Goal: Task Accomplishment & Management: Complete application form

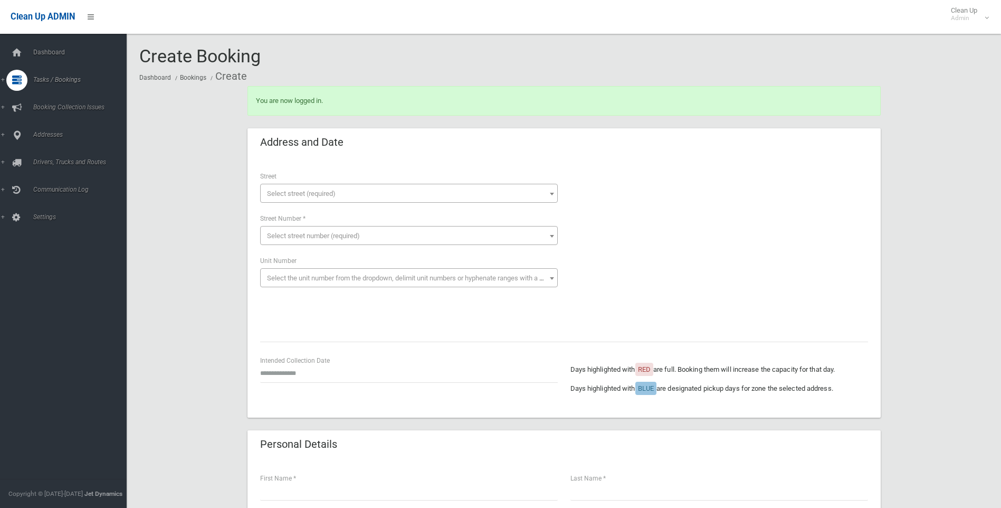
click at [370, 196] on span "Select street (required)" at bounding box center [409, 193] width 292 height 15
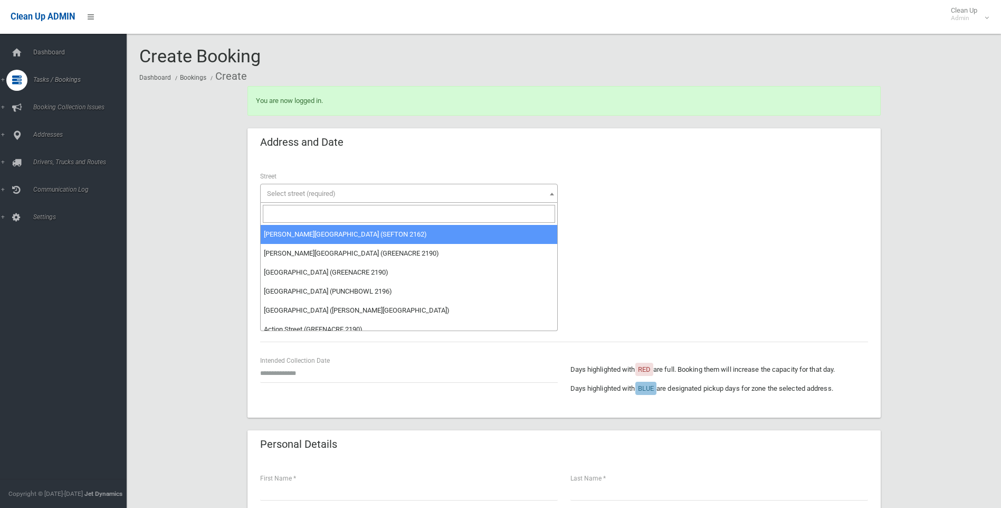
click at [393, 221] on input "search" at bounding box center [409, 214] width 292 height 18
type input "*"
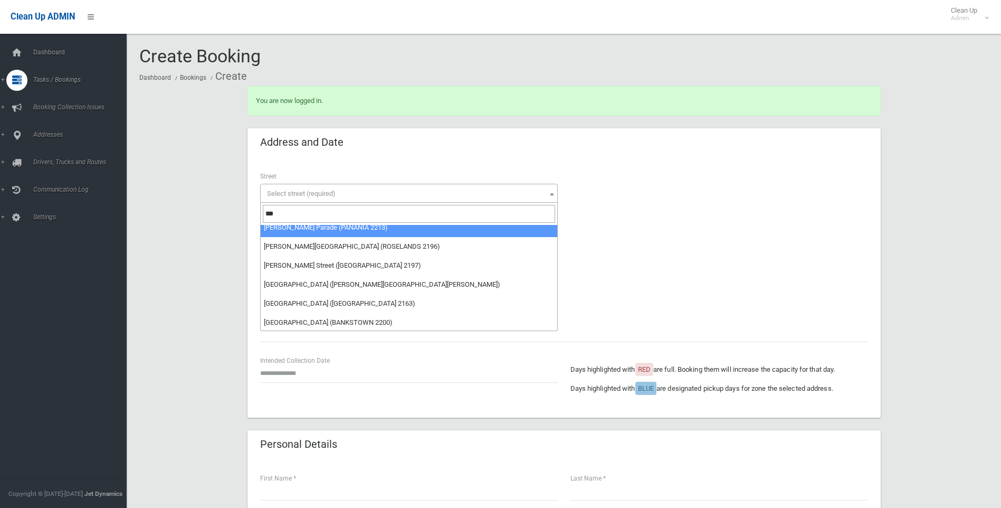
scroll to position [65, 0]
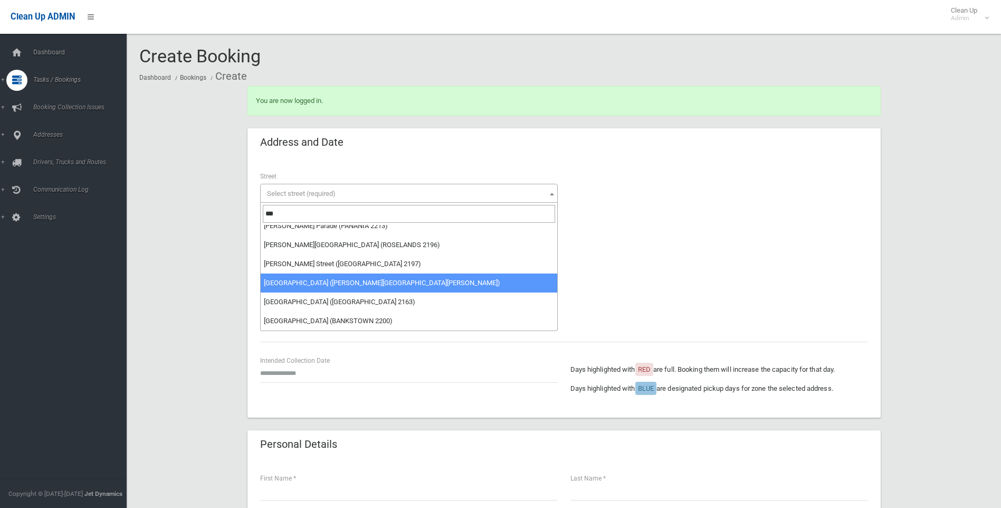
type input "***"
select select "****"
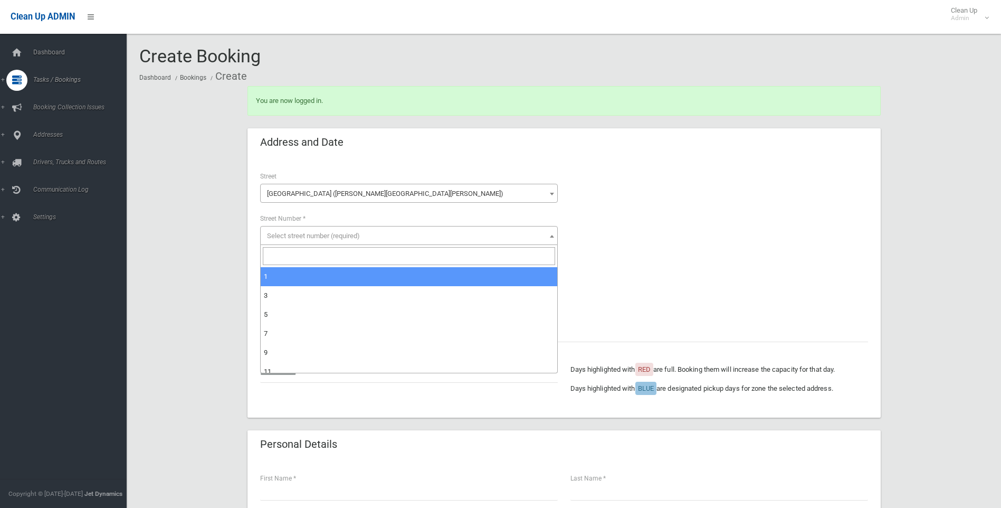
click at [358, 240] on span "Select street number (required)" at bounding box center [409, 236] width 292 height 15
click at [357, 253] on input "search" at bounding box center [409, 256] width 292 height 18
type input "**"
select select "**"
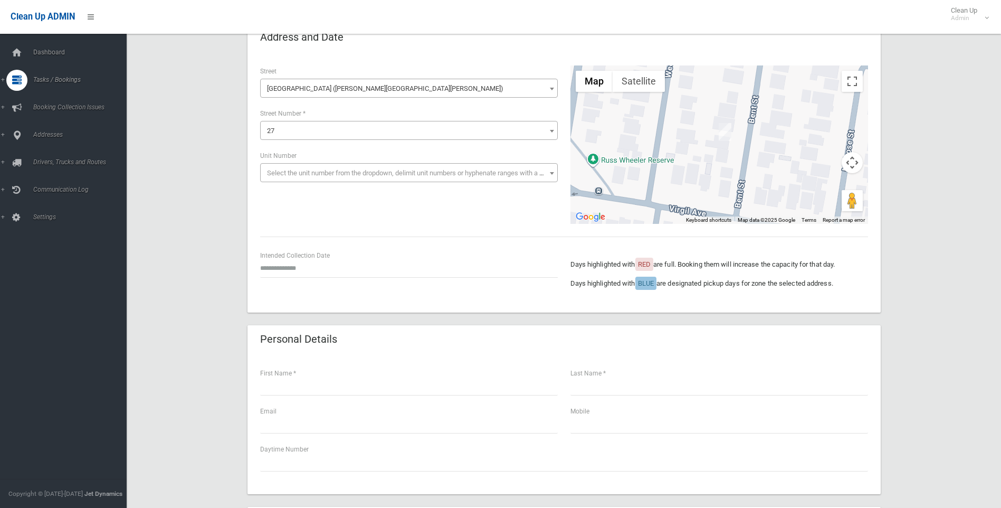
scroll to position [106, 0]
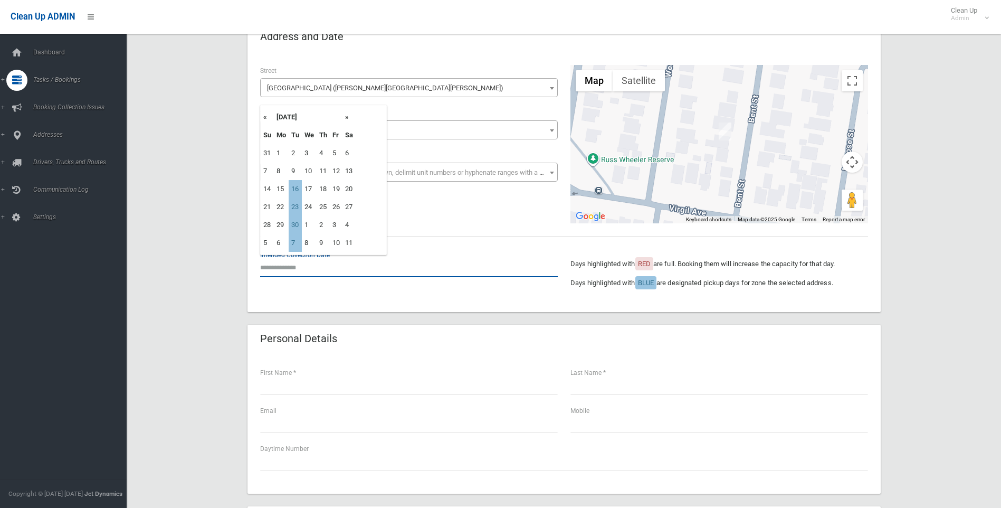
click at [327, 258] on input "text" at bounding box center [409, 268] width 298 height 20
click at [272, 346] on header "Personal Details" at bounding box center [299, 338] width 102 height 21
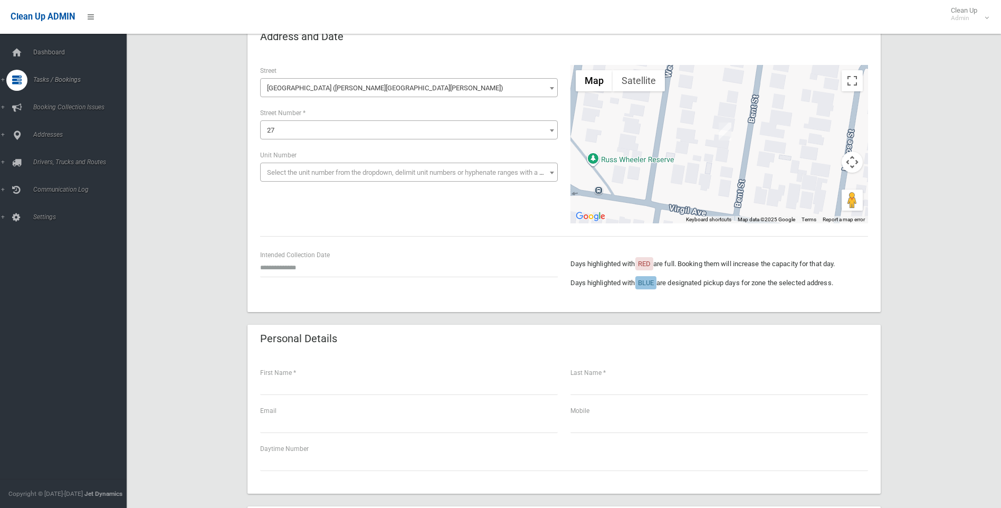
drag, startPoint x: 295, startPoint y: 372, endPoint x: 304, endPoint y: 389, distance: 19.1
click at [295, 373] on div "First Name *" at bounding box center [409, 381] width 298 height 28
click at [305, 389] on input "text" at bounding box center [409, 385] width 298 height 20
type input "****"
click at [650, 389] on input "text" at bounding box center [720, 385] width 298 height 20
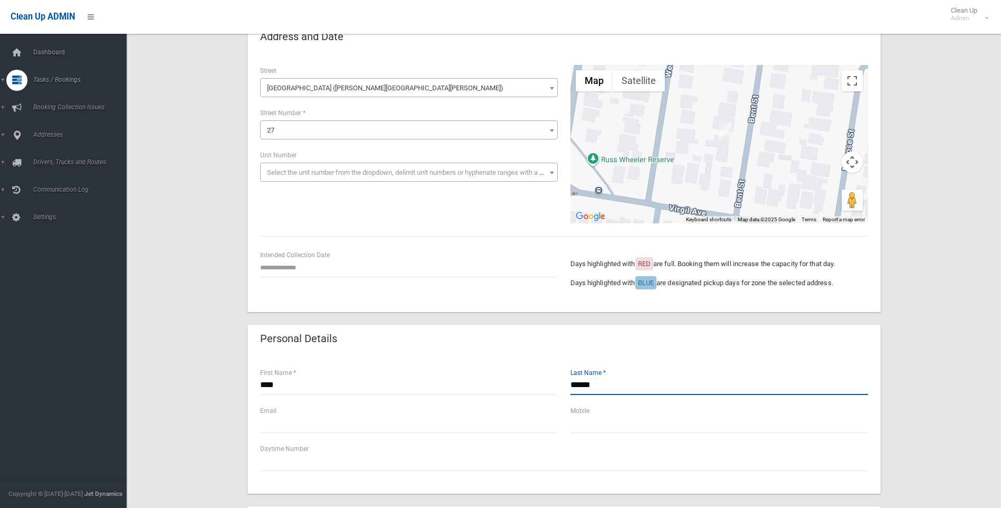
type input "******"
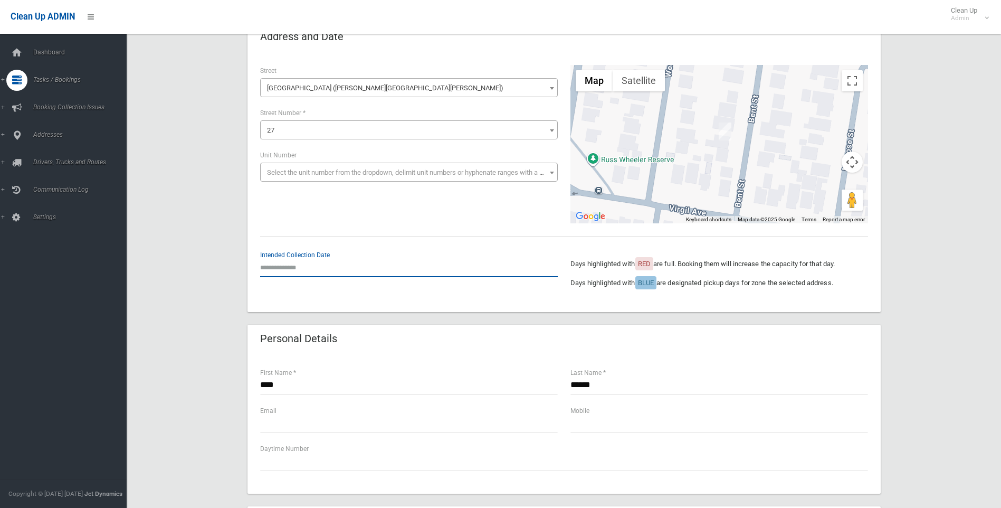
click at [320, 269] on input "text" at bounding box center [409, 268] width 298 height 20
click at [371, 342] on div "Personal Details" at bounding box center [564, 340] width 633 height 30
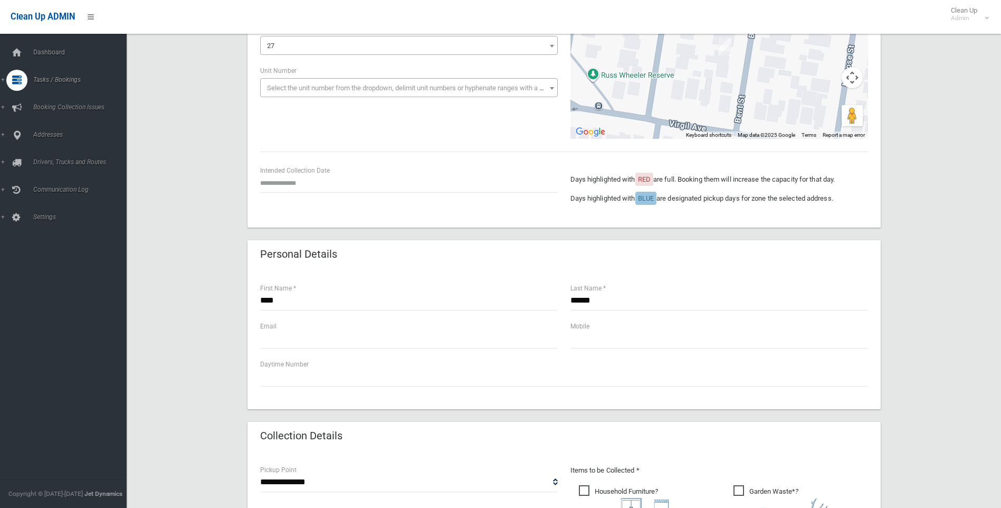
scroll to position [211, 0]
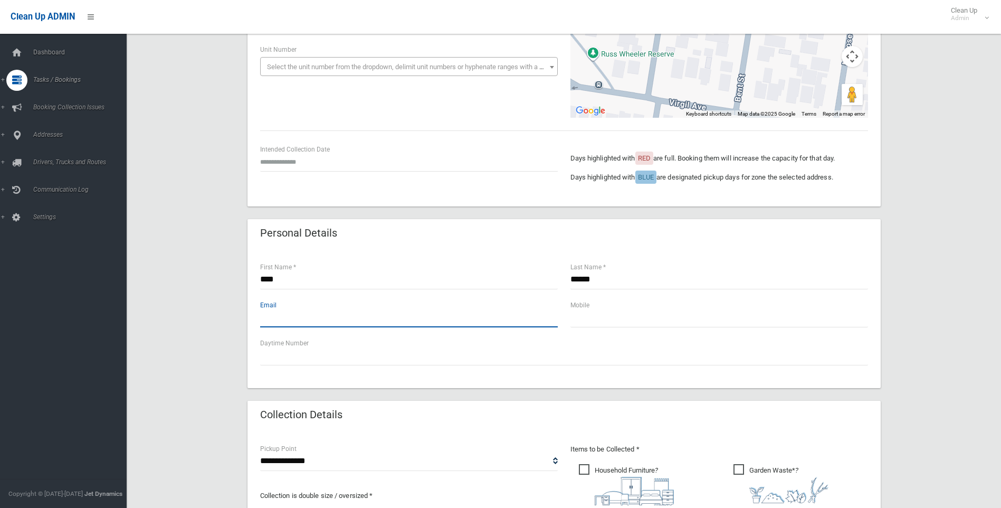
click at [357, 313] on input "text" at bounding box center [409, 318] width 298 height 20
click at [716, 308] on input "text" at bounding box center [720, 318] width 298 height 20
paste input "**********"
drag, startPoint x: 589, startPoint y: 317, endPoint x: 527, endPoint y: 317, distance: 61.8
click at [527, 317] on div "**********" at bounding box center [564, 318] width 621 height 38
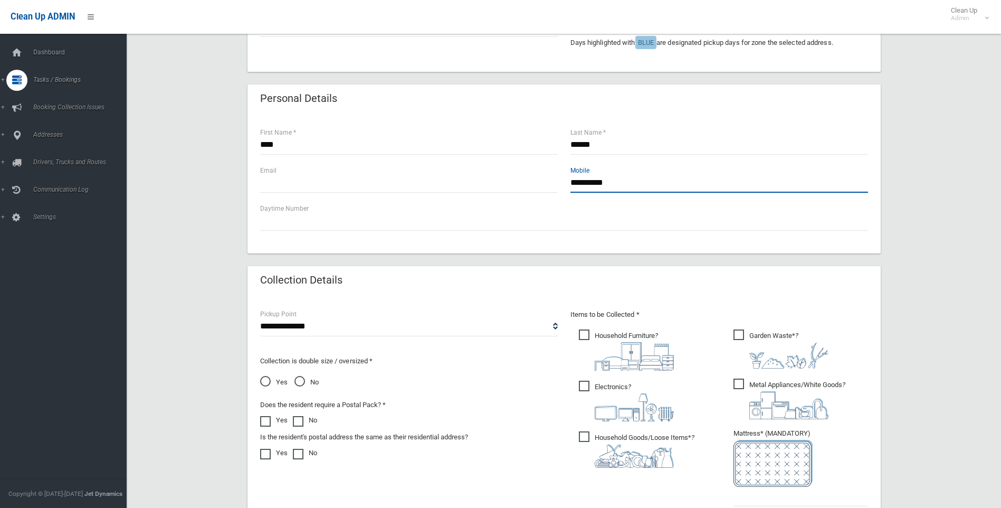
scroll to position [370, 0]
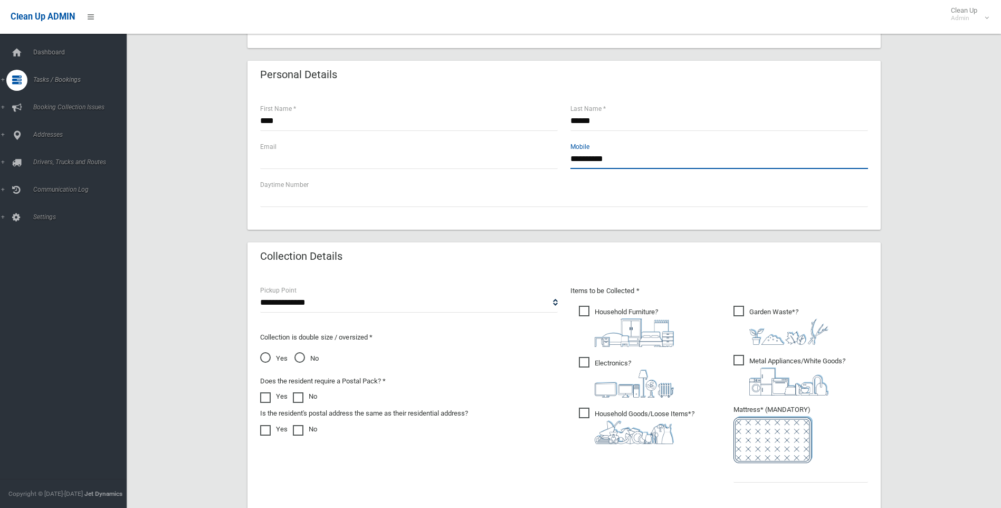
type input "**********"
drag, startPoint x: 658, startPoint y: 331, endPoint x: 712, endPoint y: 335, distance: 54.0
click at [658, 331] on img at bounding box center [634, 332] width 79 height 29
click at [750, 327] on img at bounding box center [789, 331] width 79 height 26
click at [756, 365] on span "Metal Appliances/White Goods ?" at bounding box center [790, 375] width 112 height 41
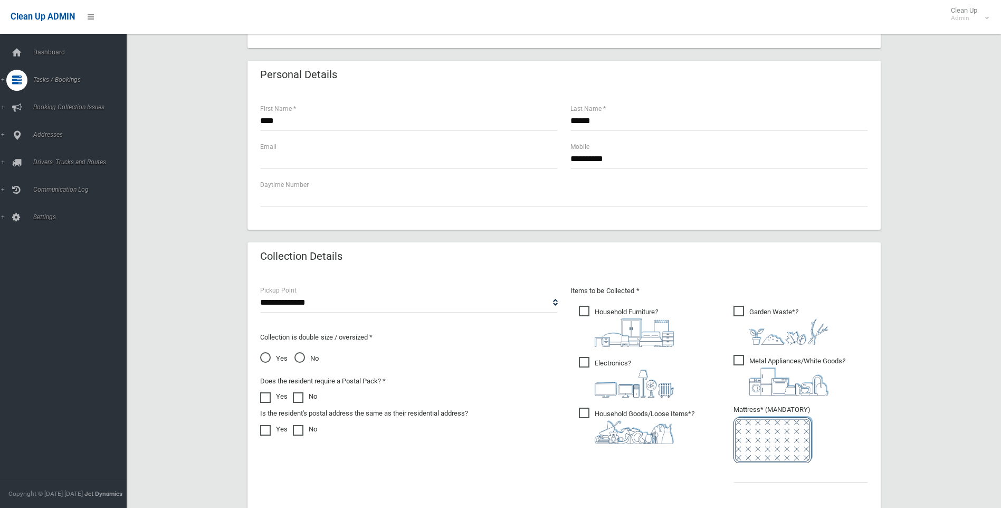
click at [662, 378] on img at bounding box center [634, 384] width 79 height 28
click at [644, 433] on img at bounding box center [634, 432] width 79 height 24
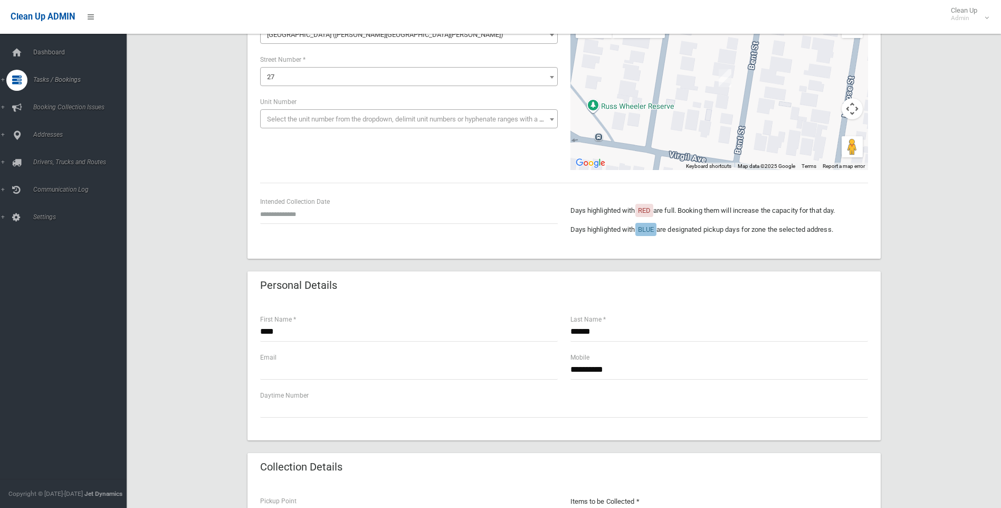
scroll to position [158, 0]
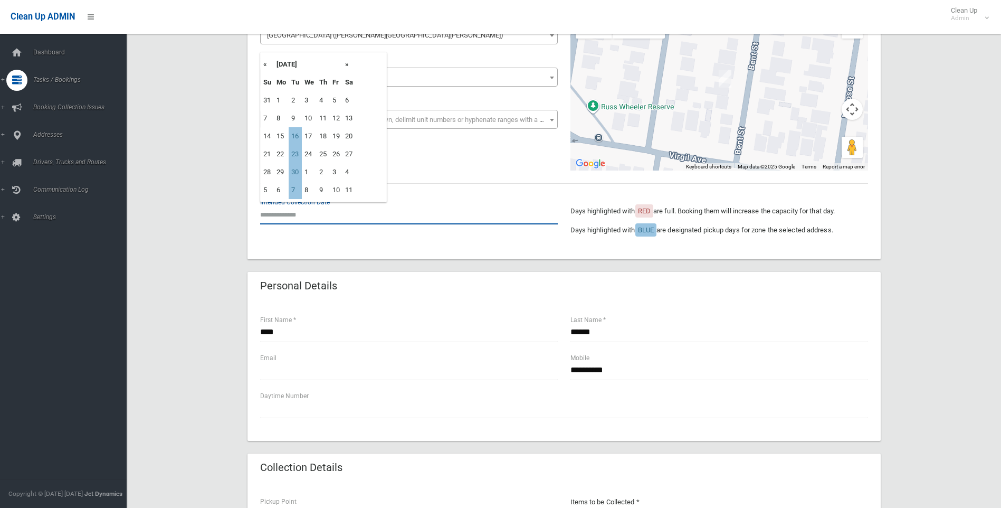
click at [378, 224] on input "text" at bounding box center [409, 215] width 298 height 20
click at [294, 136] on td "16" at bounding box center [295, 136] width 13 height 18
type input "**********"
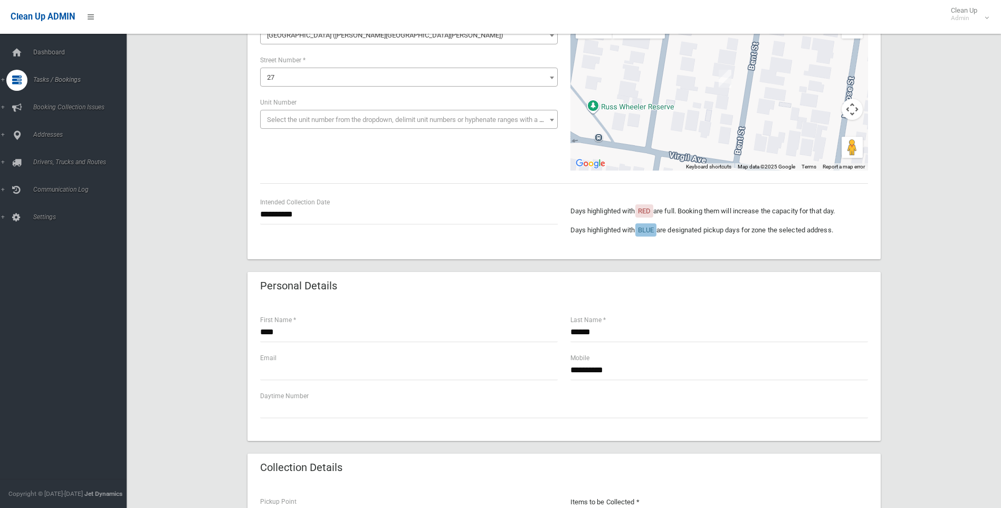
click at [612, 280] on div "Personal Details" at bounding box center [564, 287] width 633 height 30
click at [410, 215] on input "**********" at bounding box center [409, 215] width 298 height 20
click at [411, 191] on div "**********" at bounding box center [564, 129] width 633 height 260
click at [509, 190] on div "**********" at bounding box center [564, 129] width 633 height 260
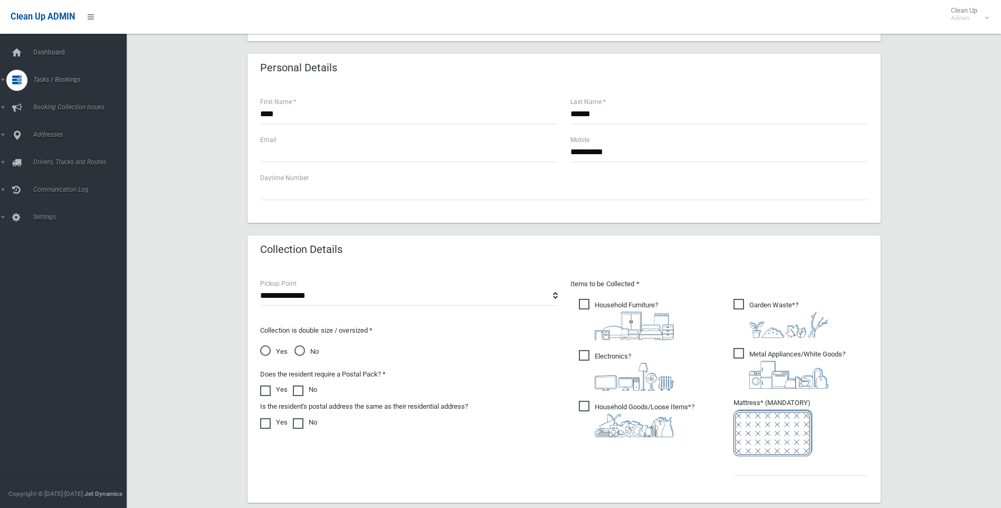
scroll to position [370, 0]
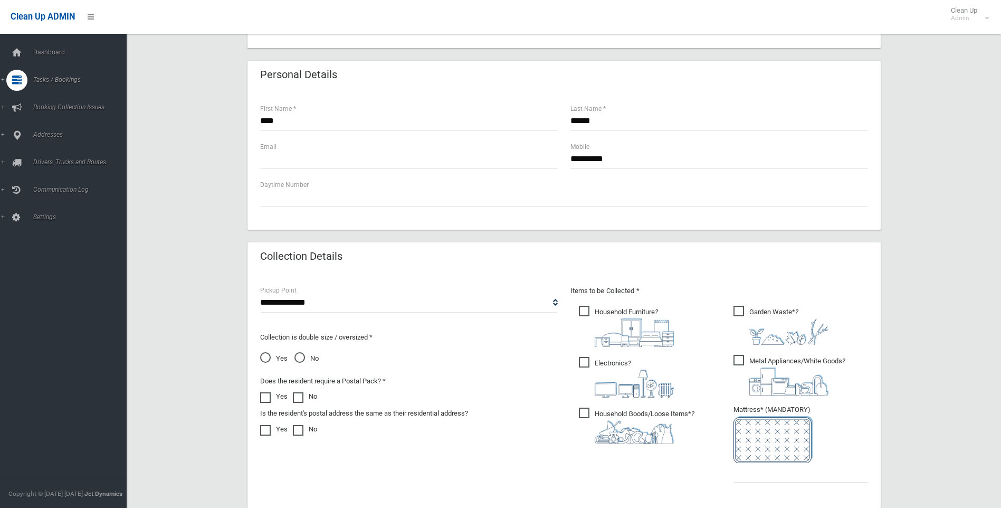
click at [379, 89] on div "Personal Details" at bounding box center [564, 76] width 633 height 30
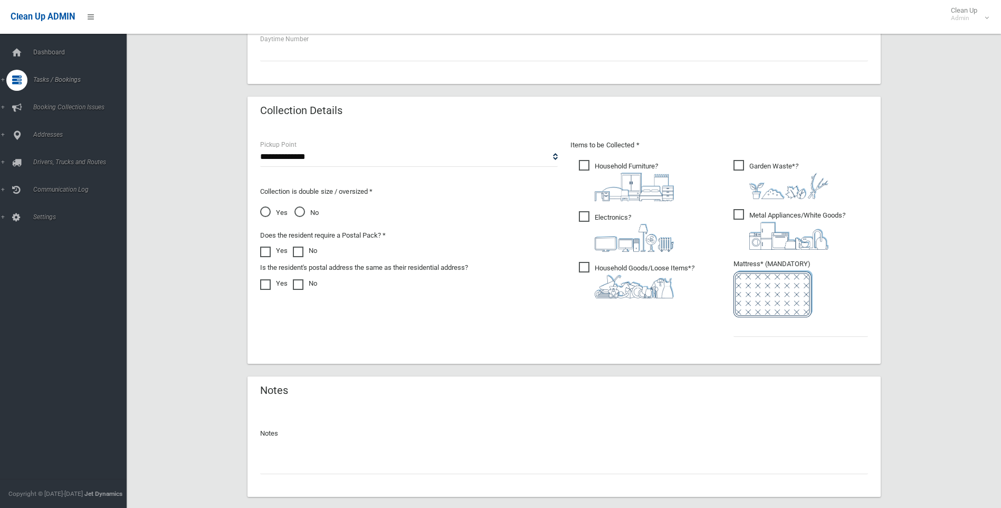
scroll to position [528, 0]
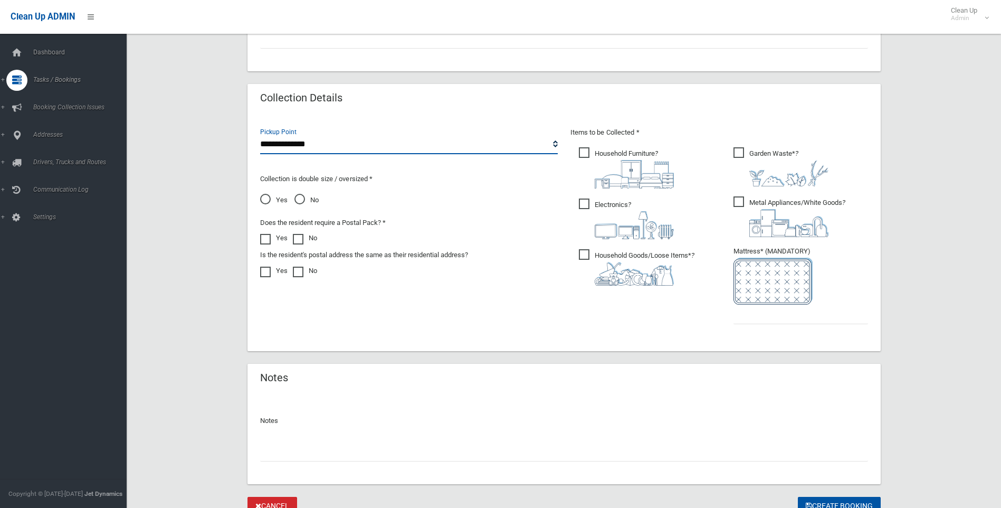
click at [327, 144] on select "**********" at bounding box center [409, 145] width 298 height 20
select select "*"
click at [260, 135] on select "**********" at bounding box center [409, 145] width 298 height 20
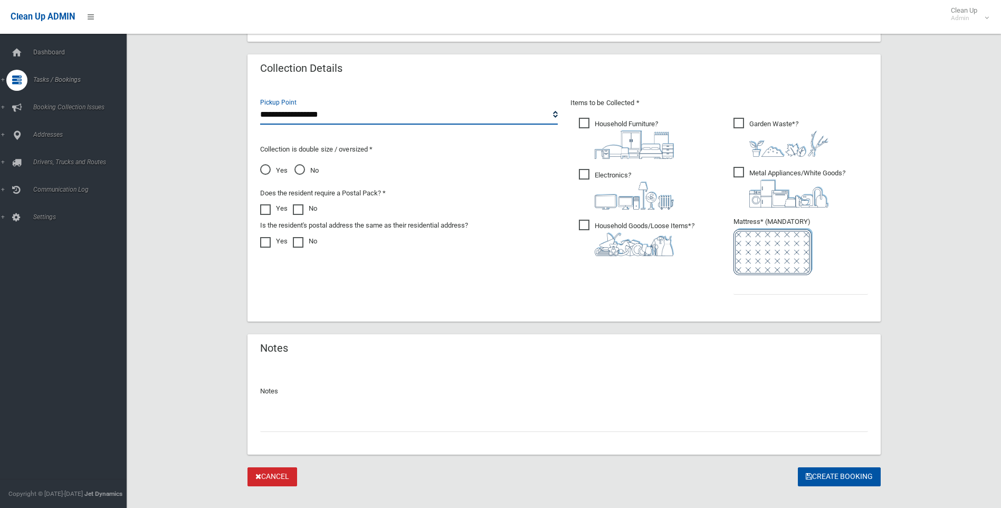
scroll to position [574, 0]
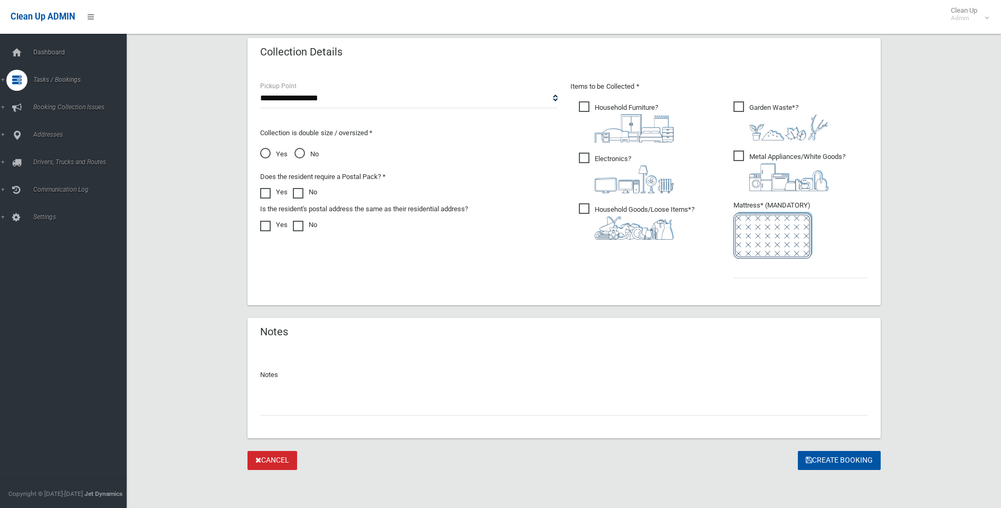
click at [307, 154] on span "No" at bounding box center [307, 154] width 24 height 13
click at [831, 275] on input "text" at bounding box center [801, 269] width 135 height 20
click at [390, 274] on div "**********" at bounding box center [564, 186] width 621 height 212
click at [773, 265] on input "text" at bounding box center [801, 269] width 135 height 20
click at [802, 278] on ul "Garden Waste* ?" at bounding box center [796, 192] width 143 height 187
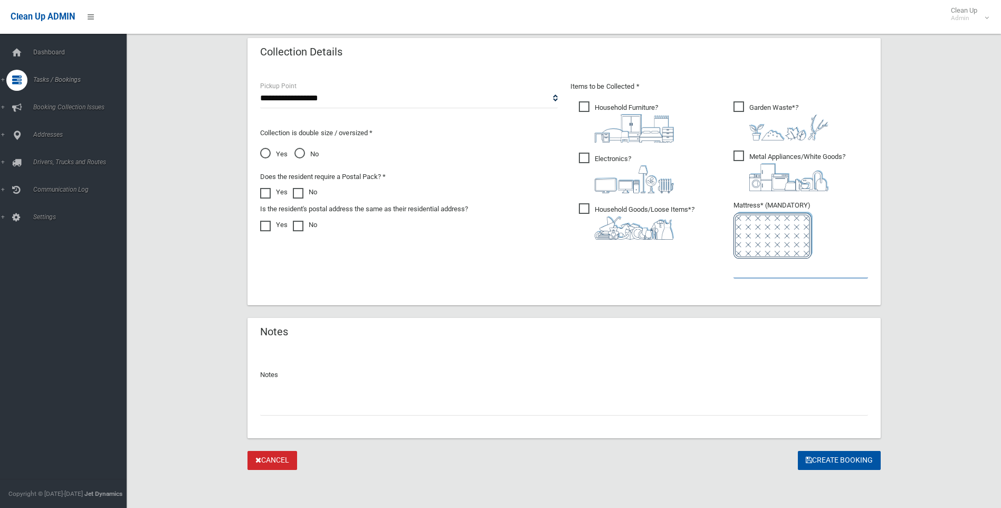
click at [796, 272] on input "text" at bounding box center [801, 269] width 135 height 20
type input "*"
click at [848, 466] on button "Create Booking" at bounding box center [839, 461] width 83 height 20
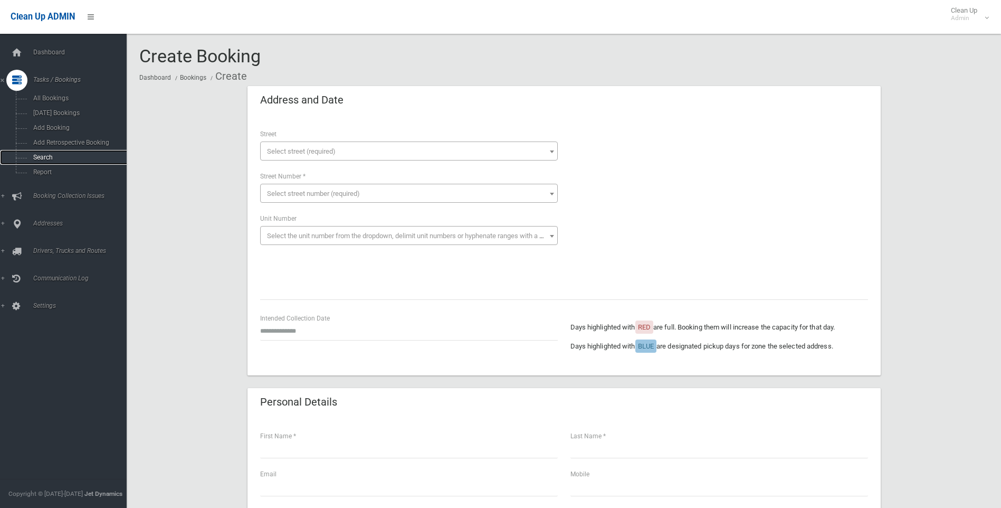
click at [22, 153] on link "Search" at bounding box center [67, 157] width 135 height 15
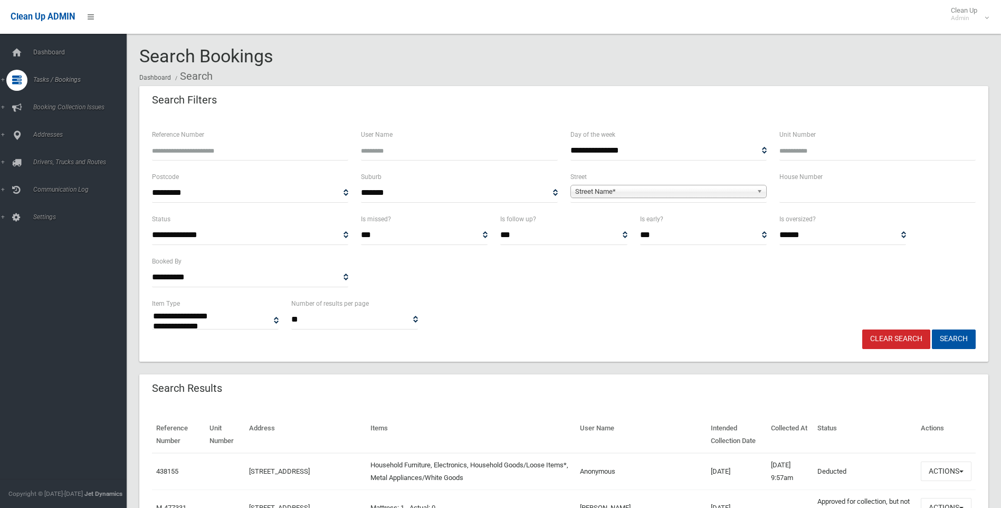
select select
click at [807, 177] on label "House Number" at bounding box center [801, 177] width 43 height 12
click at [813, 188] on input "text" at bounding box center [878, 193] width 196 height 20
click at [879, 193] on input "text" at bounding box center [878, 193] width 196 height 20
type input "**"
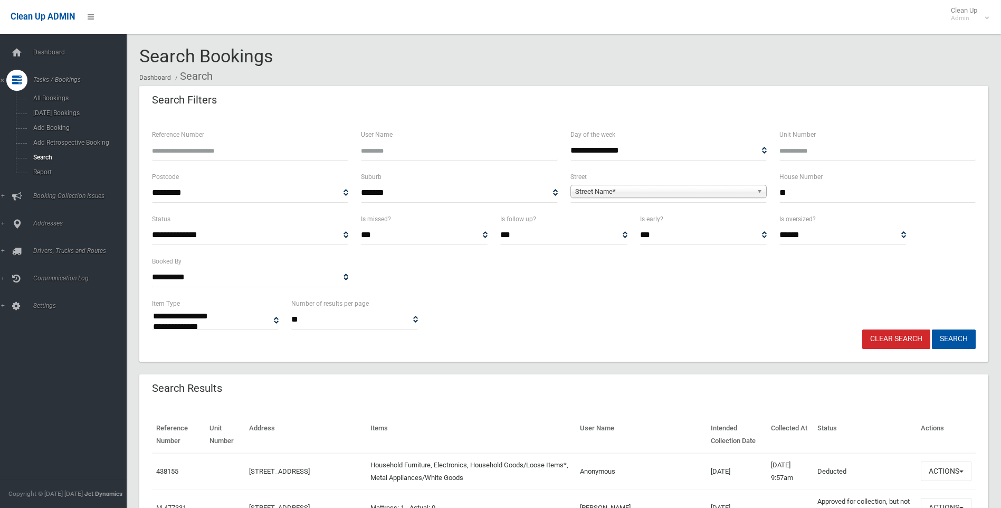
click at [623, 190] on span "Street Name*" at bounding box center [663, 191] width 177 height 13
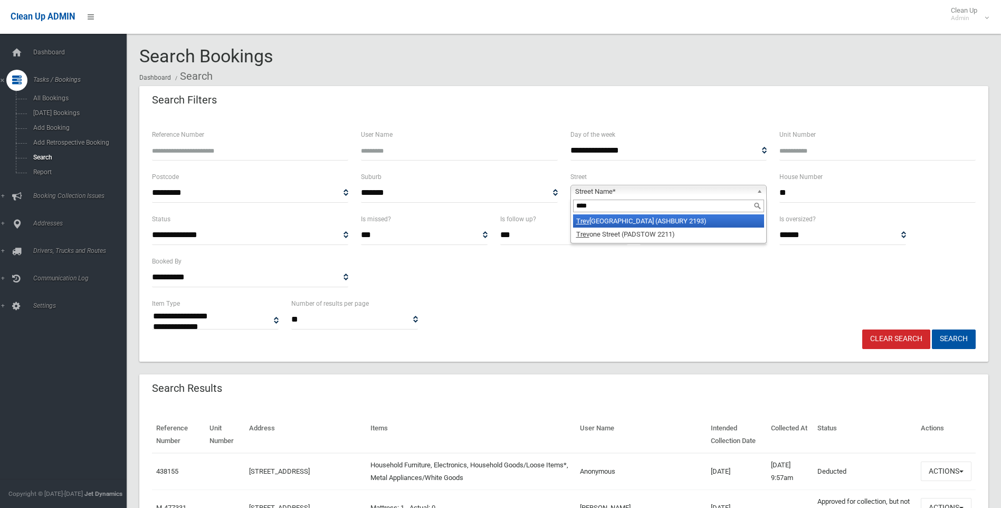
type input "****"
click at [636, 227] on li "Trev enar Street (ASHBURY 2193)" at bounding box center [668, 220] width 191 height 13
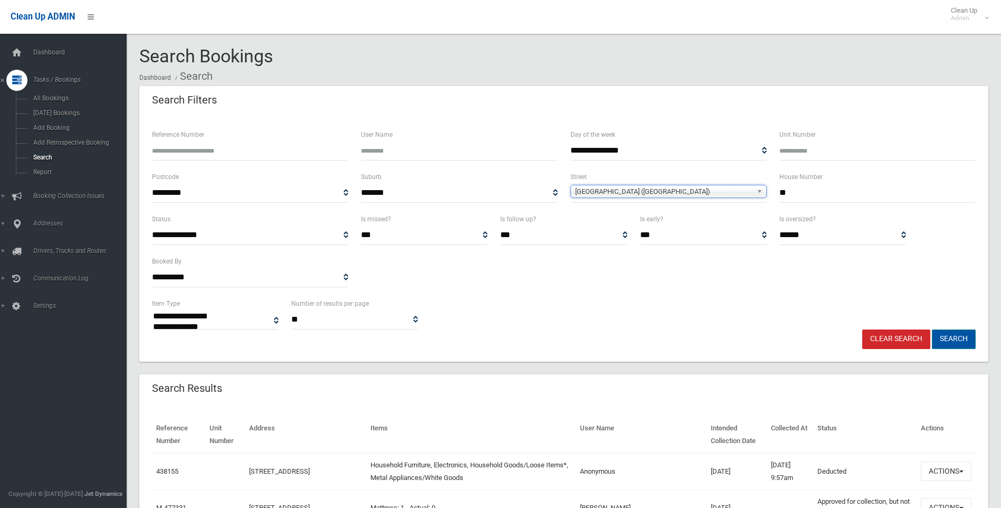
click at [963, 338] on button "Search" at bounding box center [954, 339] width 44 height 20
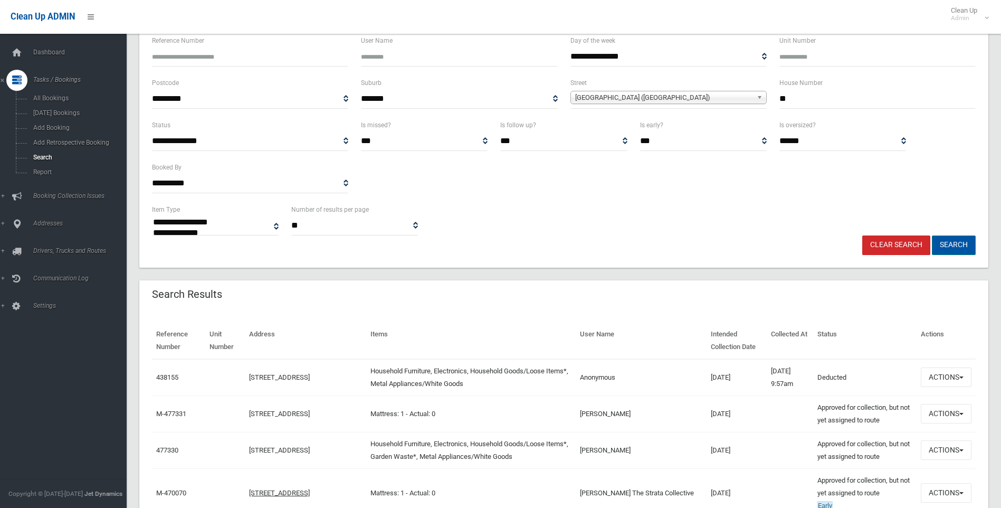
scroll to position [106, 0]
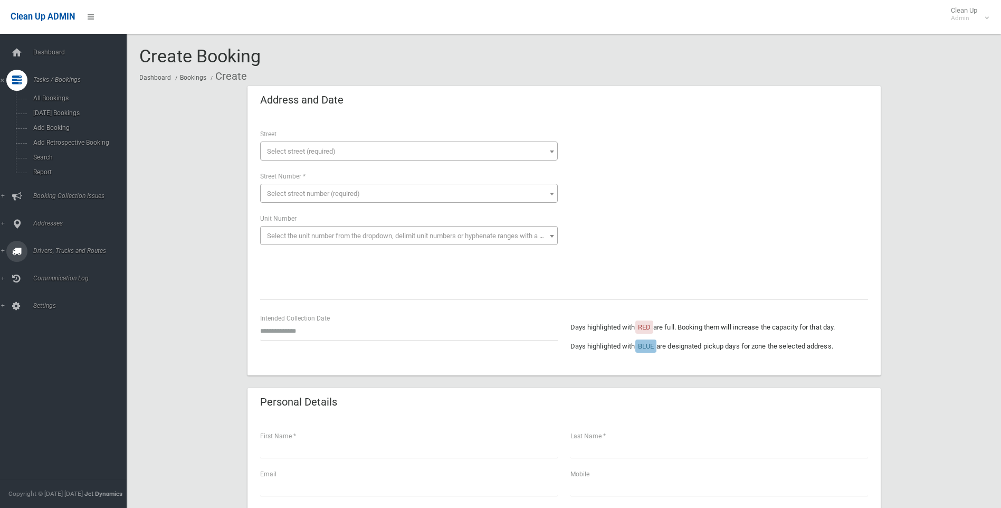
click at [51, 258] on link "Drivers, Trucks and Routes" at bounding box center [67, 251] width 135 height 21
click at [63, 143] on link "Addresses" at bounding box center [67, 135] width 135 height 21
click at [55, 149] on link "All Addresses" at bounding box center [67, 153] width 135 height 15
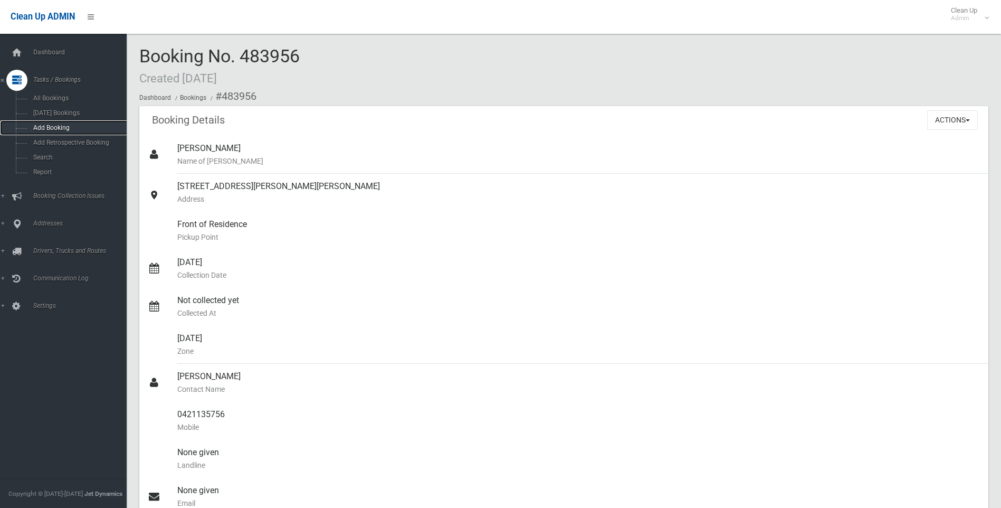
click at [52, 128] on span "Add Booking" at bounding box center [78, 127] width 96 height 7
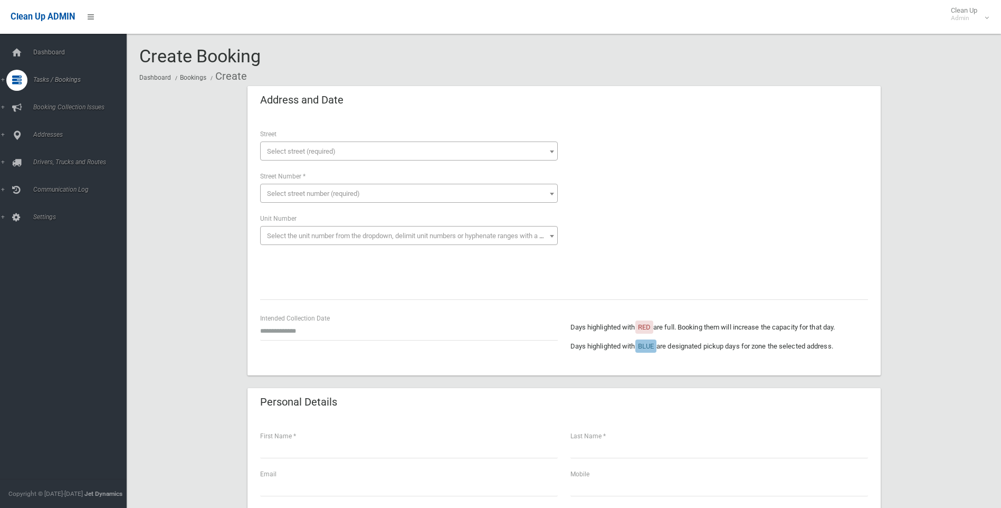
click at [325, 141] on span "Select street (required)" at bounding box center [409, 150] width 298 height 19
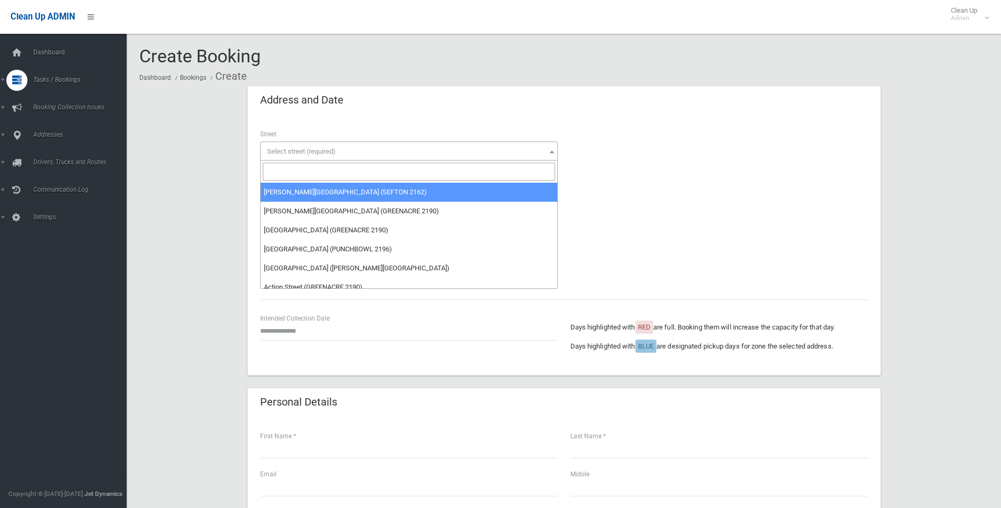
click at [335, 165] on input "search" at bounding box center [409, 172] width 292 height 18
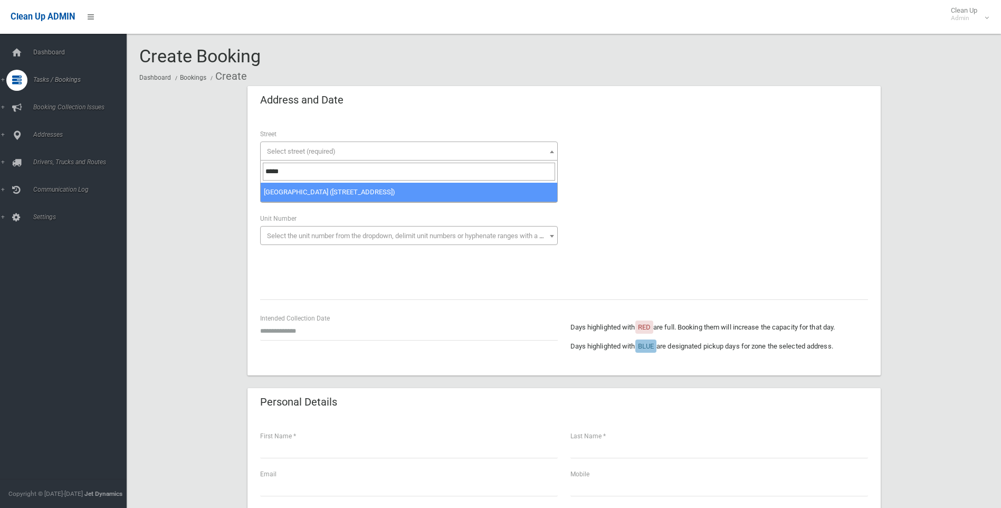
type input "*****"
select select "****"
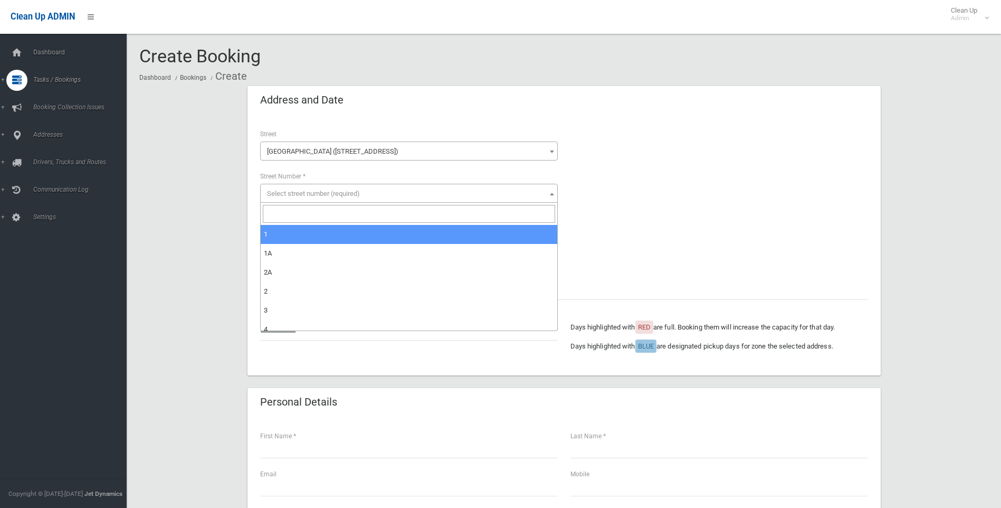
click at [340, 218] on input "search" at bounding box center [409, 214] width 292 height 18
type input "**"
select select "**"
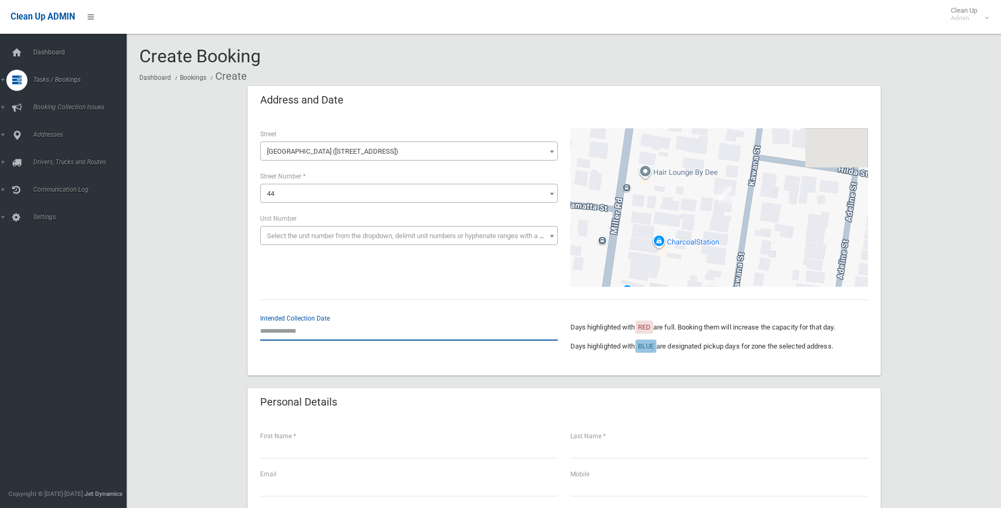
click at [409, 328] on input "text" at bounding box center [409, 331] width 298 height 20
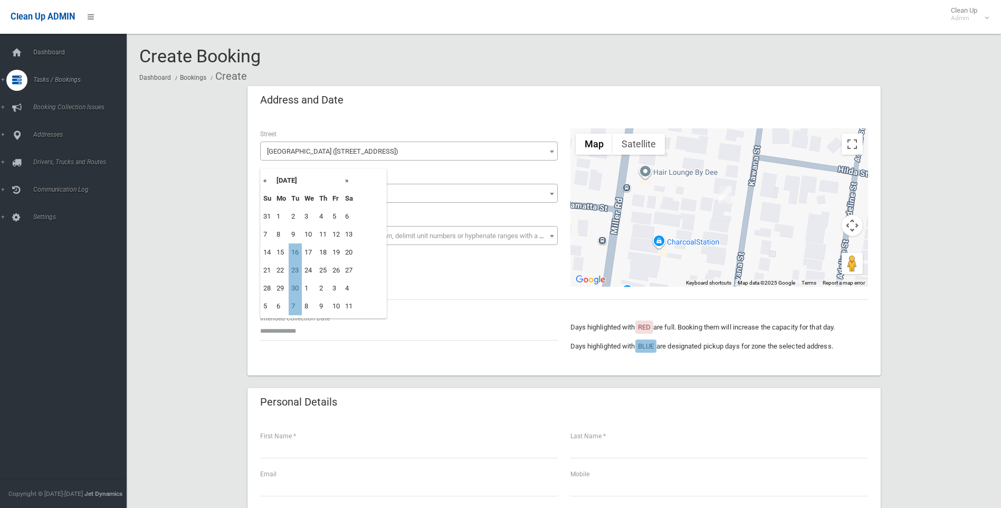
click at [346, 177] on th "»" at bounding box center [349, 181] width 13 height 18
click at [292, 237] on td "7" at bounding box center [295, 234] width 13 height 18
type input "**********"
click at [397, 438] on div "First Name *" at bounding box center [409, 444] width 298 height 28
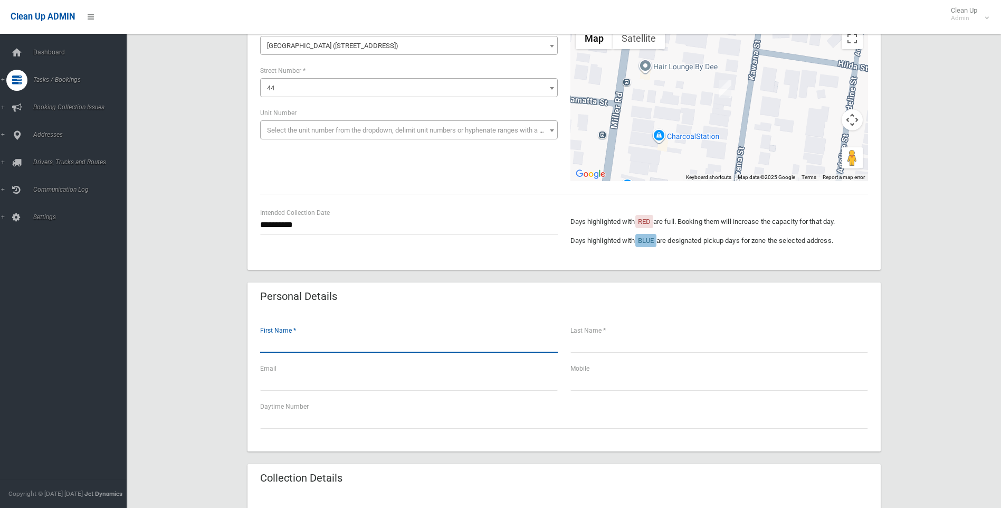
click at [332, 334] on input "text" at bounding box center [409, 343] width 298 height 20
type input "*****"
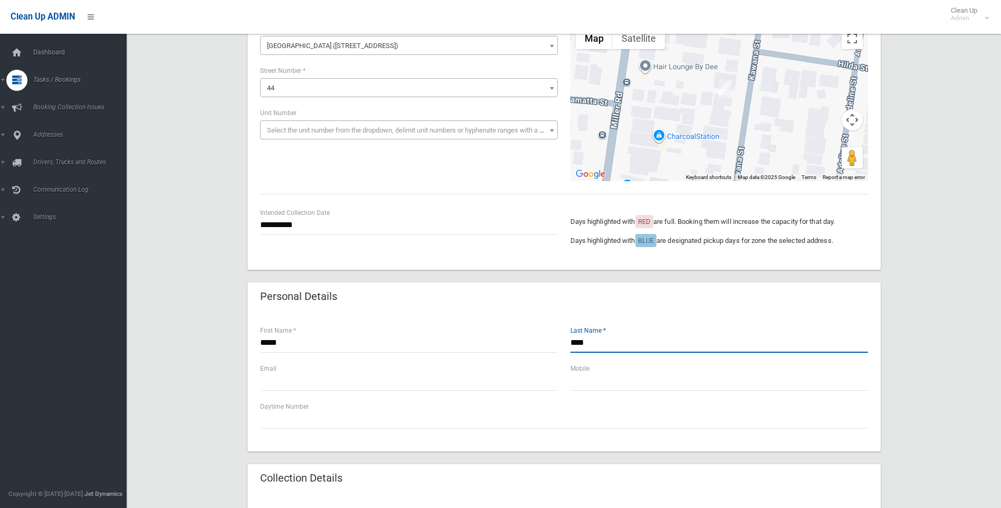
type input "****"
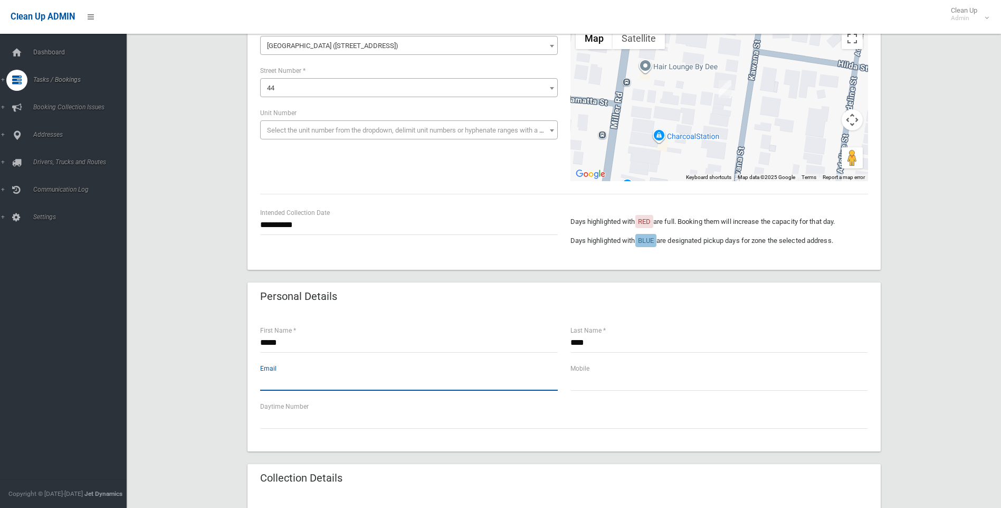
click at [321, 380] on input "text" at bounding box center [409, 381] width 298 height 20
type input "**********"
click at [802, 364] on div "Mobile" at bounding box center [720, 377] width 298 height 28
click at [806, 376] on input "text" at bounding box center [720, 381] width 298 height 20
click at [586, 380] on input "text" at bounding box center [720, 381] width 298 height 20
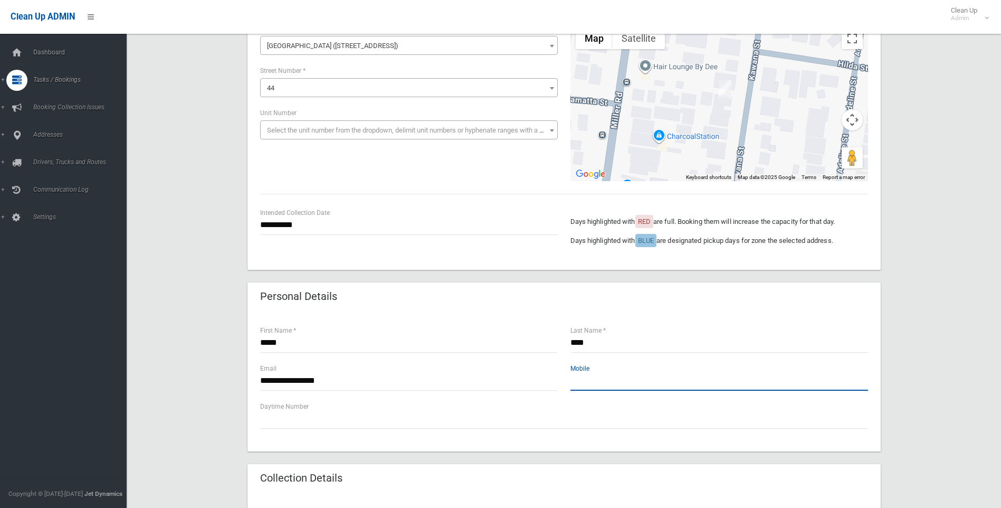
paste input "**********"
drag, startPoint x: 588, startPoint y: 383, endPoint x: 523, endPoint y: 371, distance: 66.1
click at [524, 371] on div "**********" at bounding box center [564, 382] width 621 height 38
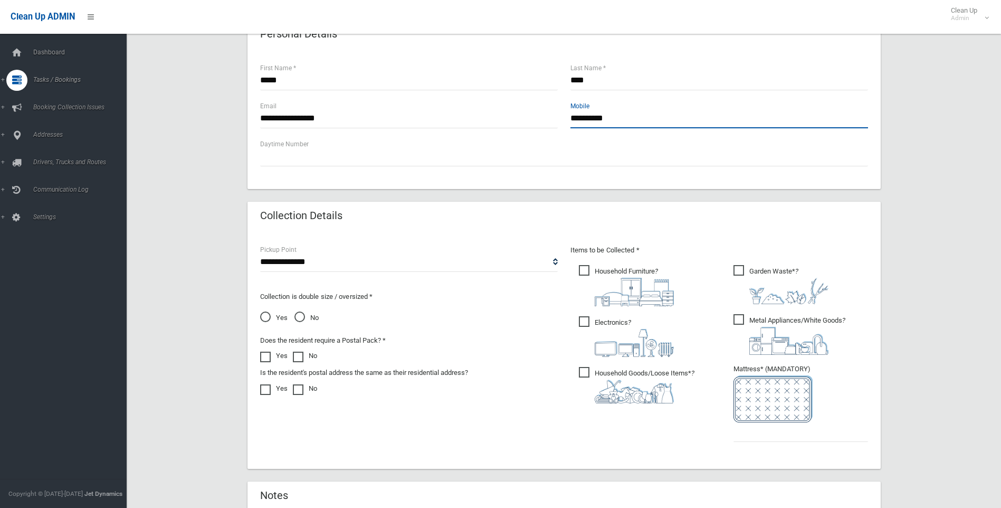
scroll to position [370, 0]
type input "**********"
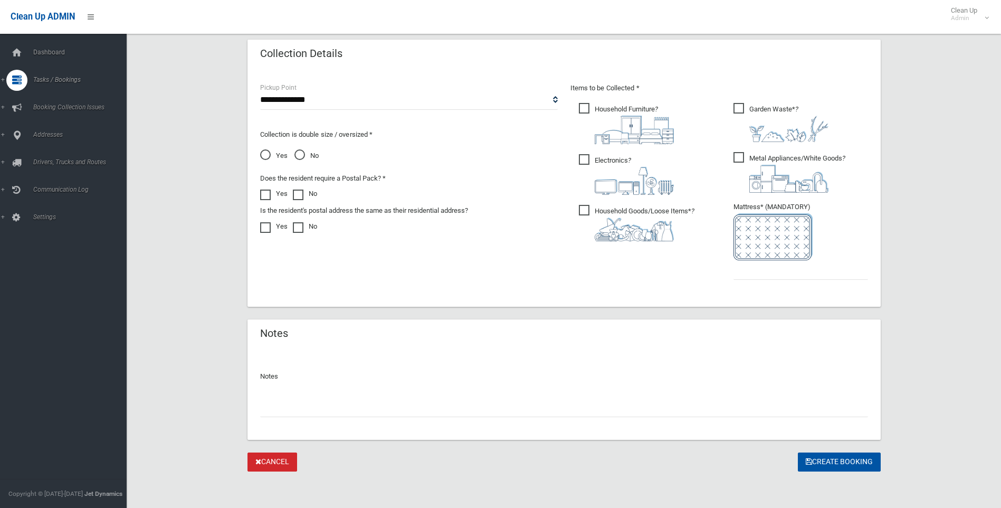
scroll to position [532, 0]
click at [601, 238] on img at bounding box center [634, 228] width 79 height 24
click at [612, 190] on img at bounding box center [634, 179] width 79 height 28
click at [614, 144] on ul "Household Furniture ?" at bounding box center [642, 173] width 143 height 148
click at [751, 135] on img at bounding box center [789, 127] width 79 height 26
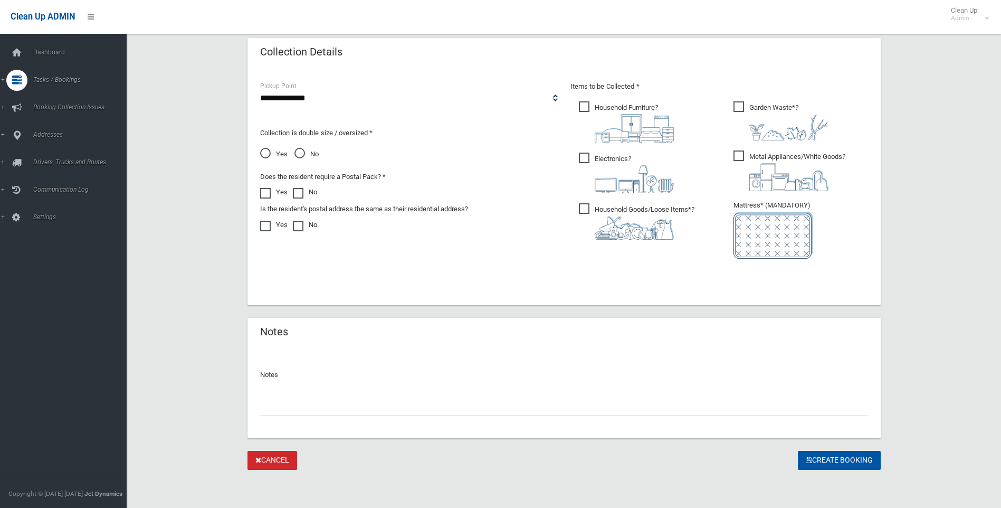
click at [751, 169] on img at bounding box center [789, 177] width 79 height 28
click at [630, 94] on div "Items to be Collected * Household Furniture ?" at bounding box center [719, 186] width 310 height 212
click at [626, 108] on span "Household Furniture ?" at bounding box center [626, 121] width 95 height 41
click at [406, 107] on select "**********" at bounding box center [409, 99] width 298 height 20
select select "*"
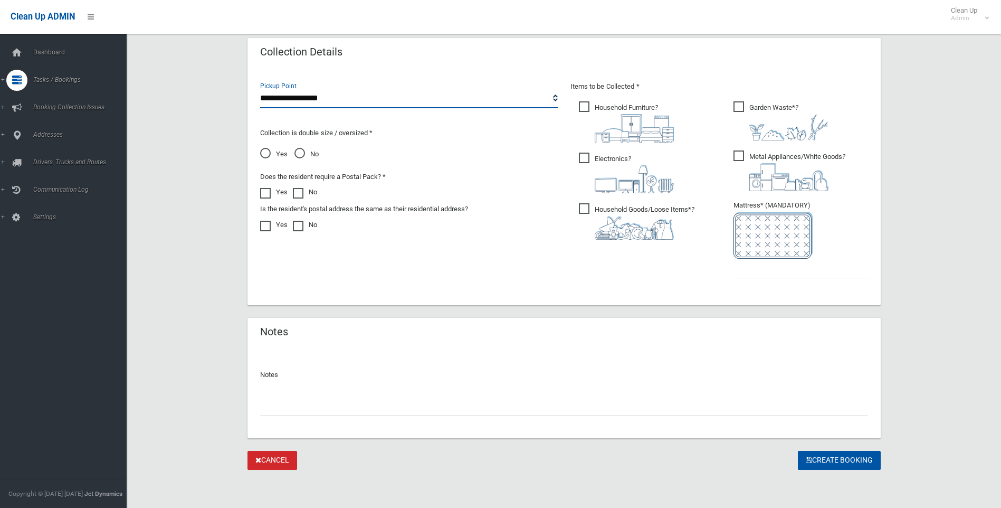
click at [260, 89] on select "**********" at bounding box center [409, 99] width 298 height 20
click at [311, 158] on span "No" at bounding box center [307, 154] width 24 height 13
click at [818, 269] on input "text" at bounding box center [801, 269] width 135 height 20
click at [863, 274] on input "text" at bounding box center [801, 269] width 135 height 20
type input "*"
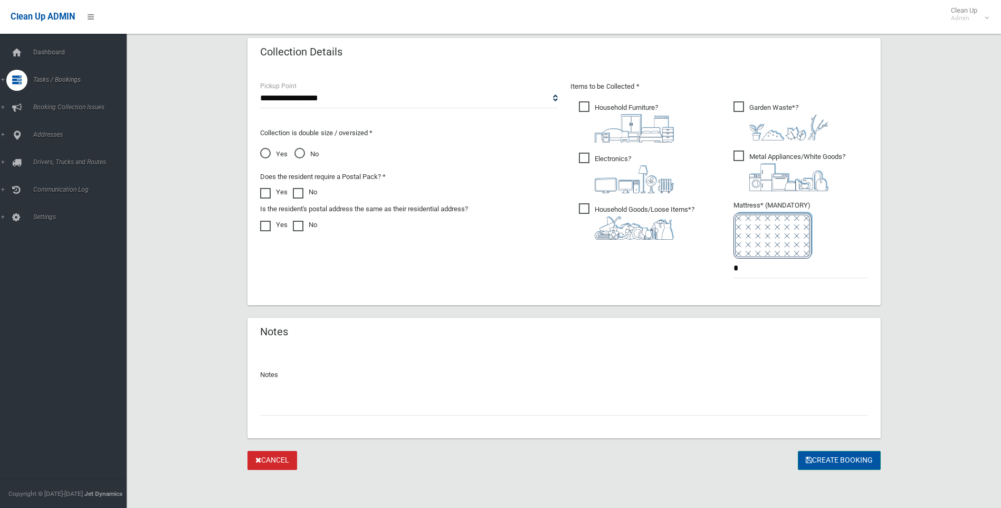
click at [851, 455] on button "Create Booking" at bounding box center [839, 461] width 83 height 20
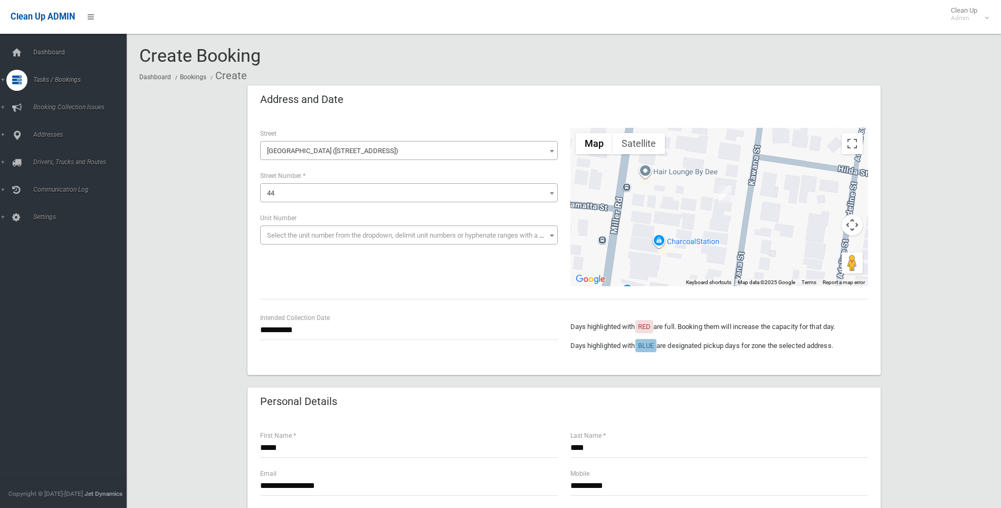
scroll to position [0, 0]
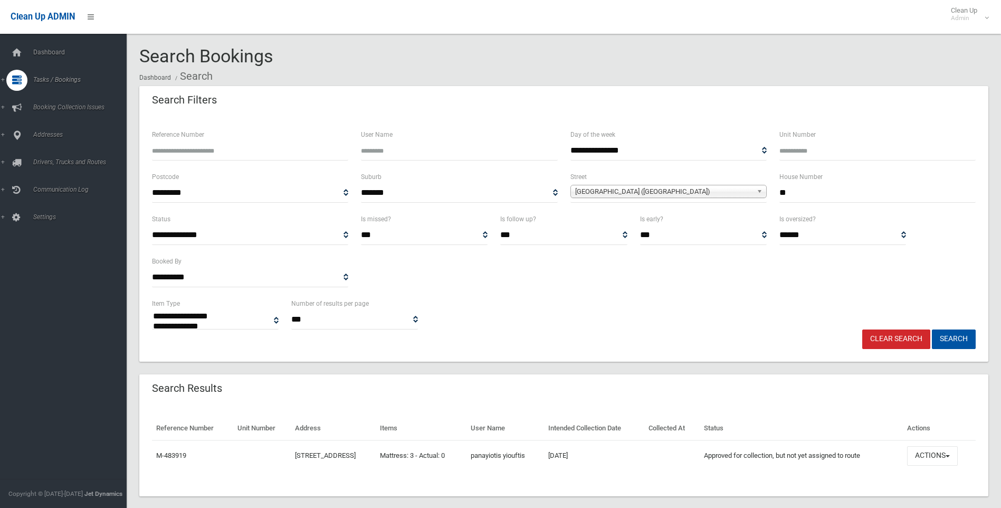
select select
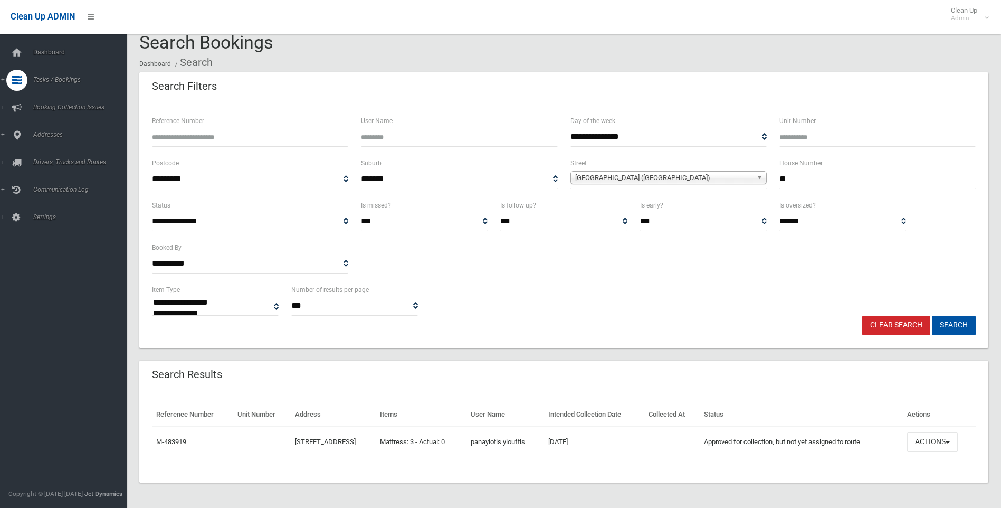
drag, startPoint x: 621, startPoint y: 448, endPoint x: 569, endPoint y: 442, distance: 53.1
click at [569, 442] on tr "M-483919 [STREET_ADDRESS] Mattress: 3 - Actual: 0 [PERSON_NAME] [DATE] Approved…" at bounding box center [564, 442] width 824 height 31
click at [544, 442] on td "panayiotis yiouftis" at bounding box center [506, 442] width 78 height 31
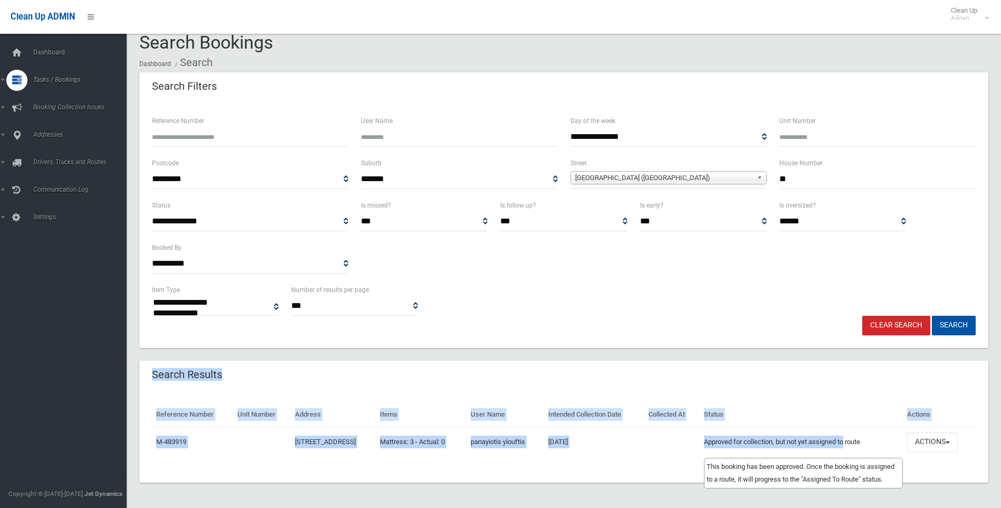
drag, startPoint x: 148, startPoint y: 374, endPoint x: 875, endPoint y: 448, distance: 730.6
click at [870, 447] on div "Search Results Reference Number Unit Number Address Items User Name Intended Co…" at bounding box center [563, 422] width 849 height 122
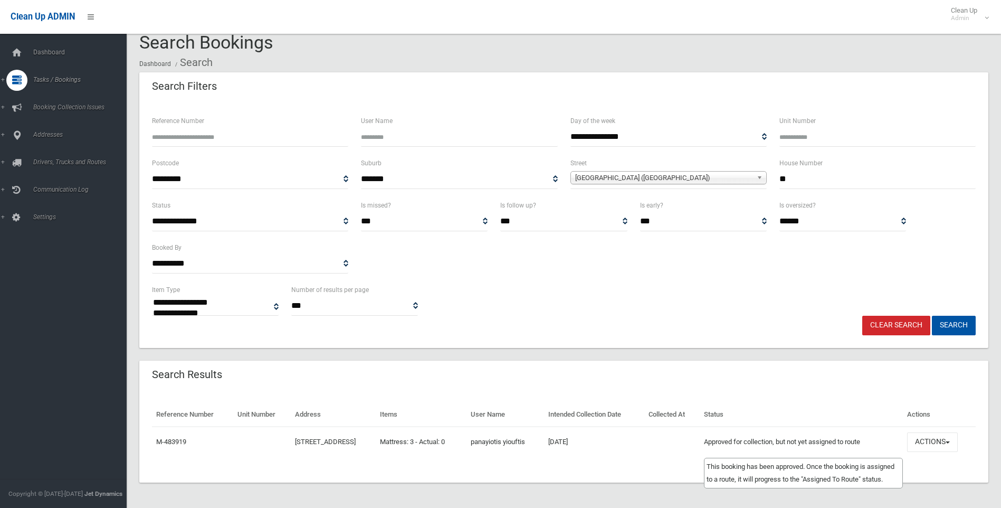
click at [888, 449] on td "Approved for collection, but not yet assigned to route This booking has been ap…" at bounding box center [801, 442] width 203 height 31
drag, startPoint x: 888, startPoint y: 449, endPoint x: 159, endPoint y: 364, distance: 733.9
click at [159, 364] on div "Search Results Reference Number Unit Number Address Items User Name Intended Co…" at bounding box center [563, 422] width 849 height 122
click at [158, 364] on header "Search Results" at bounding box center [187, 374] width 96 height 21
drag, startPoint x: 150, startPoint y: 367, endPoint x: 971, endPoint y: 461, distance: 826.2
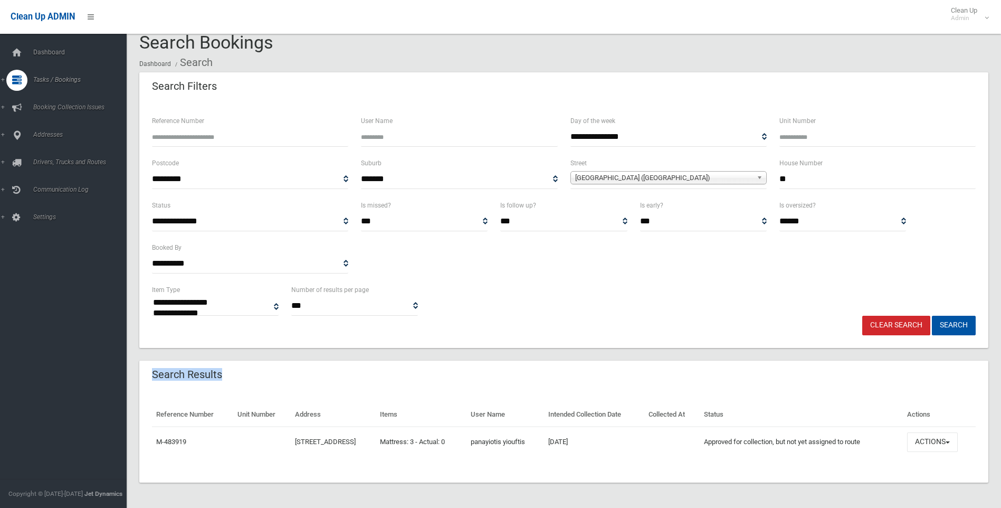
click at [971, 461] on div "Search Results Reference Number Unit Number Address Items User Name Intended Co…" at bounding box center [563, 422] width 849 height 122
click at [963, 467] on div "Reference Number Unit Number Address Items User Name Intended Collection Date C…" at bounding box center [563, 436] width 849 height 92
click at [919, 446] on button "Actions" at bounding box center [932, 442] width 51 height 20
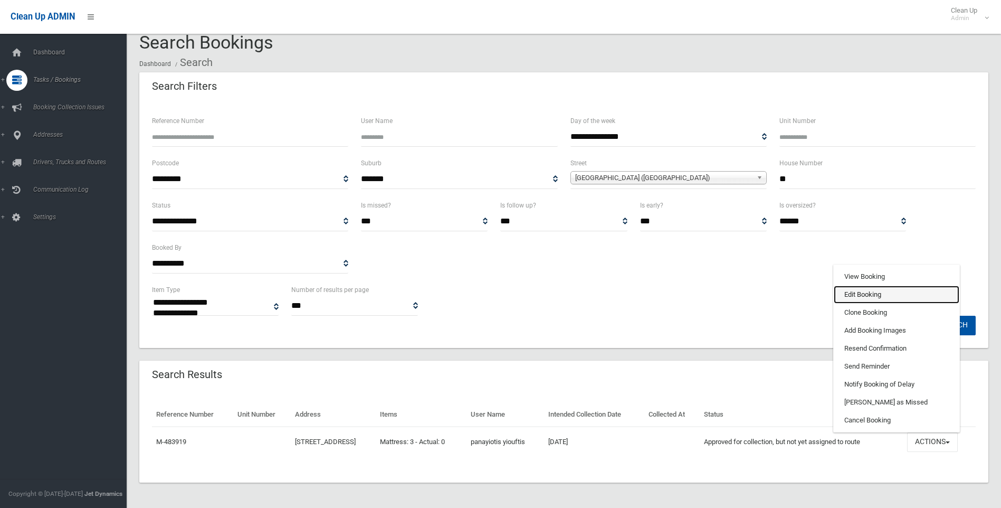
click at [889, 299] on link "Edit Booking" at bounding box center [897, 295] width 126 height 18
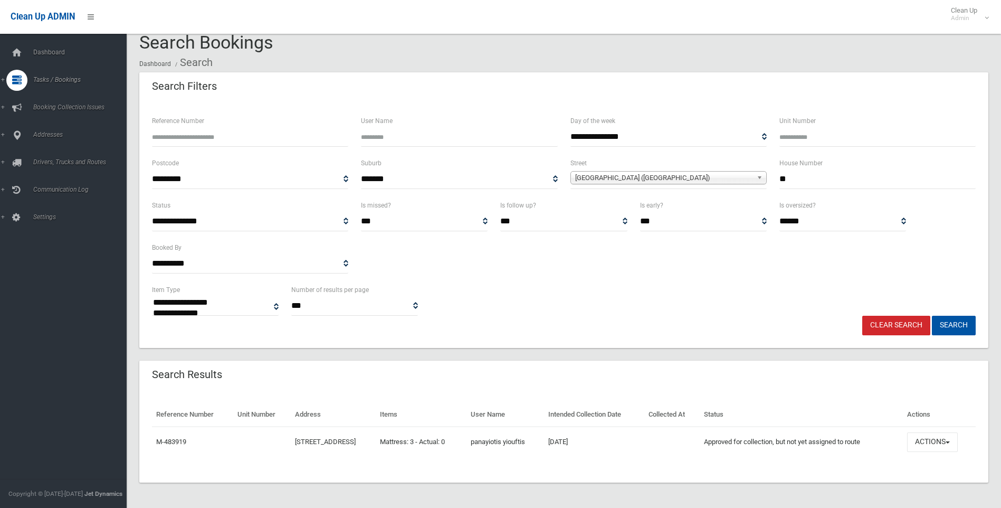
click at [947, 453] on td "Actions View Booking Edit Booking Clone Booking Add Booking Images Resend Confi…" at bounding box center [939, 442] width 73 height 31
click at [942, 442] on button "Actions" at bounding box center [932, 442] width 51 height 20
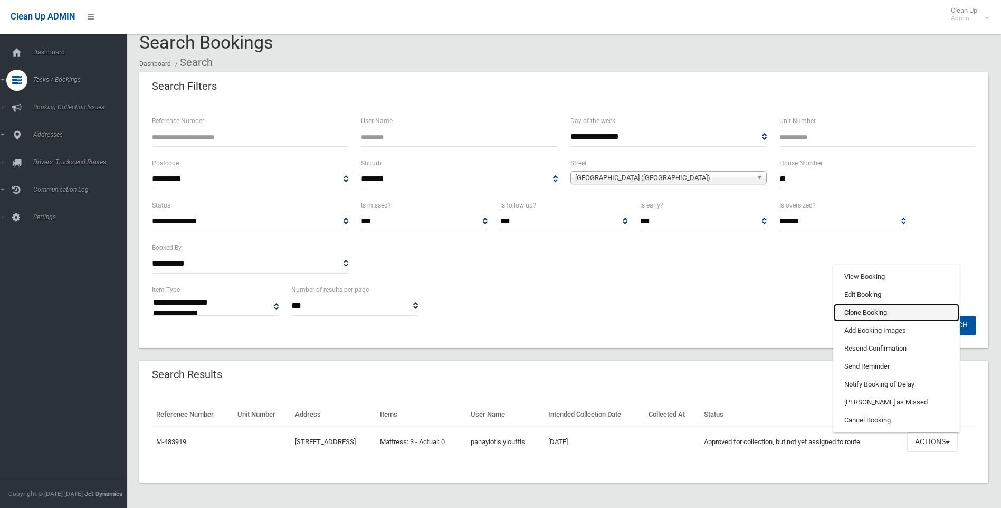
click at [902, 315] on link "Clone Booking" at bounding box center [897, 313] width 126 height 18
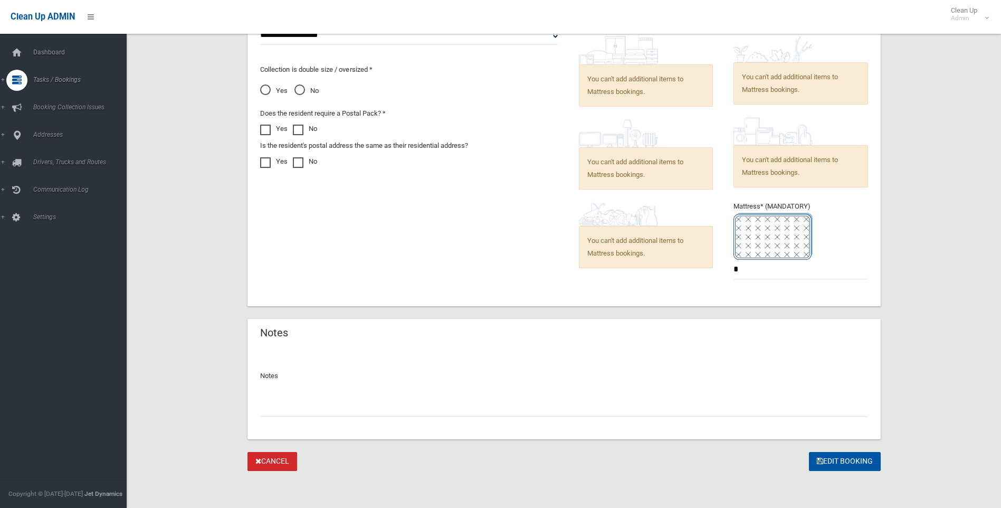
scroll to position [596, 0]
click at [284, 455] on link "Cancel" at bounding box center [273, 461] width 50 height 20
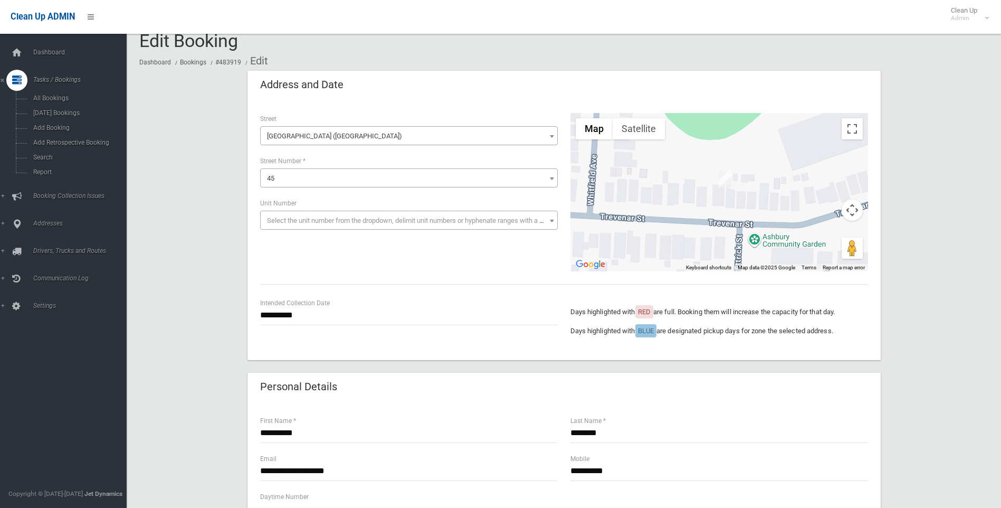
scroll to position [0, 0]
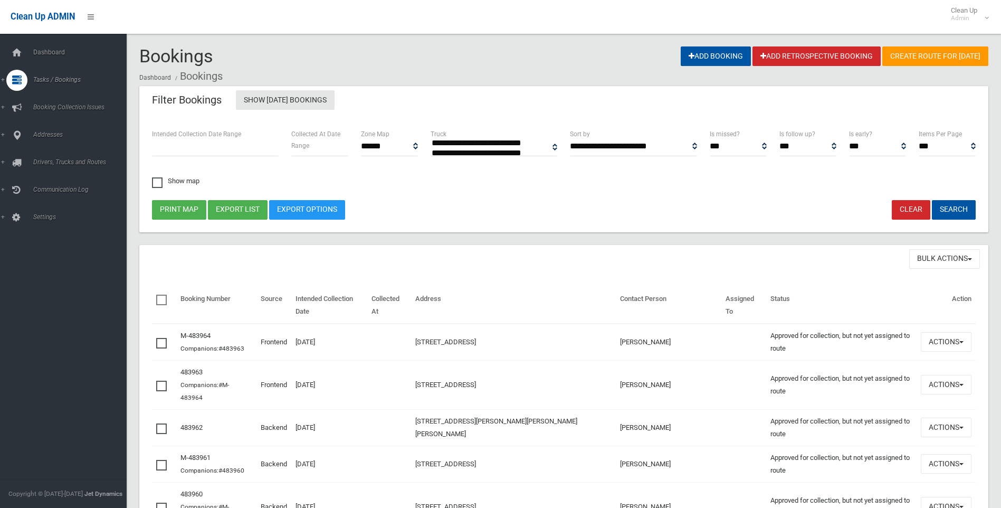
select select
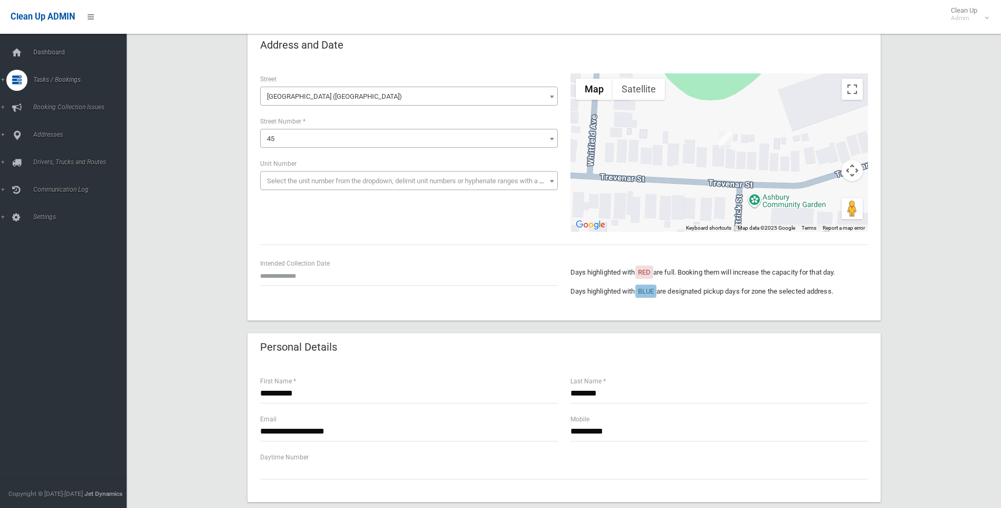
scroll to position [106, 0]
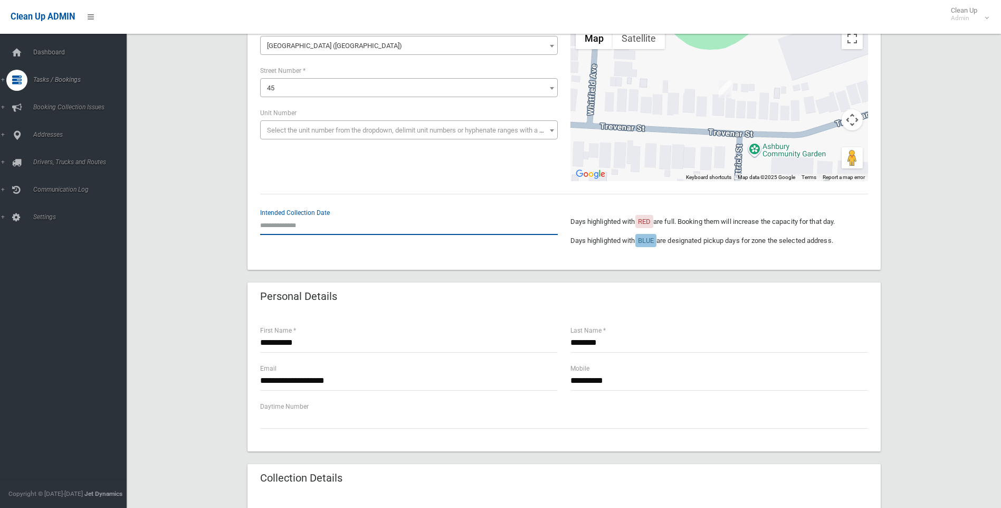
click at [337, 222] on input "text" at bounding box center [409, 225] width 298 height 20
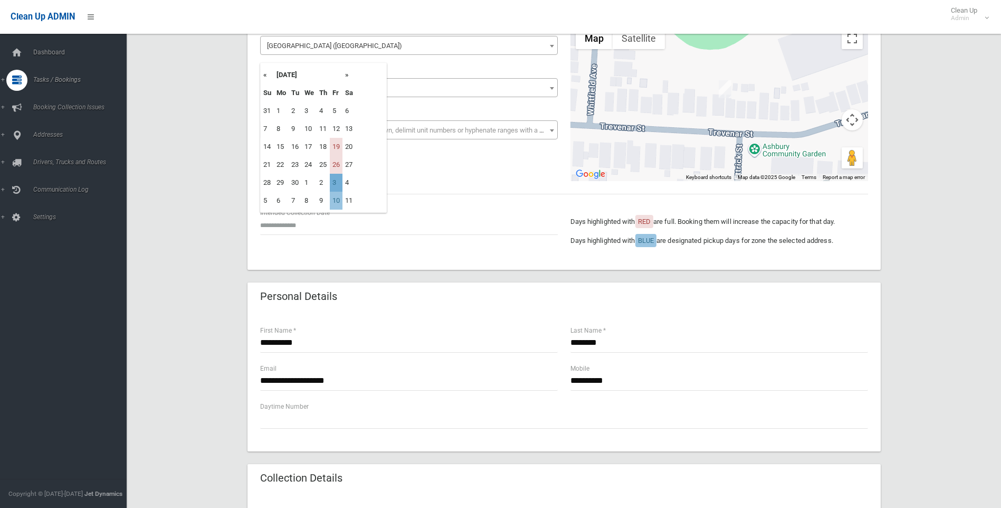
click at [335, 189] on td "3" at bounding box center [336, 183] width 13 height 18
type input "**********"
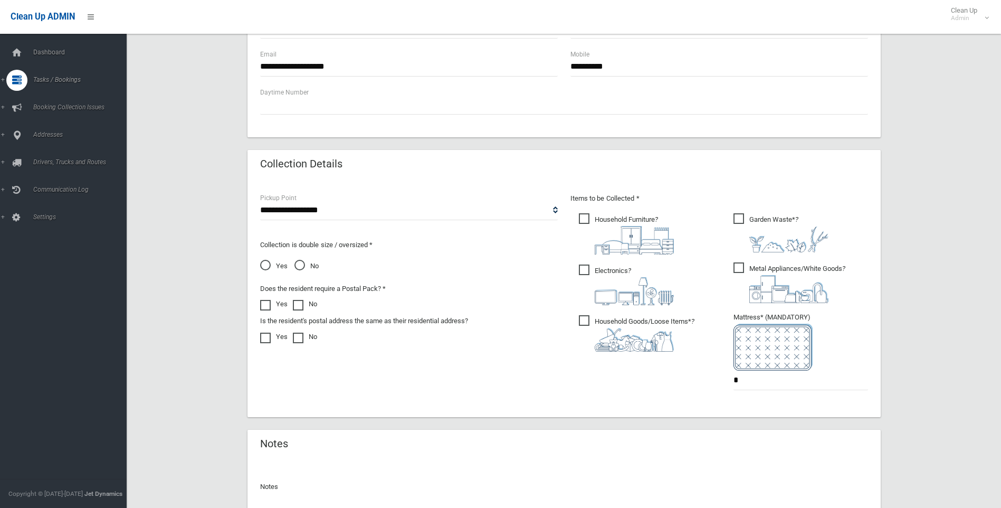
scroll to position [422, 0]
click at [645, 230] on img at bounding box center [634, 237] width 79 height 29
click at [756, 228] on img at bounding box center [789, 236] width 79 height 26
click at [766, 266] on span "Metal Appliances/White Goods ?" at bounding box center [790, 280] width 112 height 41
click at [652, 266] on span "Electronics ?" at bounding box center [626, 282] width 95 height 41
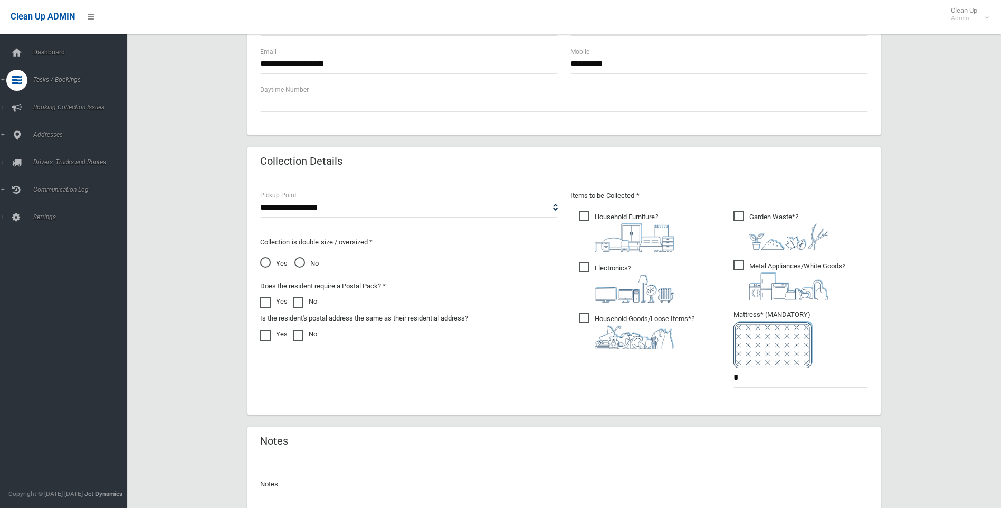
click at [632, 342] on img at bounding box center [634, 337] width 79 height 24
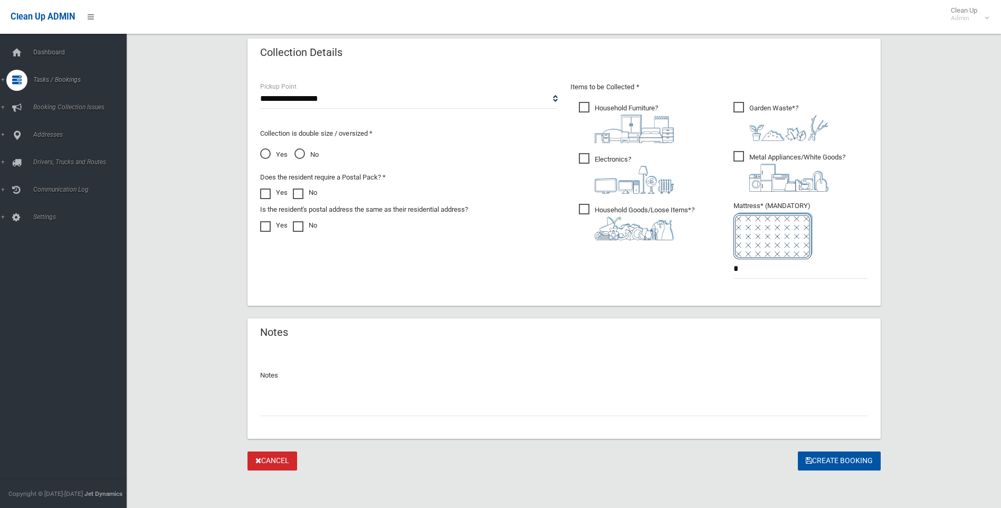
scroll to position [532, 0]
drag, startPoint x: 815, startPoint y: 268, endPoint x: 629, endPoint y: 283, distance: 185.9
click at [633, 282] on div "Items to be Collected * Household Furniture ? *" at bounding box center [719, 186] width 310 height 212
type input "*"
click at [847, 453] on button "Create Booking" at bounding box center [839, 461] width 83 height 20
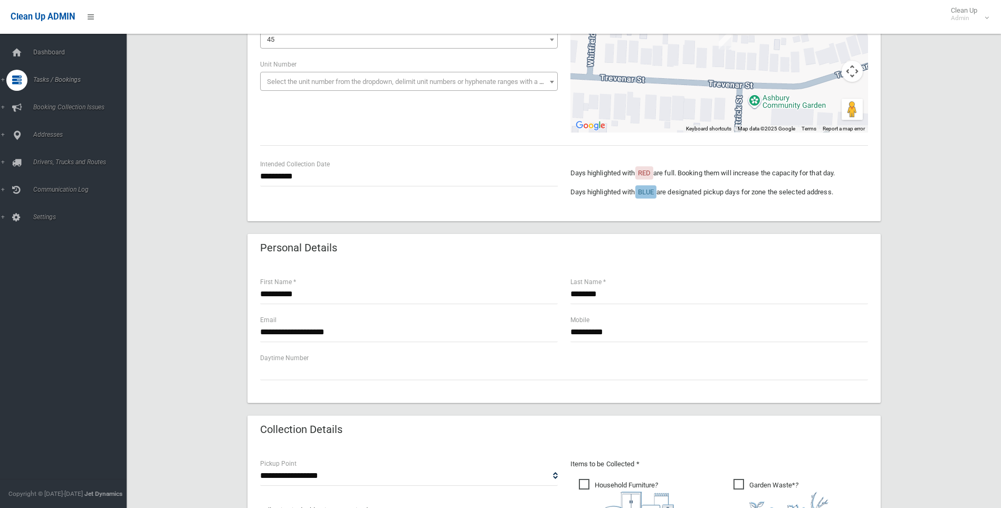
scroll to position [0, 0]
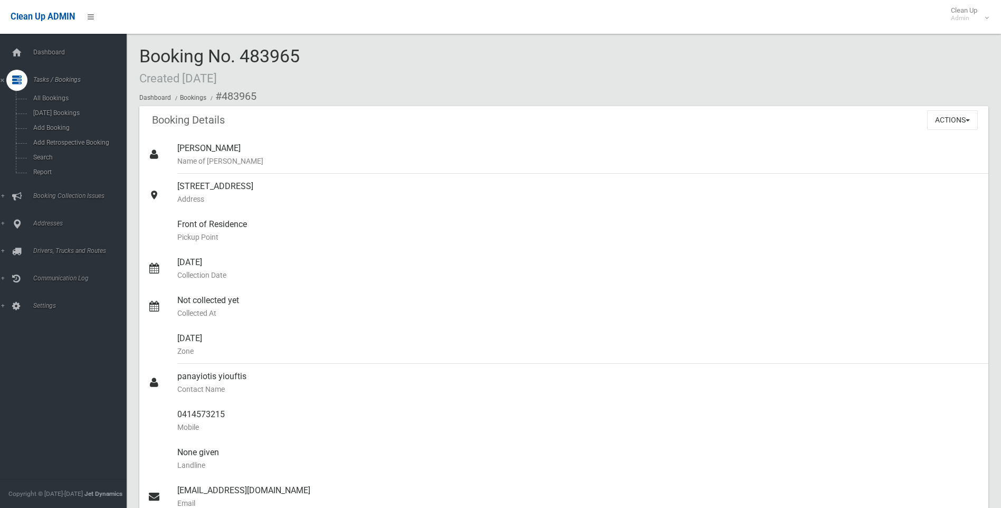
click at [711, 119] on div "Booking Details Actions View Booking Edit Booking Clone Booking Add Booking Ima…" at bounding box center [563, 121] width 849 height 30
click at [86, 159] on span "Search" at bounding box center [78, 157] width 96 height 7
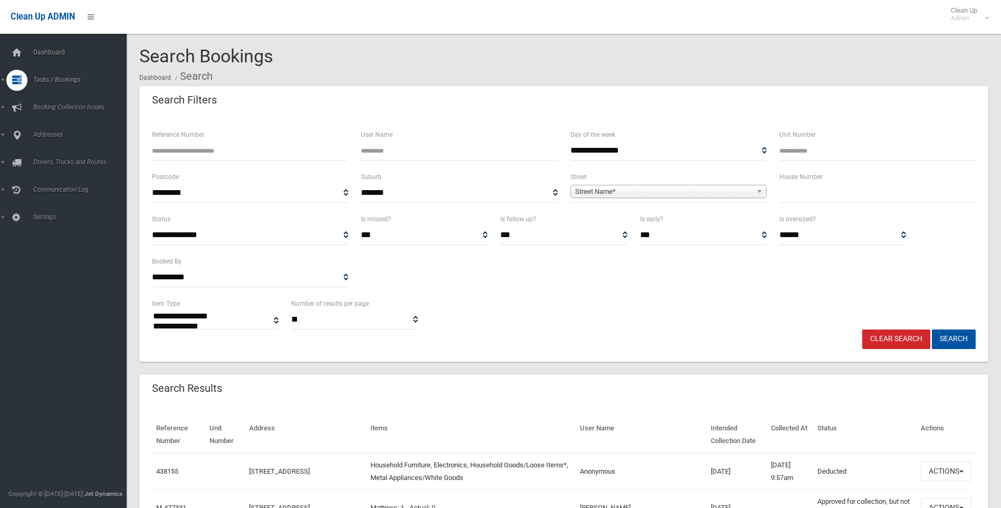
select select
click at [829, 196] on input "text" at bounding box center [878, 193] width 196 height 20
click at [641, 197] on div "Street Name*" at bounding box center [669, 191] width 196 height 13
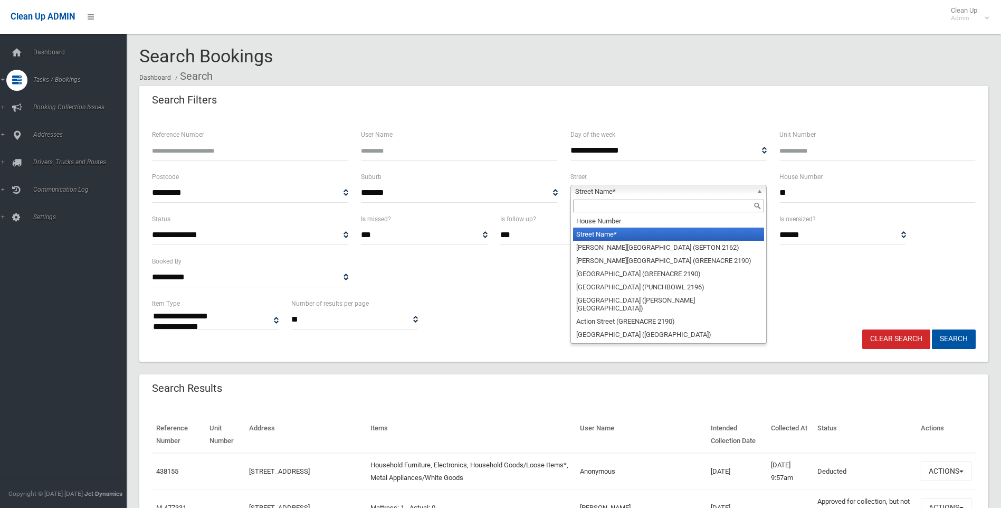
click at [483, 65] on div "Search Bookings Dashboard Search" at bounding box center [563, 66] width 849 height 40
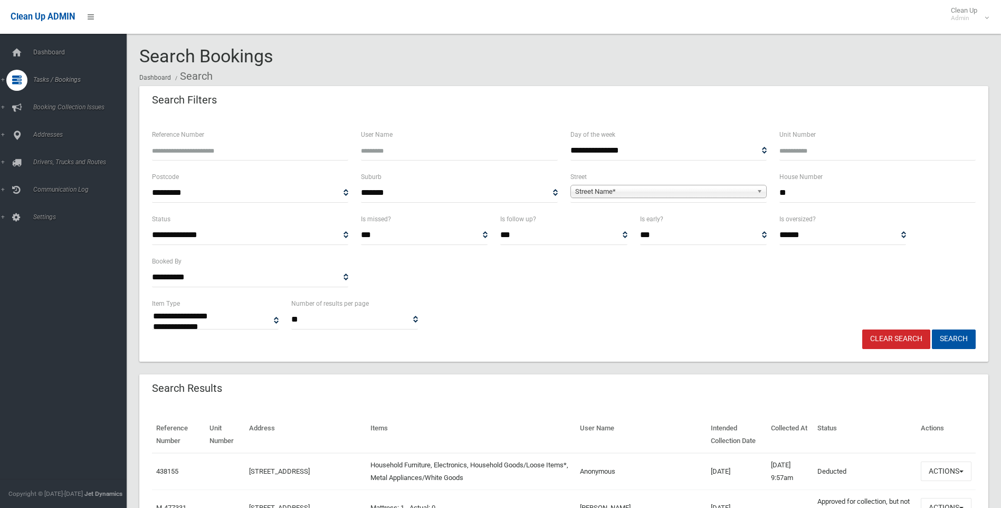
drag, startPoint x: 811, startPoint y: 196, endPoint x: 755, endPoint y: 190, distance: 56.3
click at [755, 190] on div "**********" at bounding box center [564, 192] width 837 height 42
type input "*"
click at [727, 192] on span "Street Name*" at bounding box center [663, 191] width 177 height 13
type input "*****"
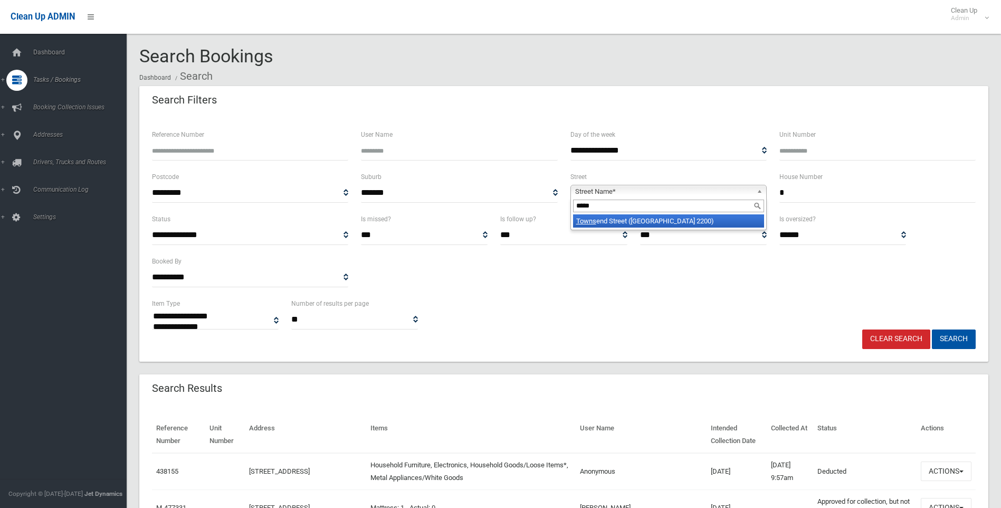
click at [695, 228] on li "Towns end Street (CONDELL PARK 2200)" at bounding box center [668, 220] width 191 height 13
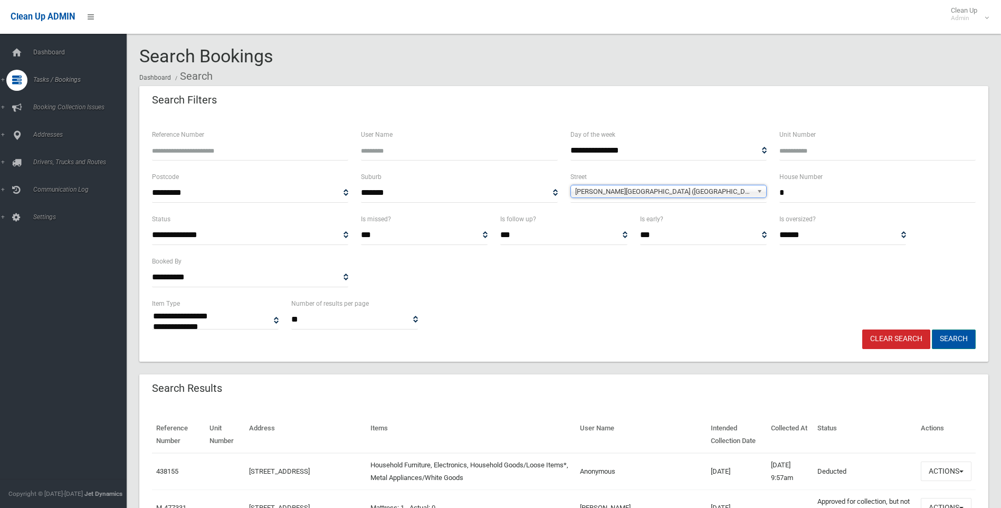
click at [956, 343] on button "Search" at bounding box center [954, 339] width 44 height 20
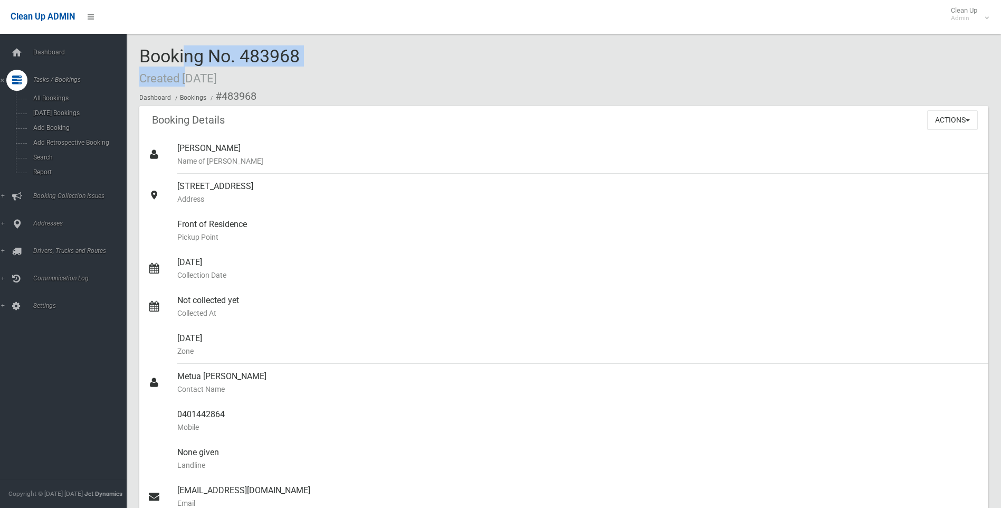
drag, startPoint x: 152, startPoint y: 61, endPoint x: 227, endPoint y: 87, distance: 79.8
click at [205, 86] on div "Booking No. 483968 Created 08/09/2025 Dashboard Bookings #483968 Booking Detail…" at bounding box center [564, 420] width 875 height 815
click at [289, 89] on ol "Dashboard Bookings #483968" at bounding box center [563, 97] width 849 height 20
drag, startPoint x: 293, startPoint y: 99, endPoint x: 141, endPoint y: 46, distance: 160.9
click at [141, 46] on div "Booking No. 483968 Created 08/09/2025 Dashboard Bookings #483968" at bounding box center [563, 76] width 849 height 60
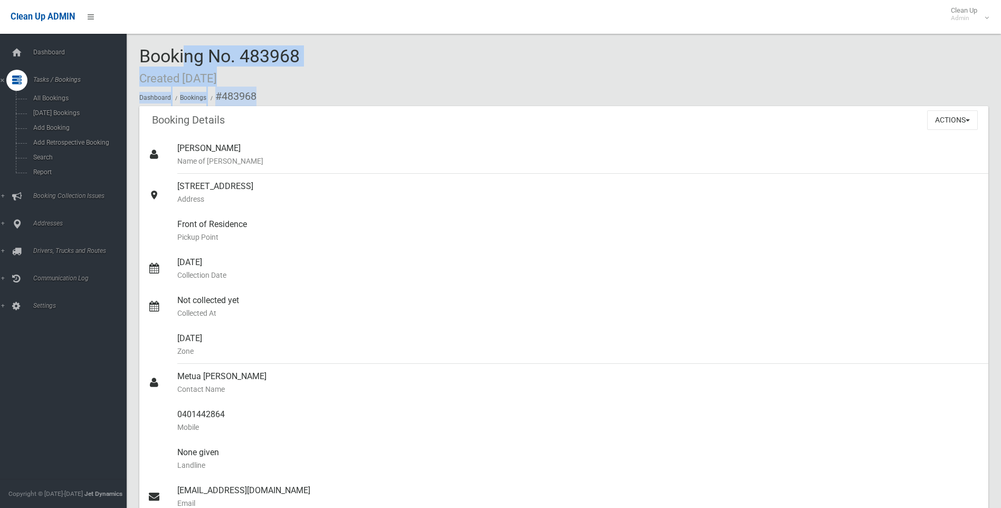
click at [141, 46] on span "Booking No. 483968 Created 08/09/2025" at bounding box center [219, 65] width 160 height 41
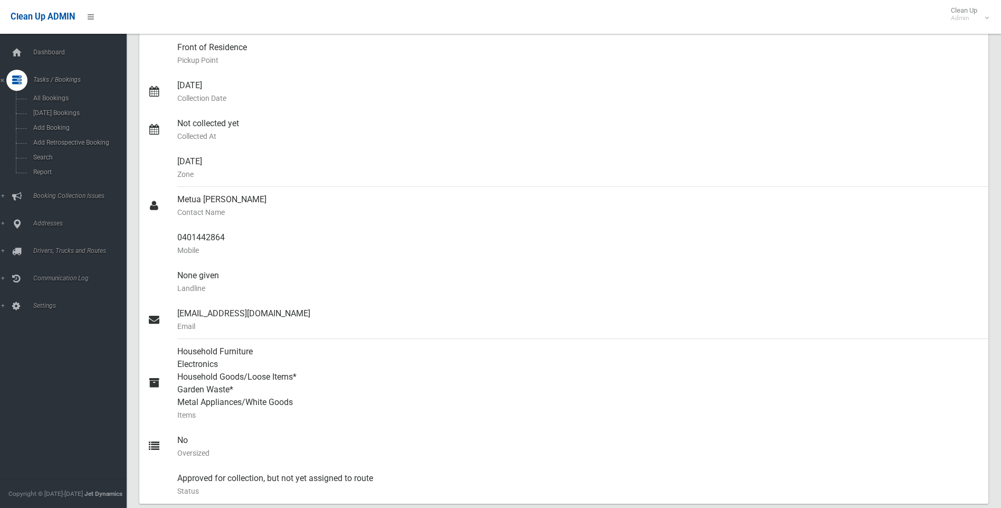
scroll to position [319, 0]
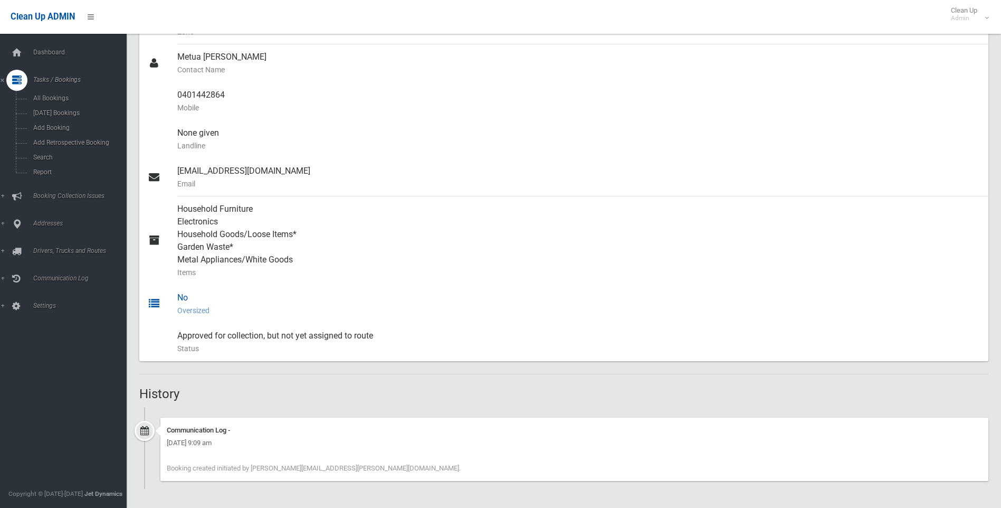
drag, startPoint x: 439, startPoint y: 484, endPoint x: 282, endPoint y: 307, distance: 236.3
click at [274, 297] on div "Booking Details Actions View Booking Edit Booking Clone Booking Add Booking Ima…" at bounding box center [563, 138] width 849 height 702
click at [457, 416] on ul "Communication Log - Monday 8th September 2025 - 9:09 am Booking created initiat…" at bounding box center [563, 448] width 849 height 82
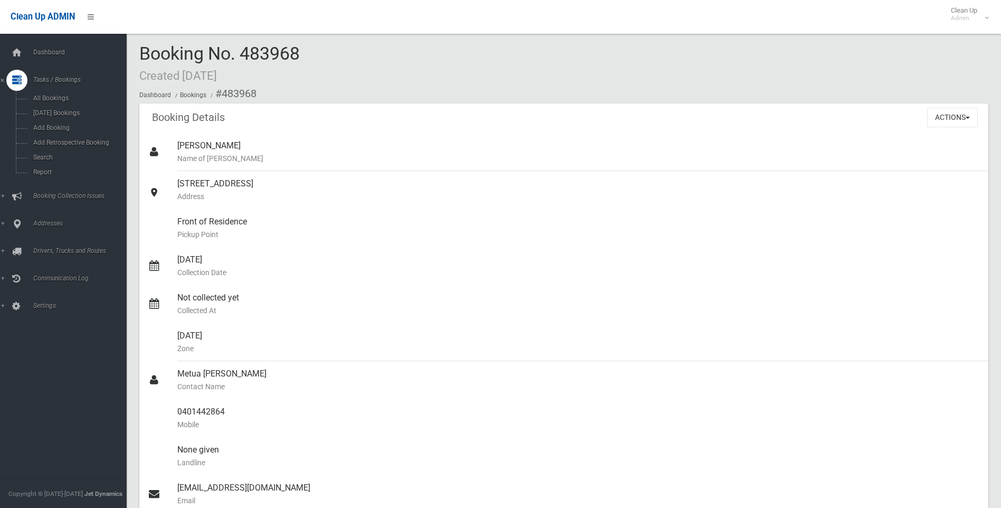
scroll to position [0, 0]
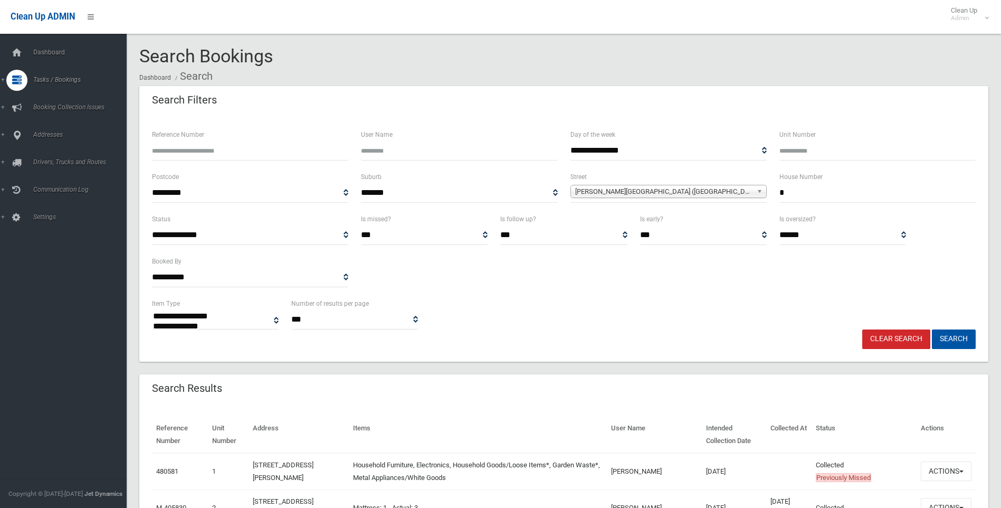
select select
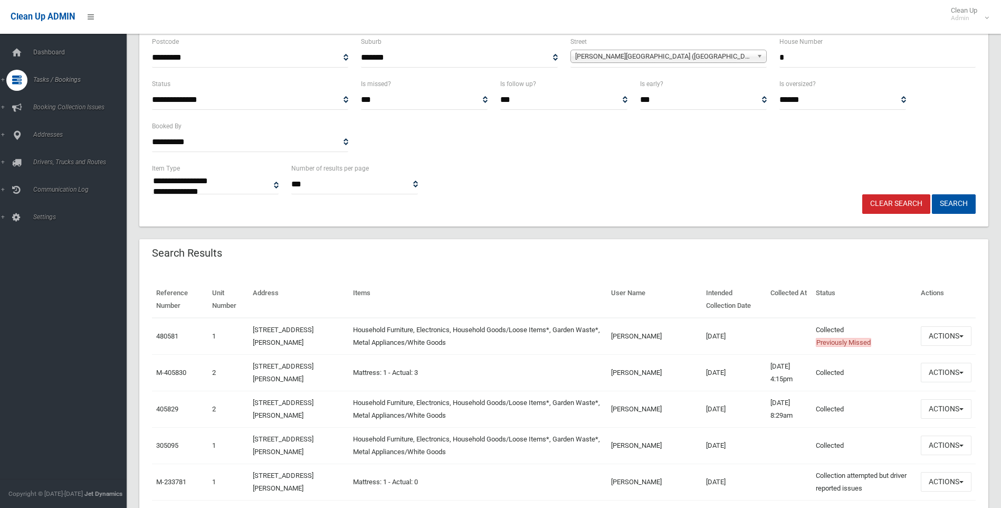
scroll to position [158, 0]
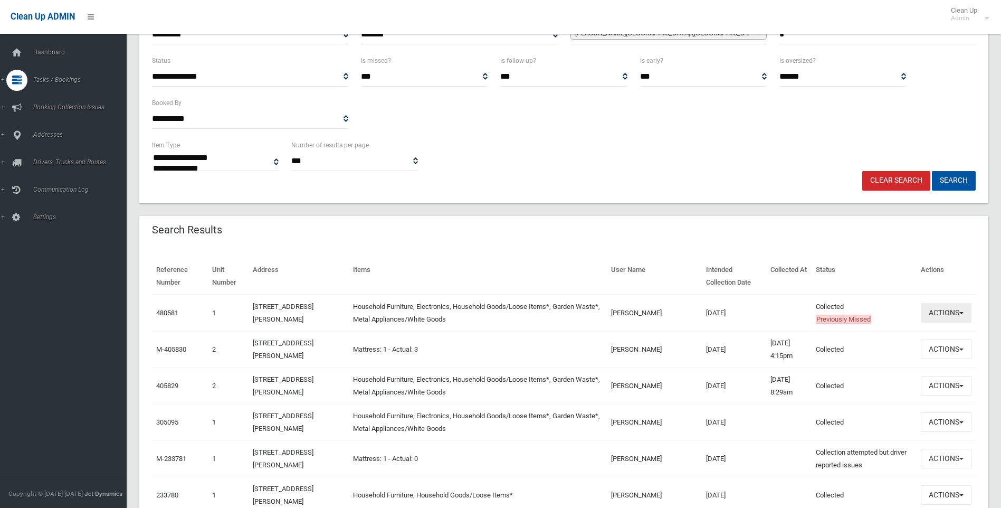
click at [942, 311] on button "Actions" at bounding box center [946, 313] width 51 height 20
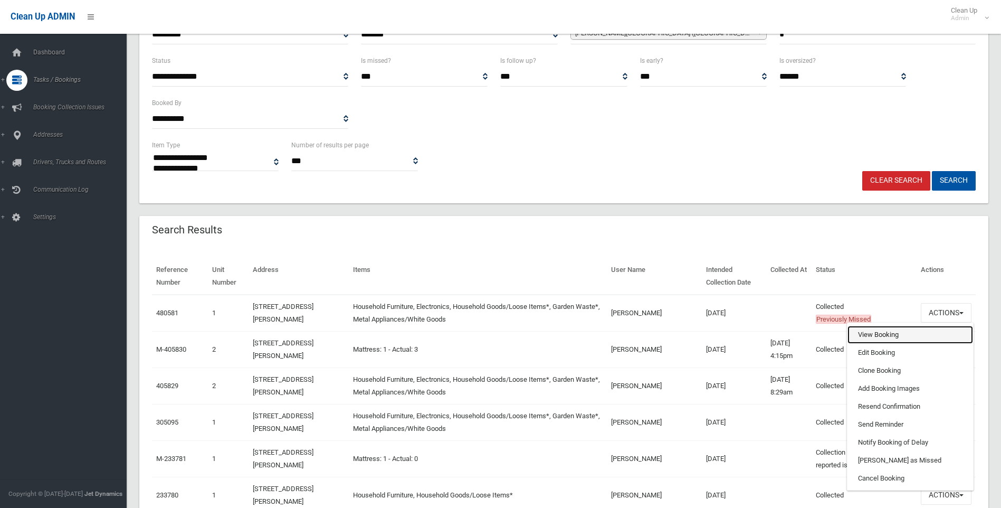
click at [884, 340] on link "View Booking" at bounding box center [911, 335] width 126 height 18
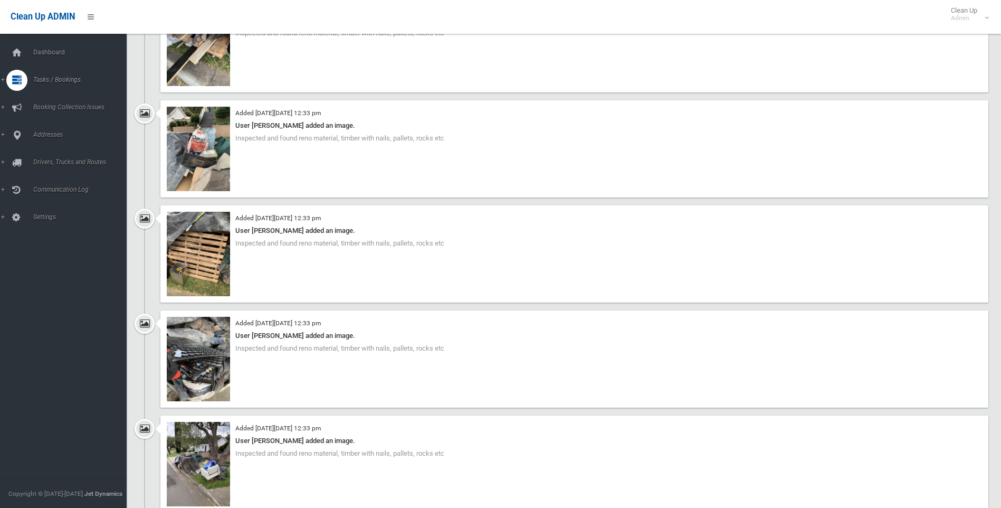
scroll to position [1056, 0]
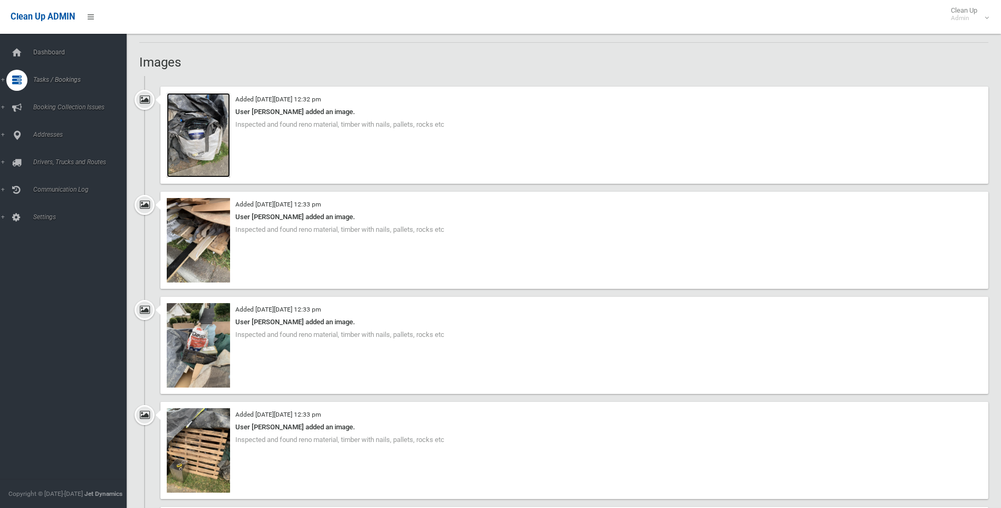
click at [220, 167] on img at bounding box center [198, 135] width 63 height 84
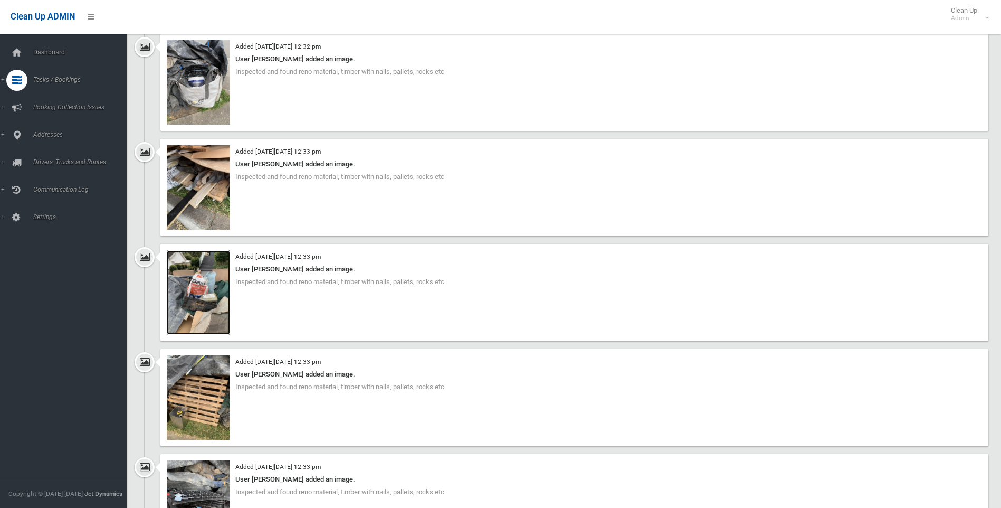
click at [201, 299] on img at bounding box center [198, 292] width 63 height 84
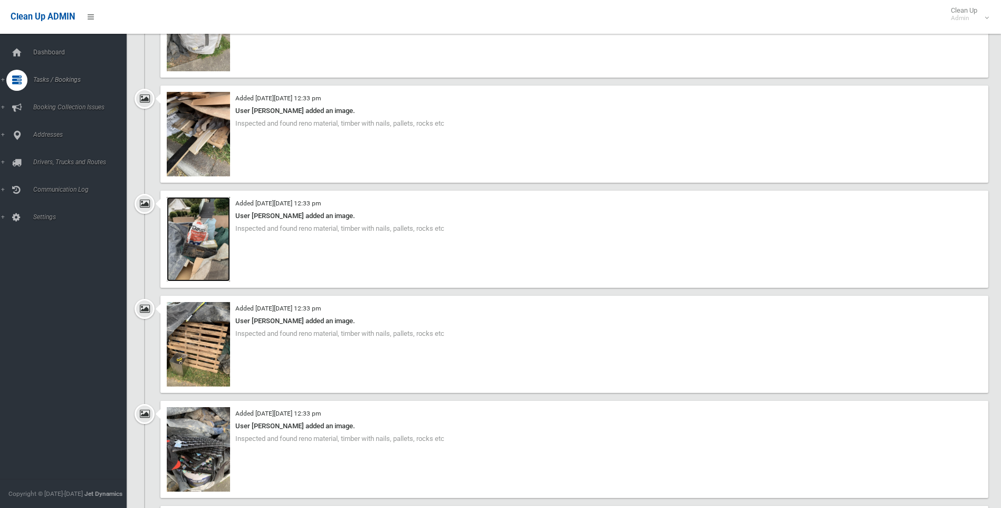
scroll to position [1267, 0]
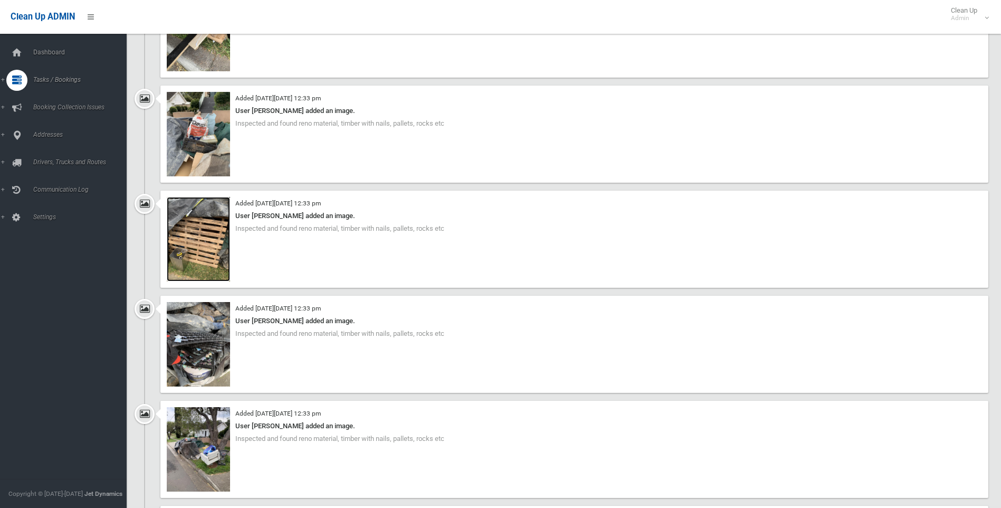
click at [224, 242] on img at bounding box center [198, 239] width 63 height 84
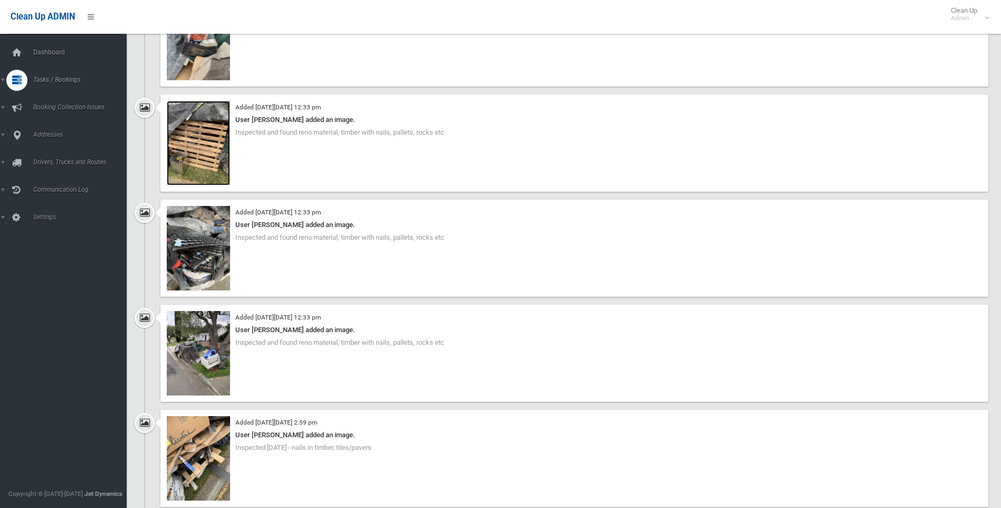
scroll to position [1372, 0]
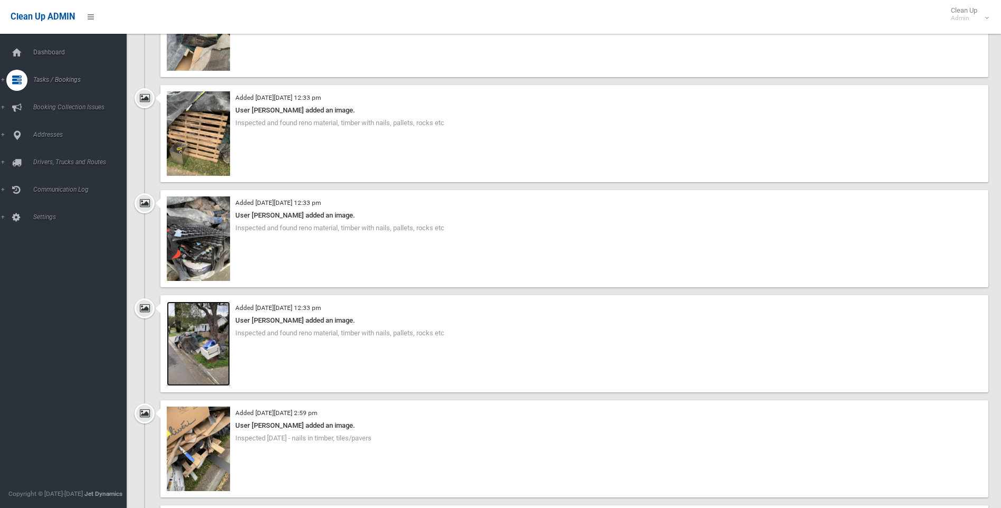
click at [204, 373] on img at bounding box center [198, 343] width 63 height 84
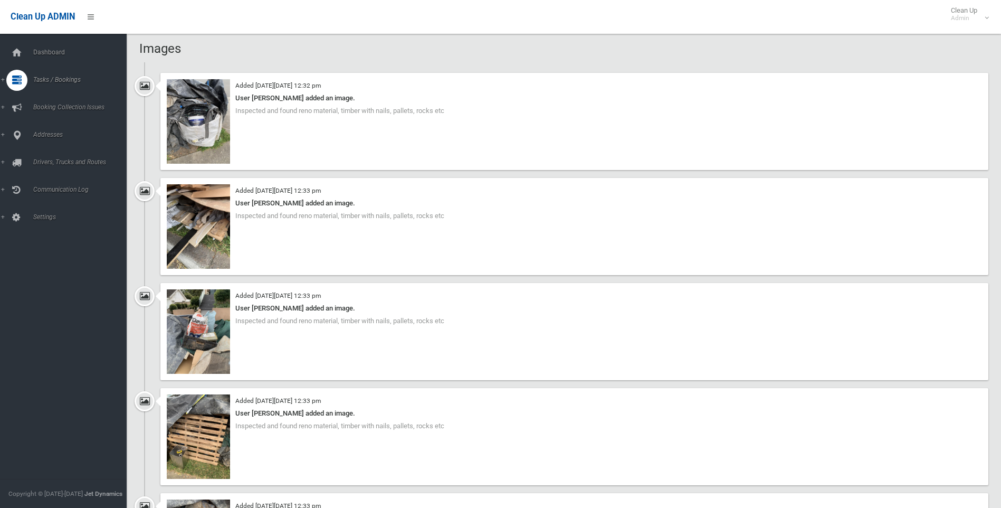
scroll to position [1056, 0]
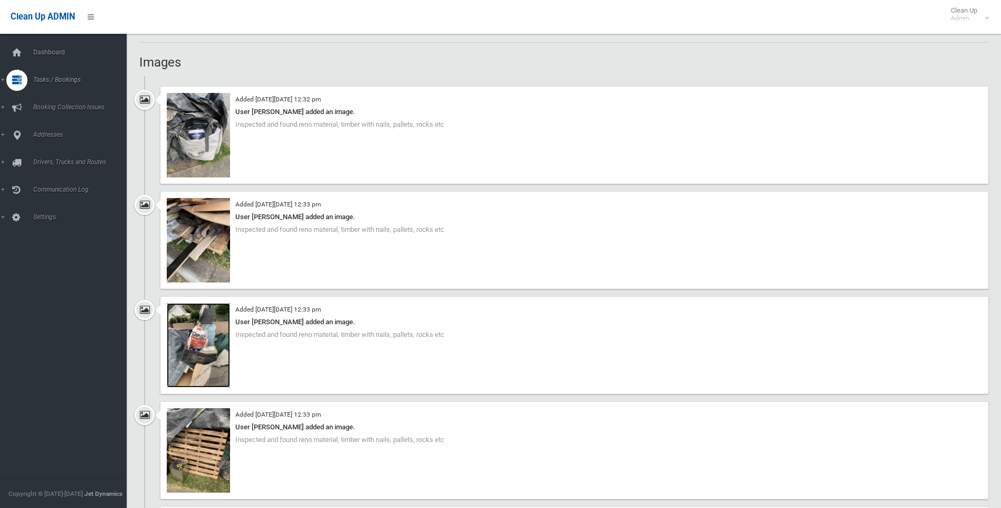
click at [206, 320] on img at bounding box center [198, 345] width 63 height 84
click at [229, 138] on img at bounding box center [198, 135] width 63 height 84
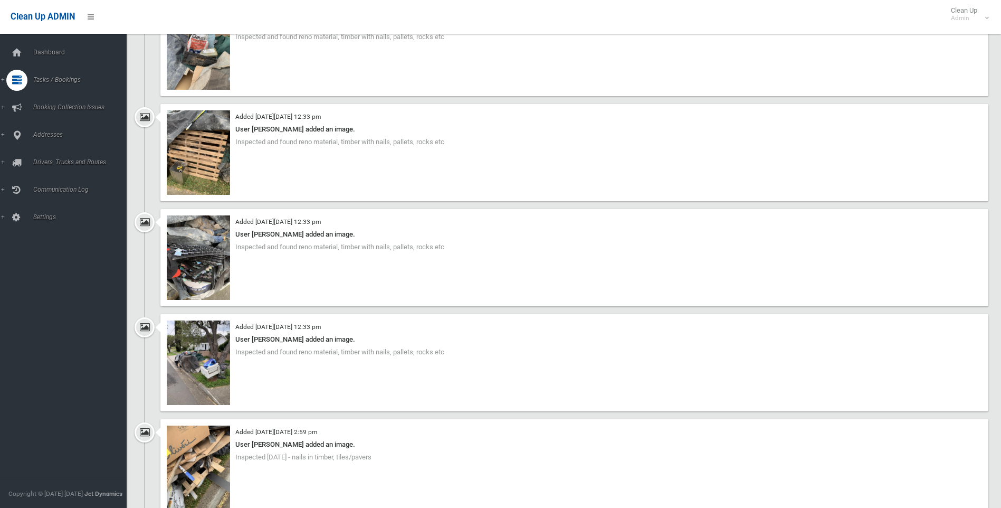
scroll to position [1372, 0]
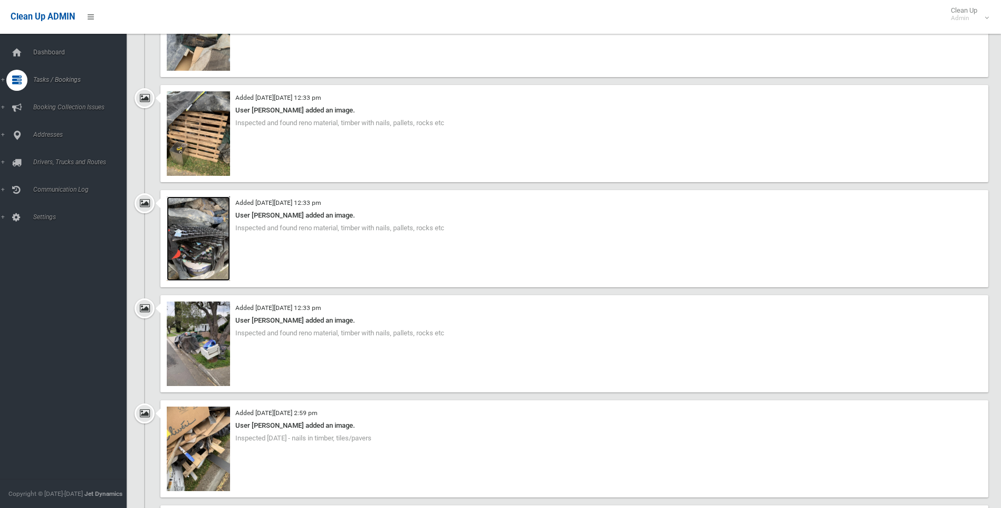
click at [200, 231] on img at bounding box center [198, 238] width 63 height 84
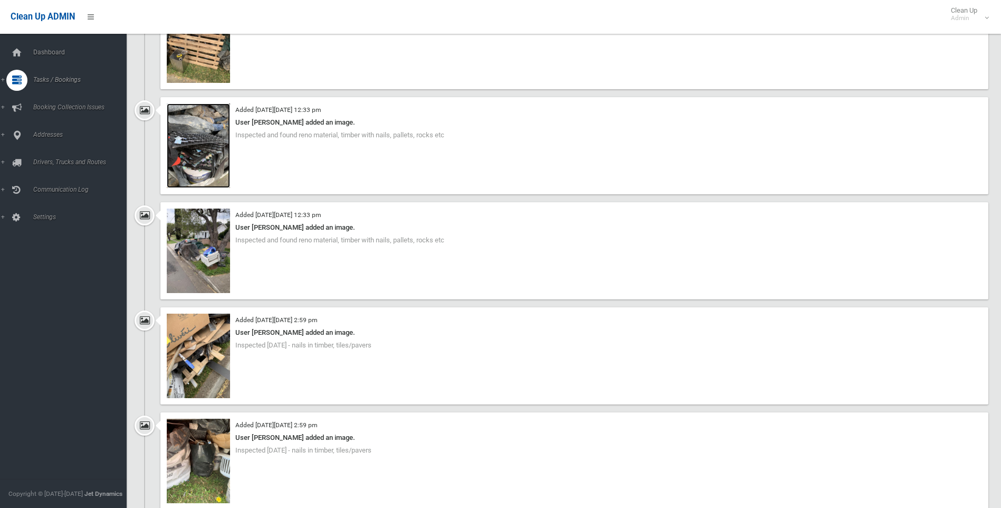
scroll to position [1478, 0]
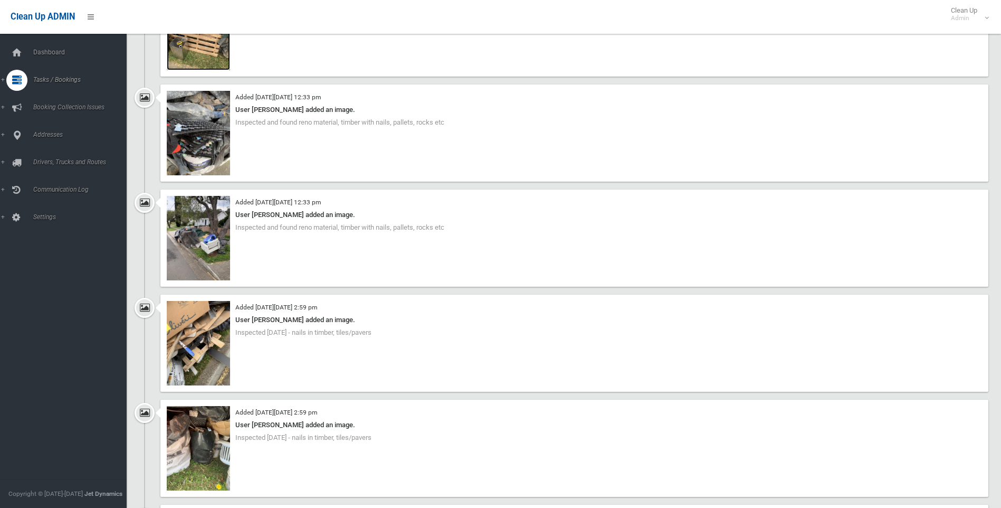
click at [185, 51] on img at bounding box center [198, 28] width 63 height 84
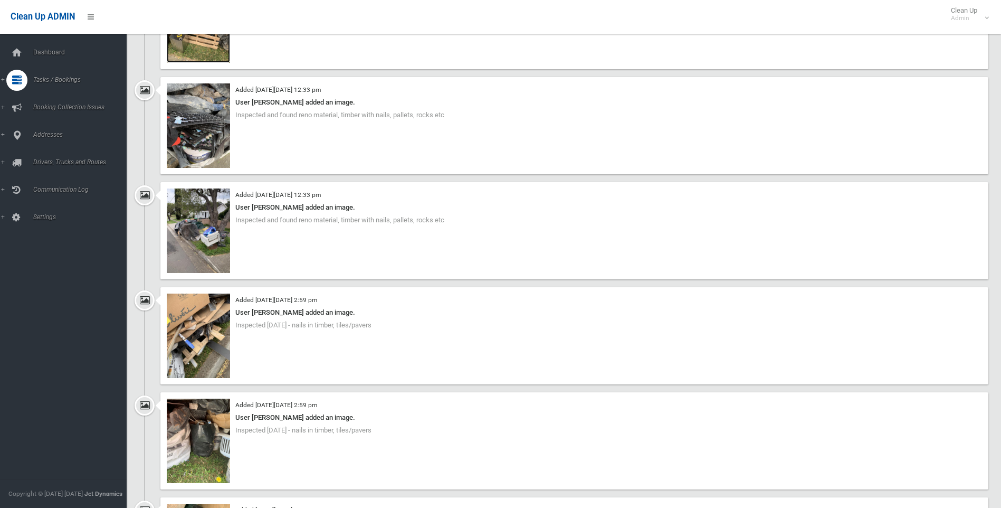
scroll to position [1584, 0]
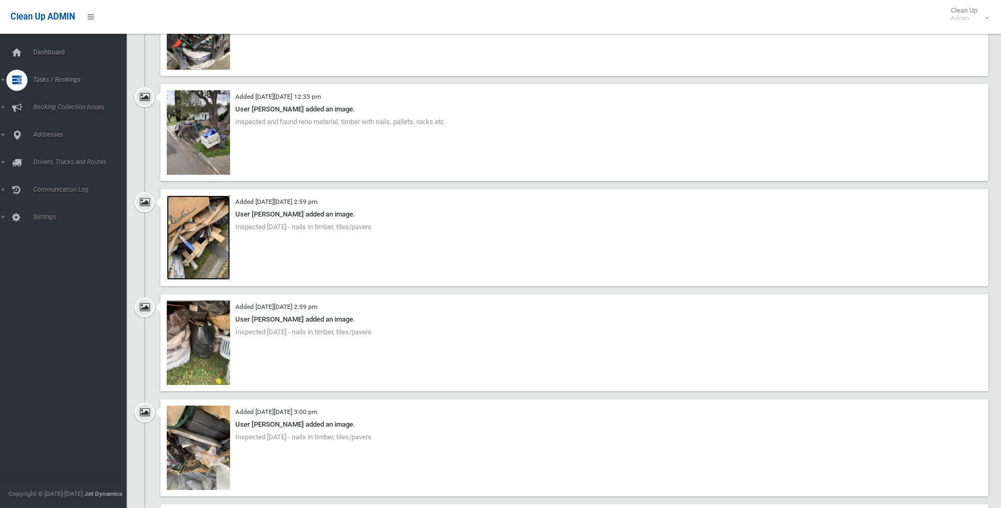
click at [207, 233] on img at bounding box center [198, 237] width 63 height 84
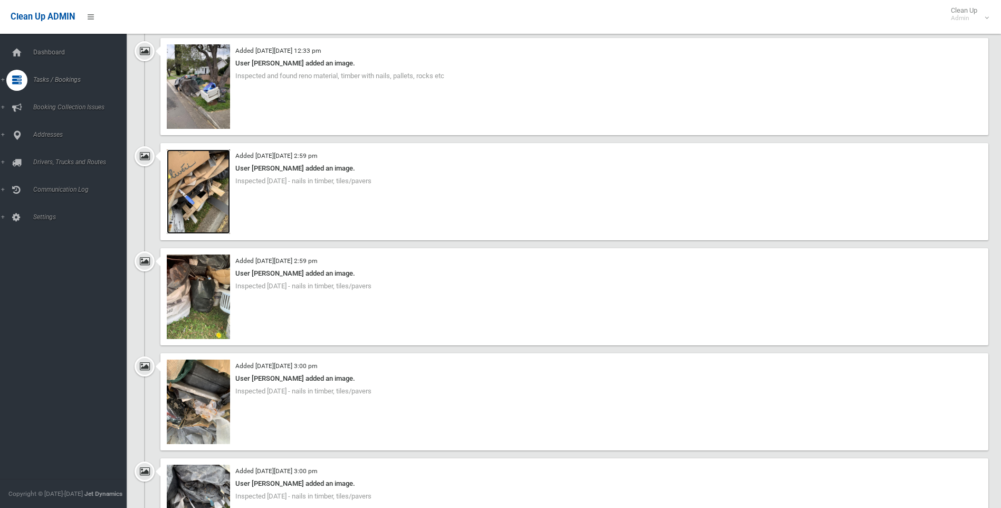
scroll to position [1689, 0]
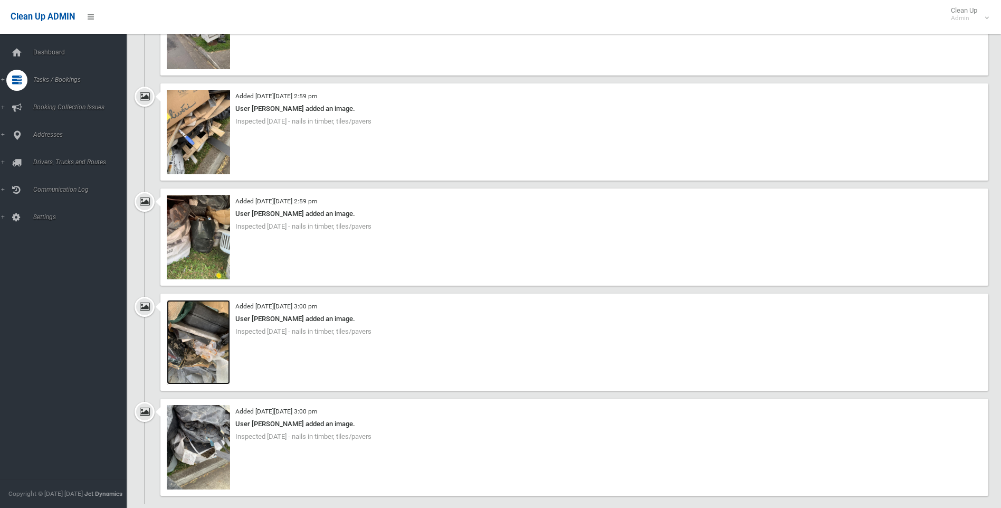
click at [210, 368] on img at bounding box center [198, 342] width 63 height 84
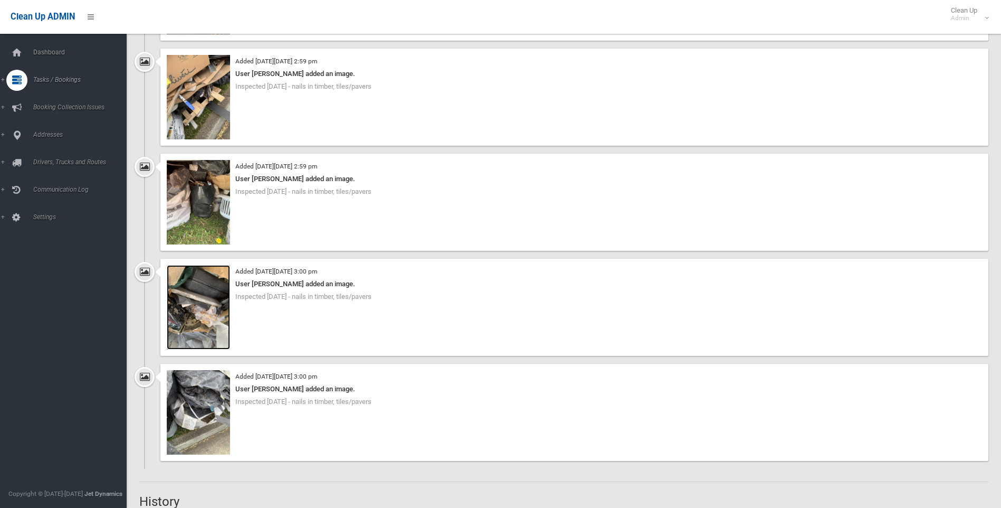
scroll to position [1742, 0]
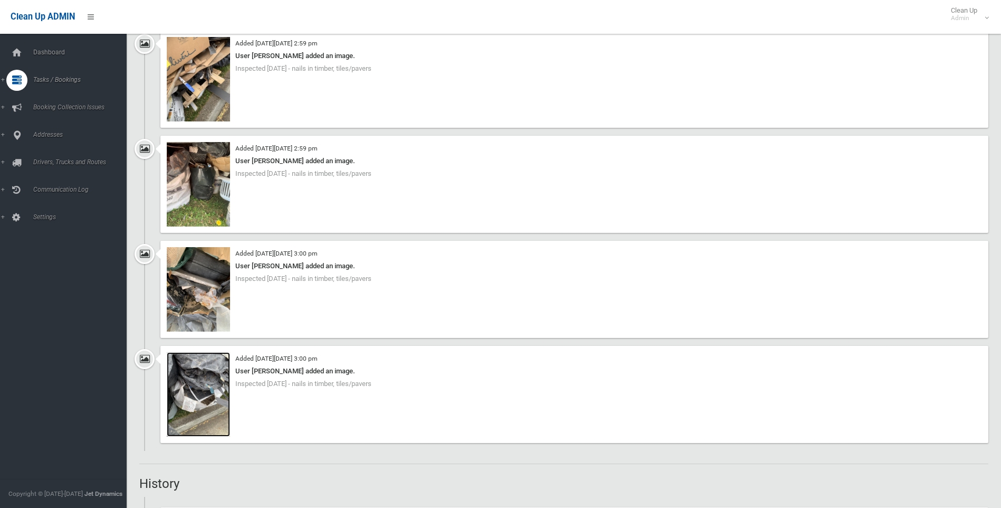
click at [196, 393] on img at bounding box center [198, 394] width 63 height 84
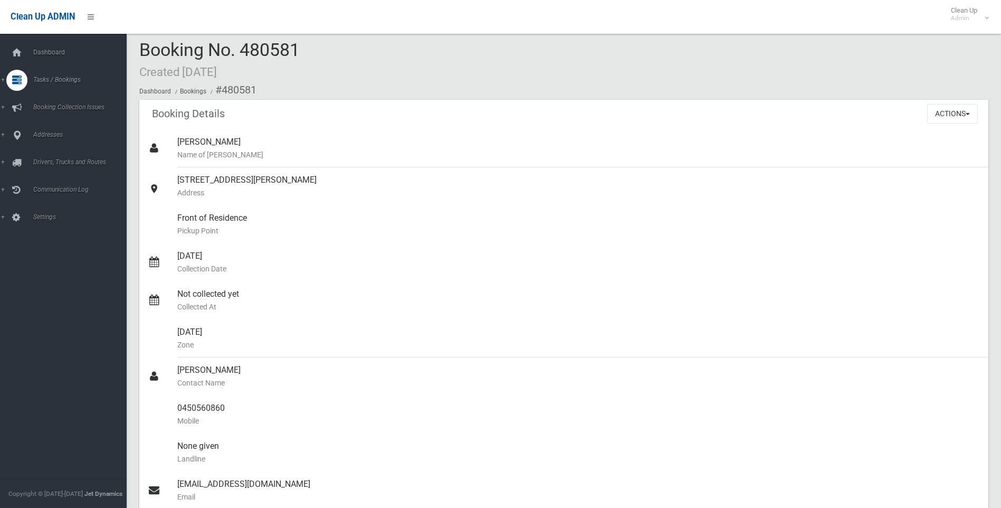
scroll to position [0, 0]
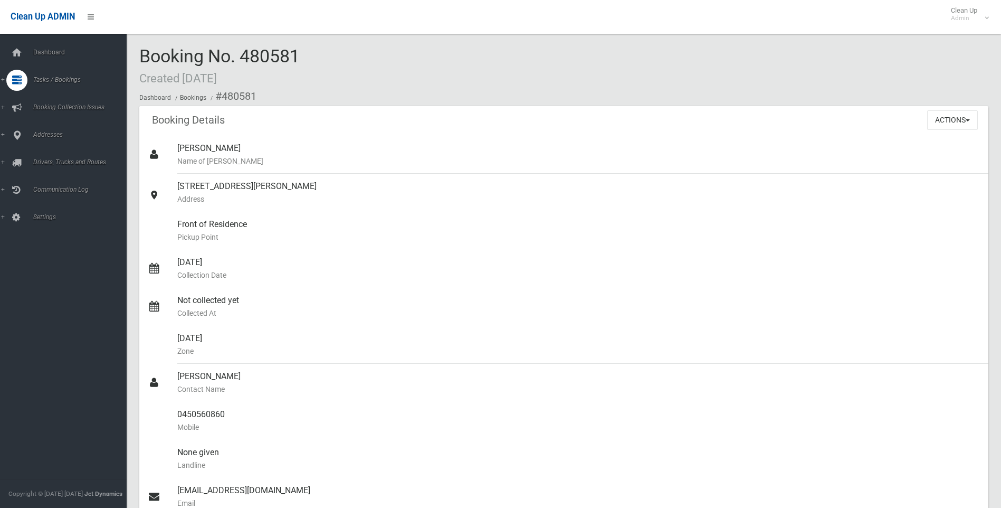
drag, startPoint x: 240, startPoint y: 52, endPoint x: 335, endPoint y: 57, distance: 95.7
click at [335, 57] on div "Booking No. 480581 Created [DATE] Dashboard Bookings #480581" at bounding box center [563, 76] width 849 height 60
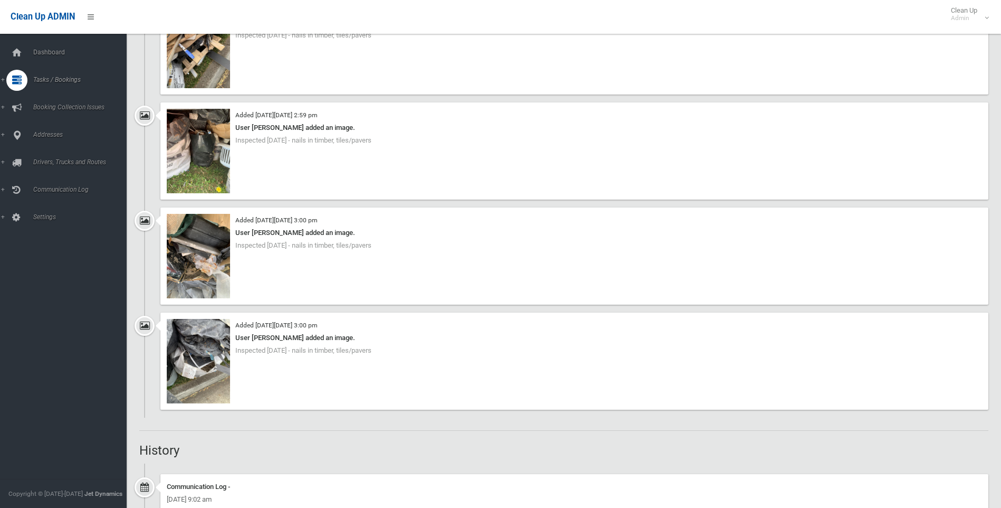
scroll to position [1900, 0]
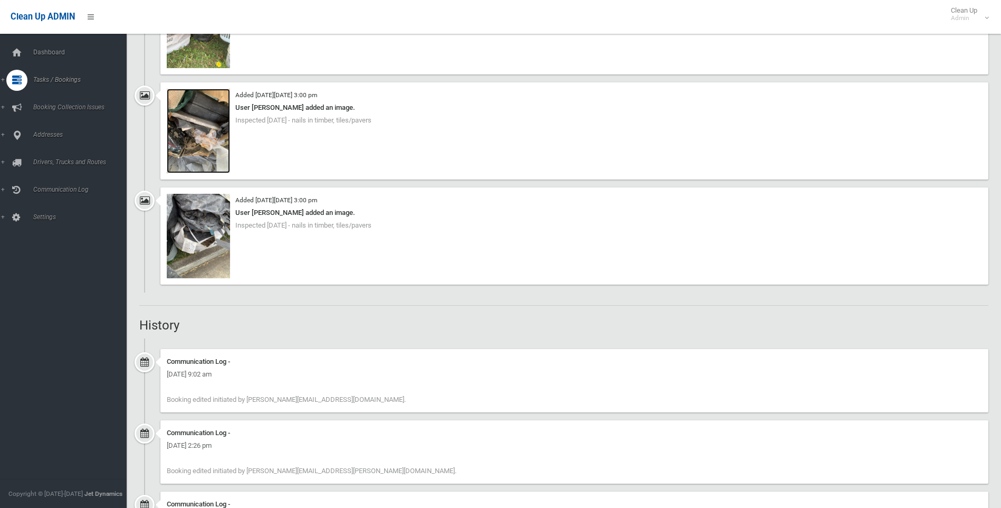
click at [187, 164] on img at bounding box center [198, 131] width 63 height 84
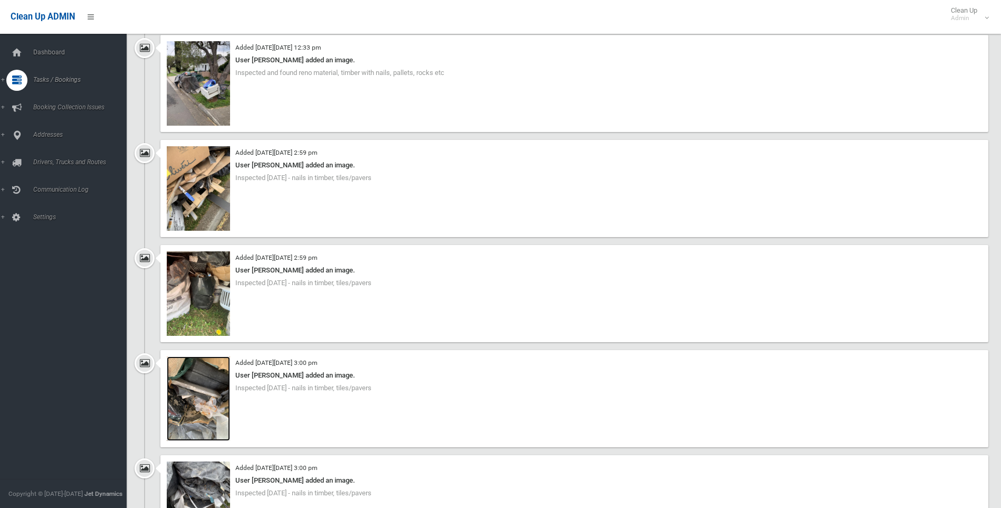
scroll to position [1531, 0]
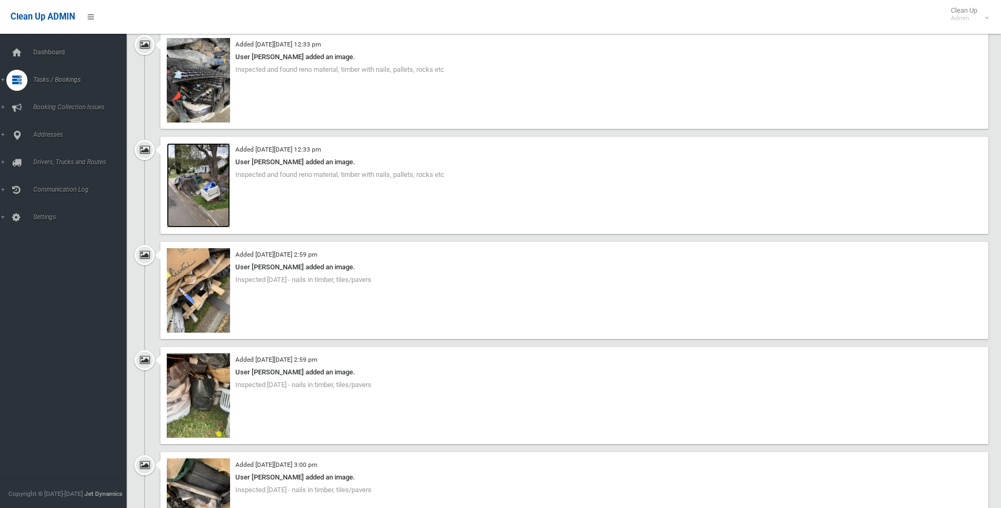
click at [213, 175] on img at bounding box center [198, 185] width 63 height 84
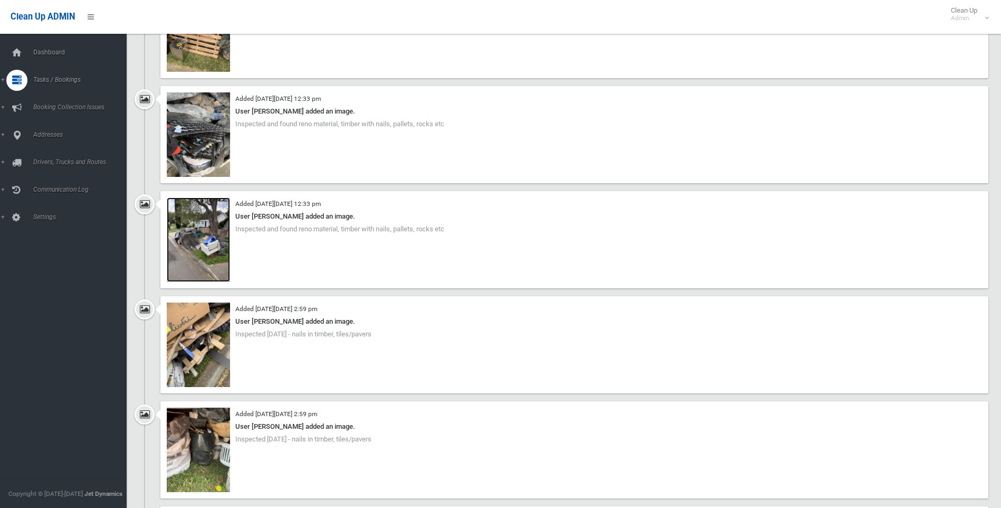
scroll to position [1425, 0]
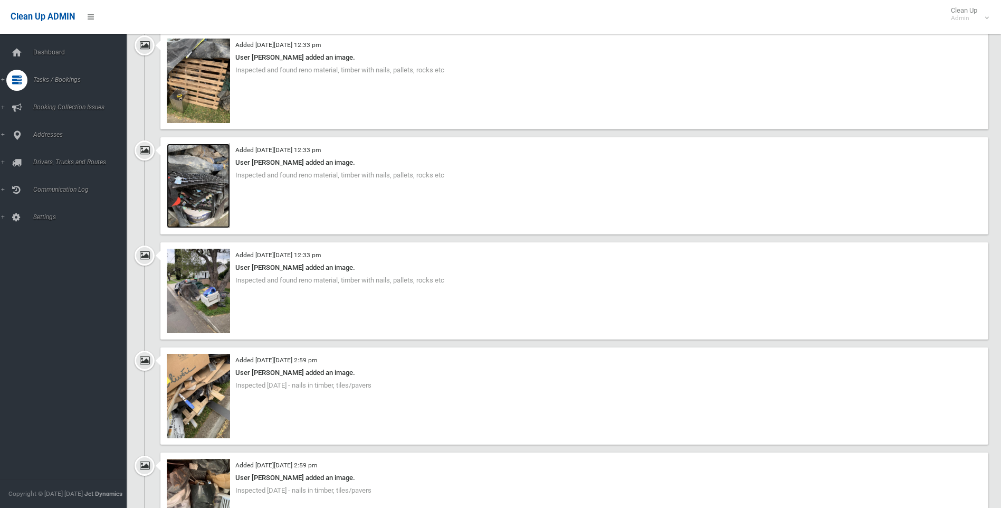
click at [206, 190] on img at bounding box center [198, 186] width 63 height 84
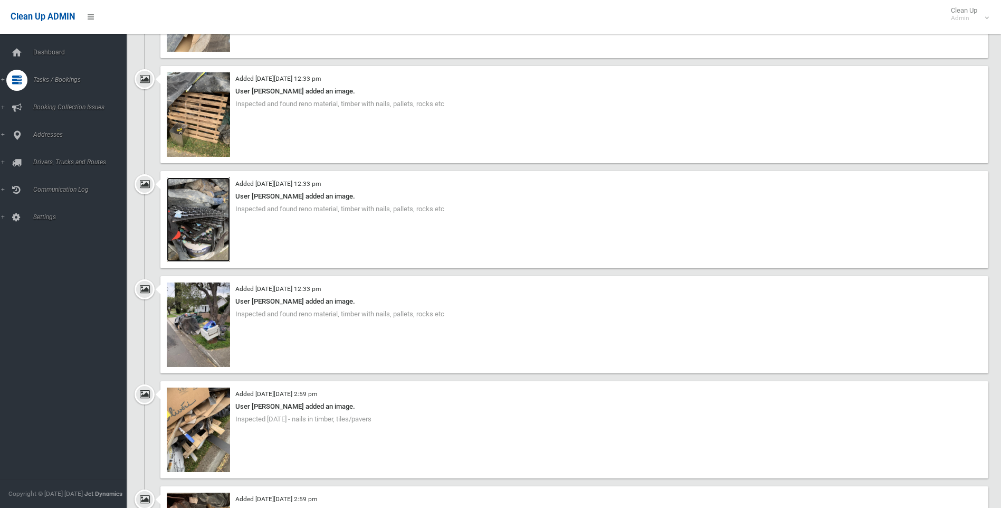
scroll to position [1372, 0]
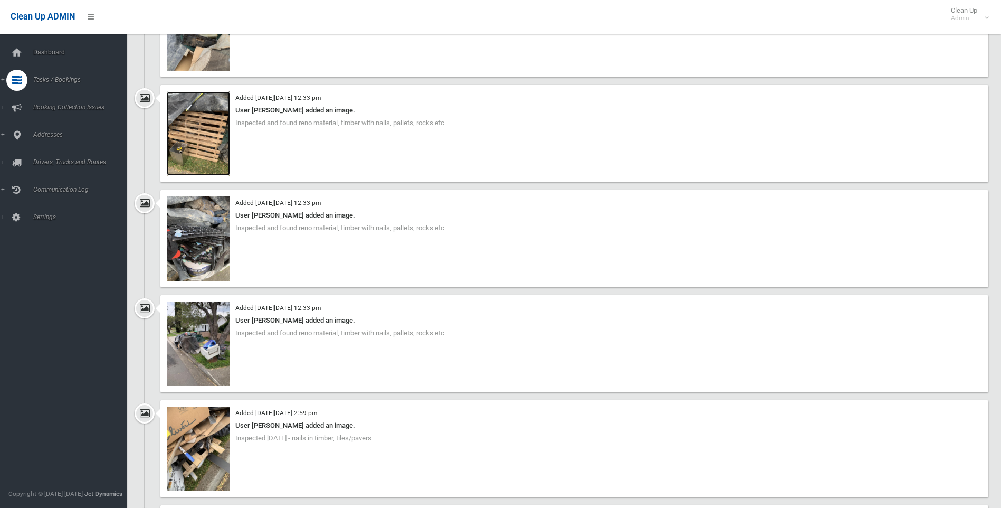
click at [219, 125] on img at bounding box center [198, 133] width 63 height 84
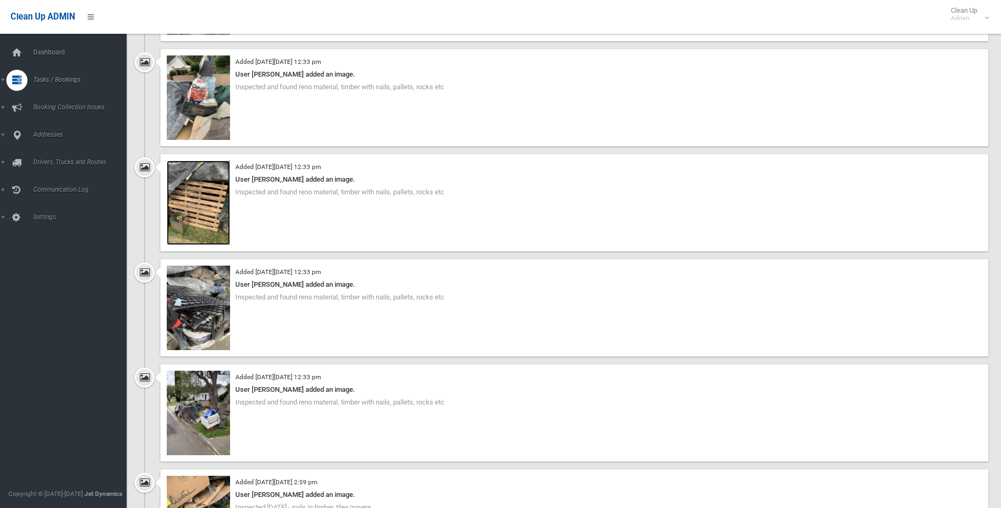
scroll to position [1214, 0]
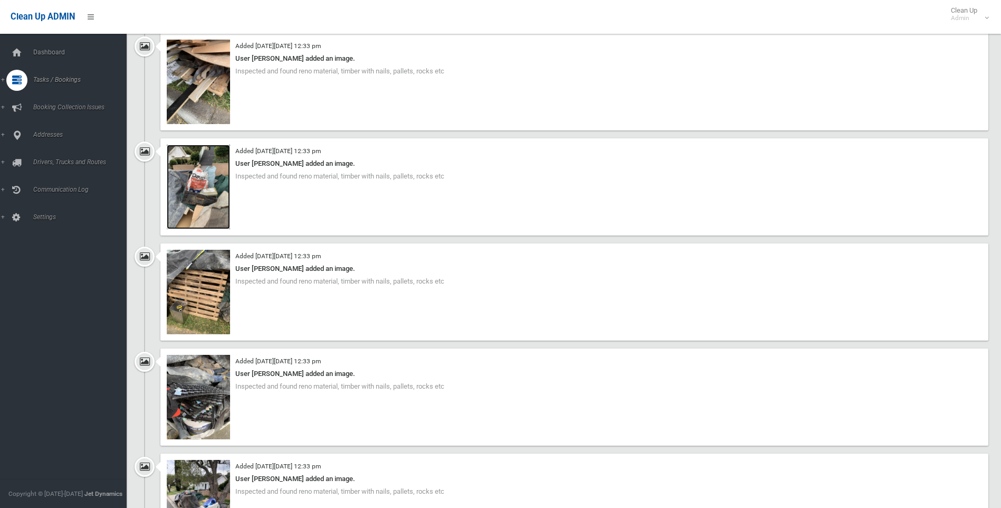
click at [215, 177] on img at bounding box center [198, 187] width 63 height 84
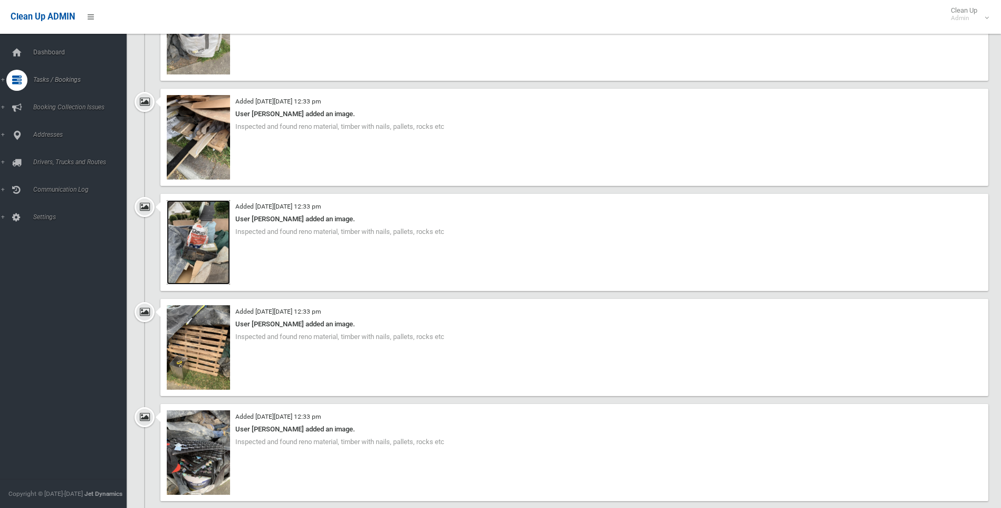
scroll to position [1109, 0]
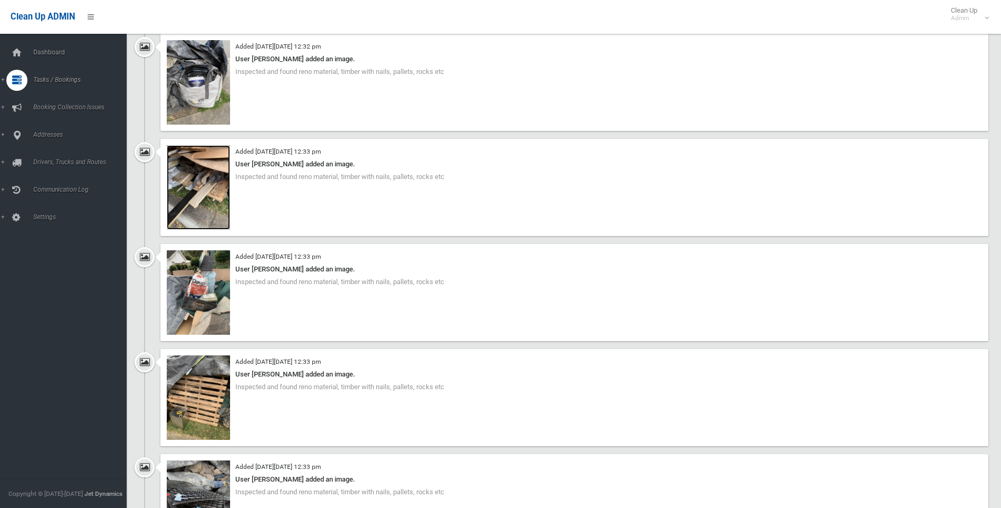
click at [196, 211] on img at bounding box center [198, 187] width 63 height 84
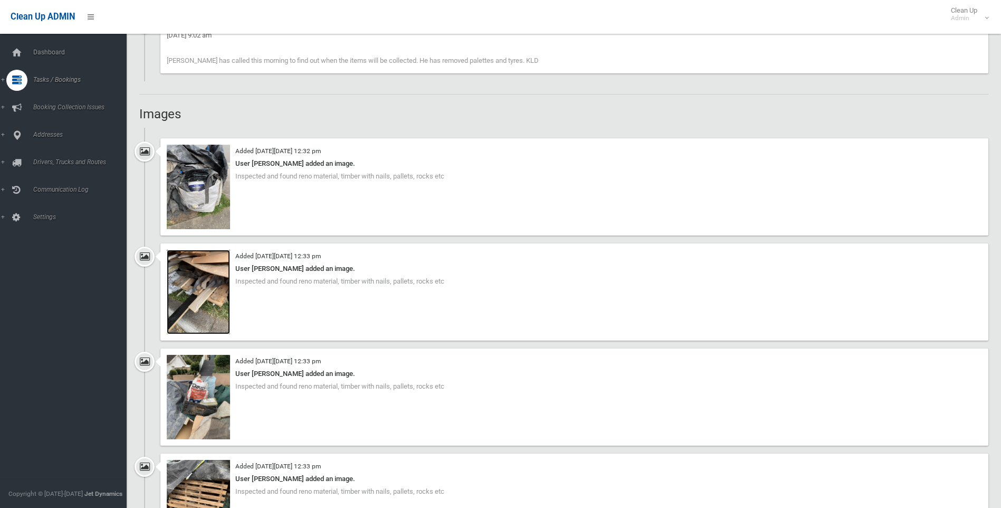
scroll to position [1003, 0]
click at [213, 204] on img at bounding box center [198, 188] width 63 height 84
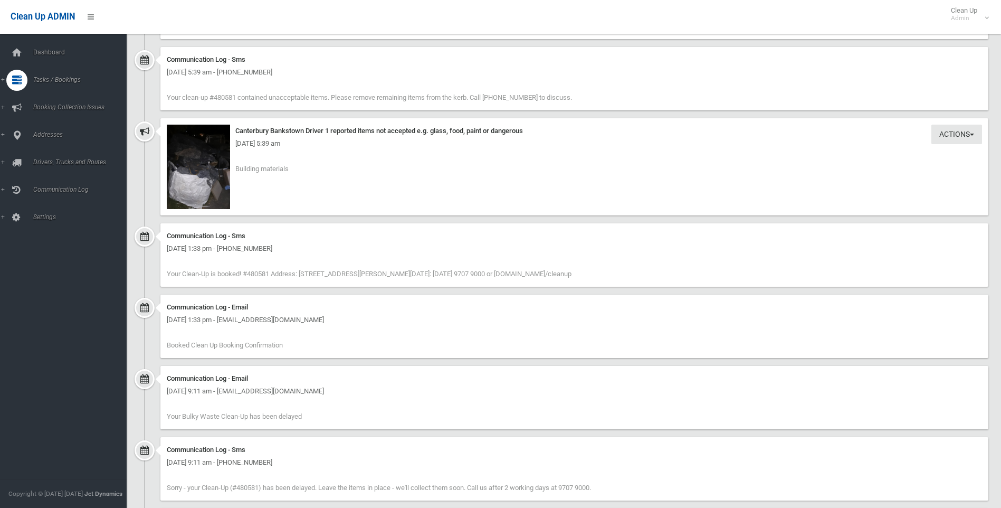
scroll to position [2534, 0]
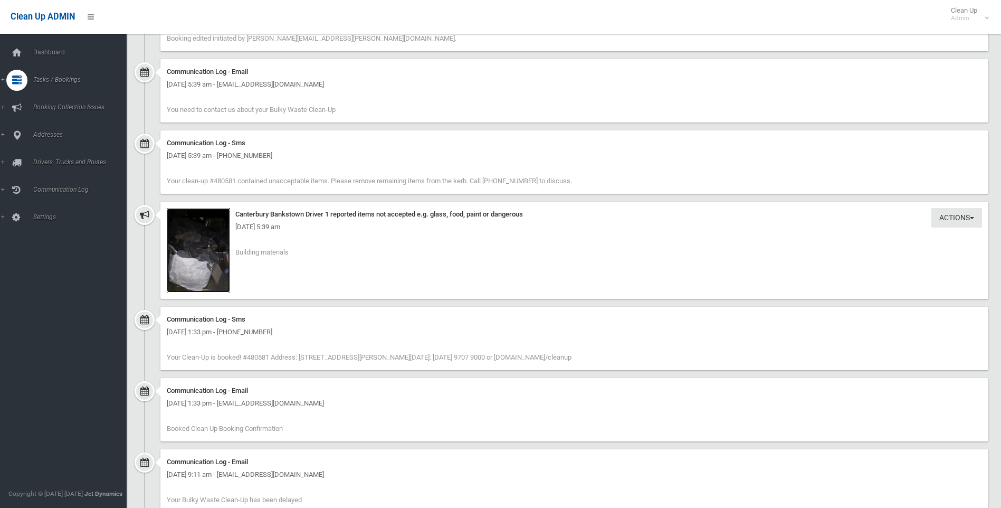
click at [207, 280] on img at bounding box center [198, 250] width 63 height 84
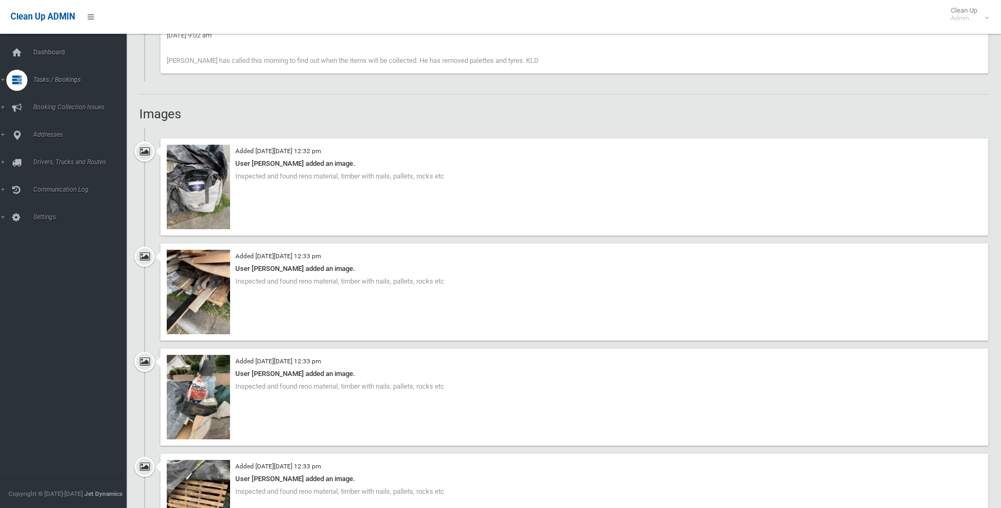
scroll to position [1003, 0]
click at [208, 177] on img at bounding box center [198, 188] width 63 height 84
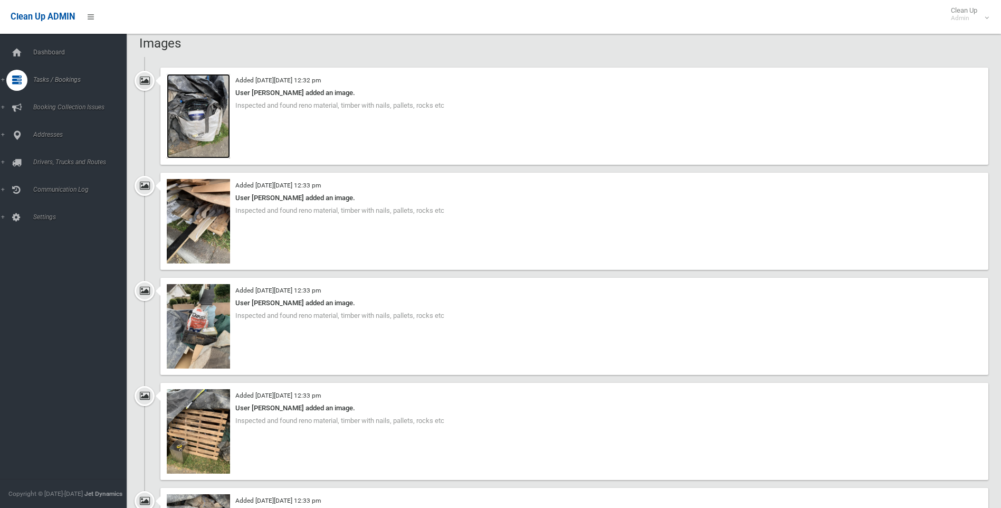
scroll to position [1056, 0]
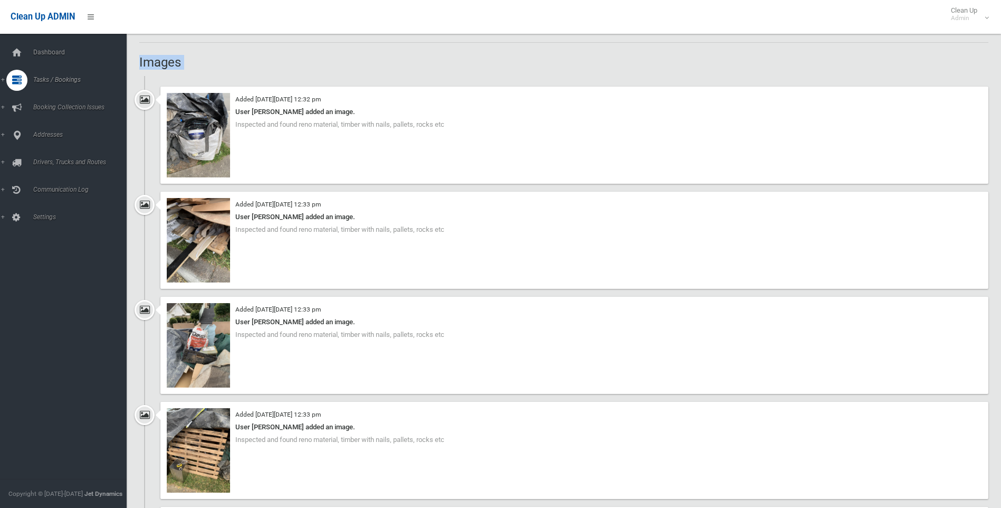
drag, startPoint x: 135, startPoint y: 55, endPoint x: 210, endPoint y: 81, distance: 78.6
click at [200, 66] on h2 "Images" at bounding box center [563, 62] width 849 height 14
click at [179, 62] on h2 "Images" at bounding box center [563, 62] width 849 height 14
drag, startPoint x: 179, startPoint y: 62, endPoint x: 140, endPoint y: 58, distance: 39.8
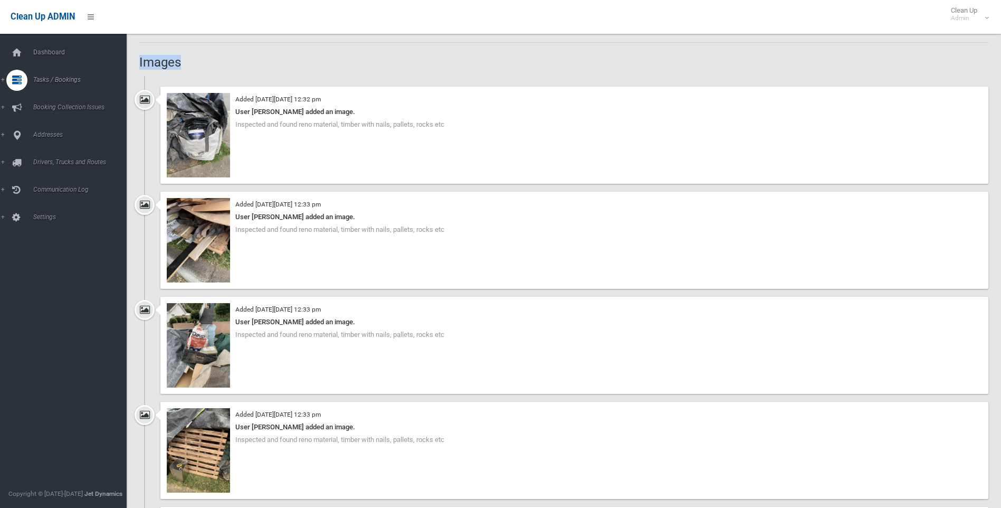
click at [140, 58] on h2 "Images" at bounding box center [563, 62] width 849 height 14
drag, startPoint x: 139, startPoint y: 61, endPoint x: 182, endPoint y: 65, distance: 43.0
click at [177, 63] on h2 "Images" at bounding box center [563, 62] width 849 height 14
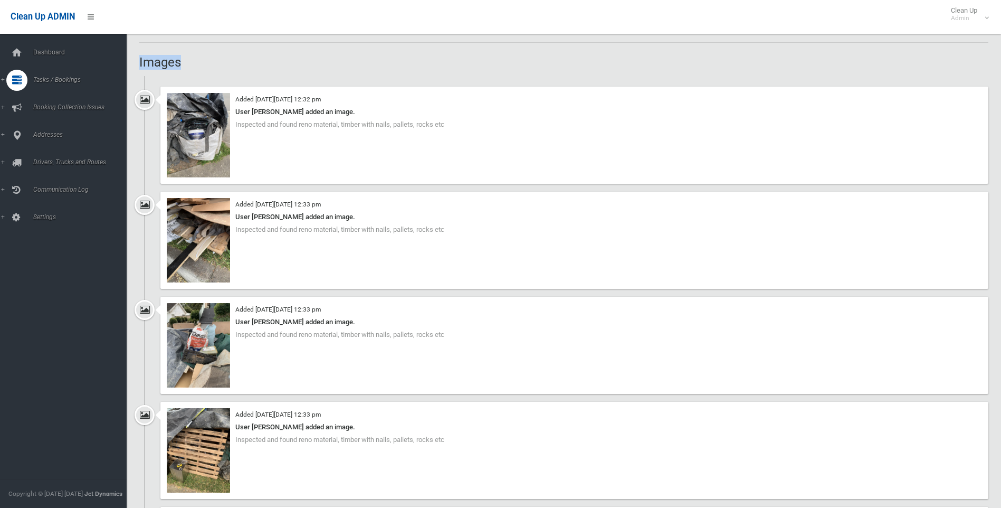
drag, startPoint x: 138, startPoint y: 62, endPoint x: 181, endPoint y: 67, distance: 42.6
click at [181, 67] on h2 "Images" at bounding box center [563, 62] width 849 height 14
drag, startPoint x: 179, startPoint y: 63, endPoint x: 138, endPoint y: 62, distance: 41.2
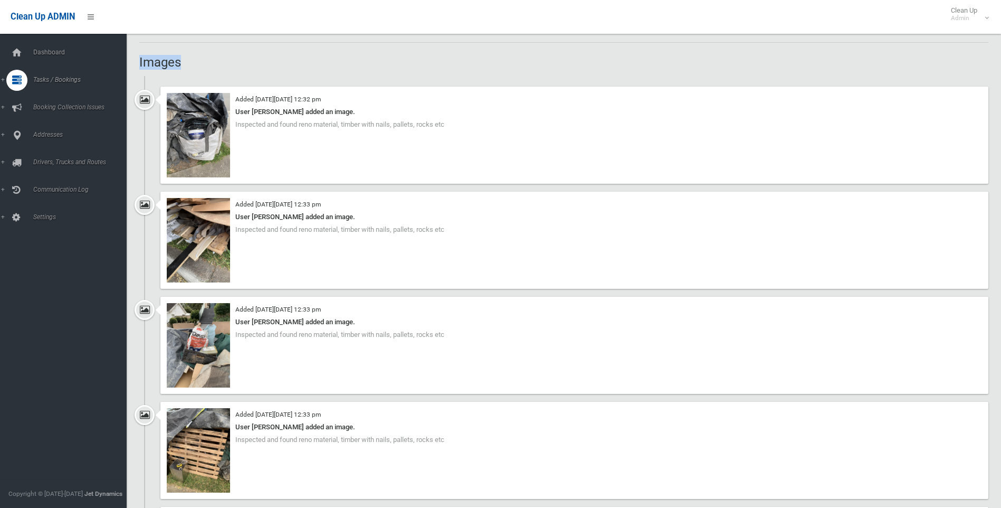
drag, startPoint x: 145, startPoint y: 63, endPoint x: 177, endPoint y: 67, distance: 33.0
click at [177, 67] on h2 "Images" at bounding box center [563, 62] width 849 height 14
click at [178, 67] on h2 "Images" at bounding box center [563, 62] width 849 height 14
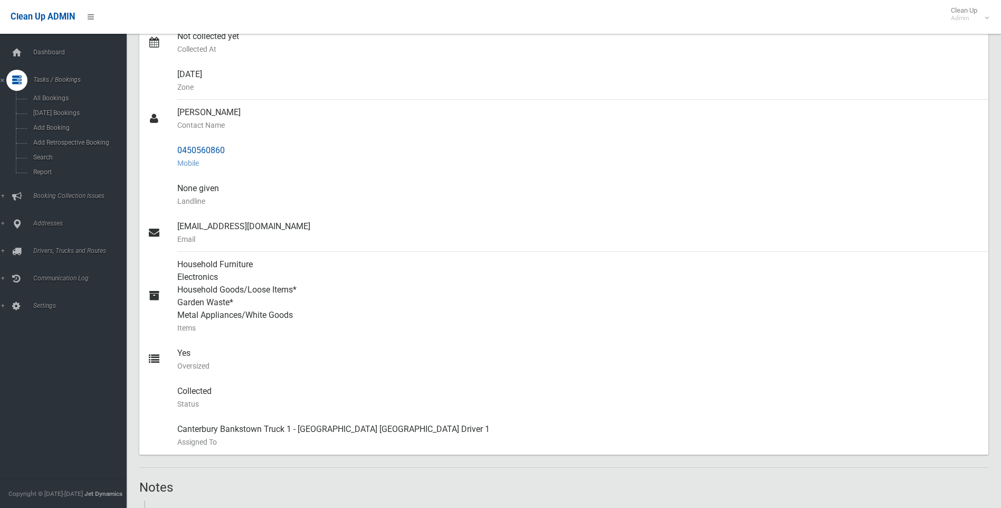
scroll to position [158, 0]
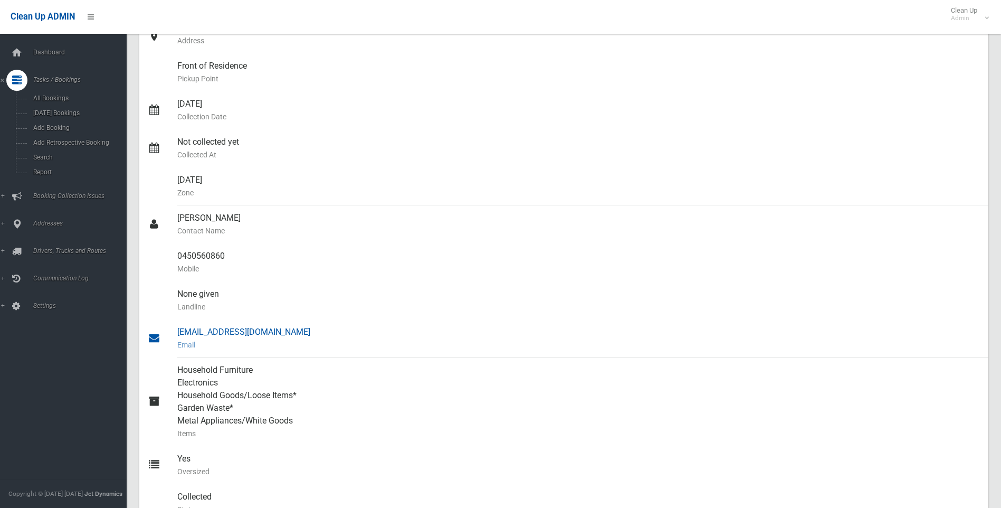
drag, startPoint x: 167, startPoint y: 208, endPoint x: 317, endPoint y: 329, distance: 192.6
click at [315, 328] on ul "Karen Lanceley Name of Booker 1/6 Townsend Street, CONDELL PARK NSW 2200 Addres…" at bounding box center [563, 268] width 849 height 583
click at [349, 296] on div "None given Landline" at bounding box center [578, 300] width 803 height 38
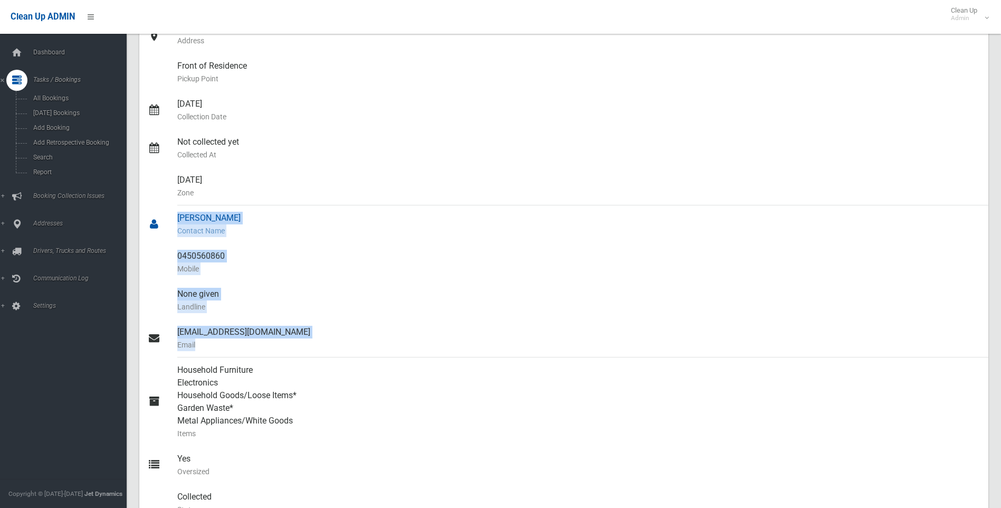
drag, startPoint x: 345, startPoint y: 356, endPoint x: 163, endPoint y: 216, distance: 229.2
click at [163, 216] on ul "Karen Lanceley Name of Booker 1/6 Townsend Street, CONDELL PARK NSW 2200 Addres…" at bounding box center [563, 268] width 849 height 583
click at [163, 216] on div at bounding box center [163, 224] width 30 height 38
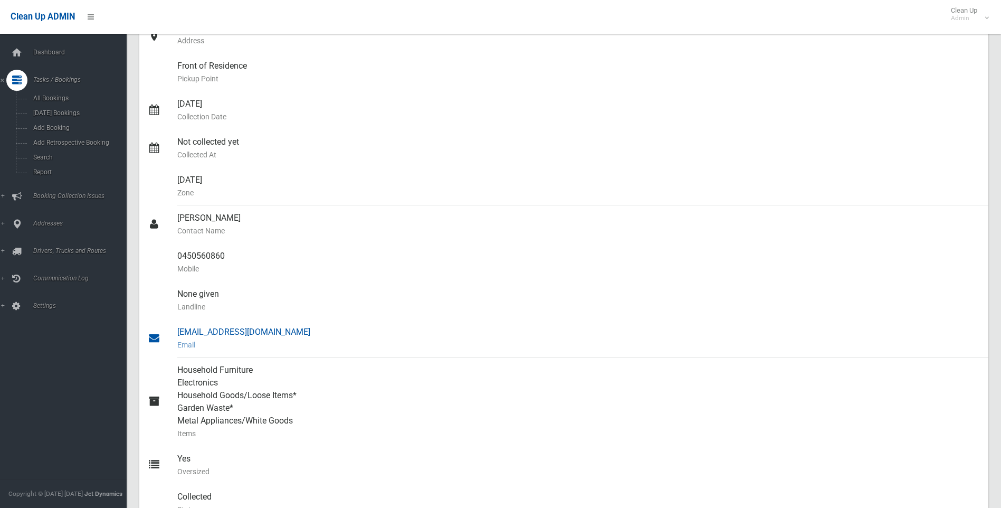
drag, startPoint x: 163, startPoint y: 216, endPoint x: 345, endPoint y: 347, distance: 223.9
click at [345, 347] on ul "Karen Lanceley Name of Booker 1/6 Townsend Street, CONDELL PARK NSW 2200 Addres…" at bounding box center [563, 268] width 849 height 583
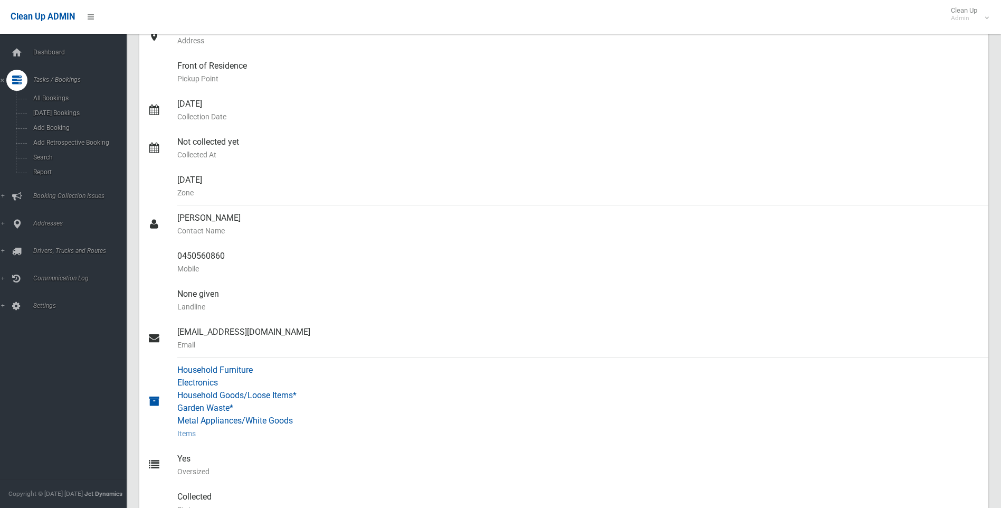
click at [359, 366] on div "Household Furniture Electronics Household Goods/Loose Items* Garden Waste* Meta…" at bounding box center [578, 401] width 803 height 89
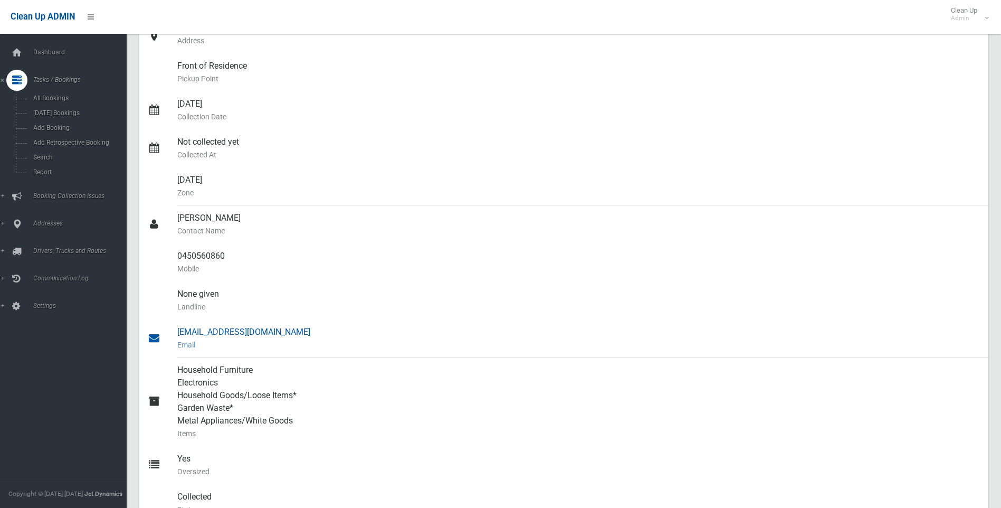
drag, startPoint x: 155, startPoint y: 212, endPoint x: 337, endPoint y: 342, distance: 223.2
click at [337, 342] on ul "Karen Lanceley Name of Booker 1/6 Townsend Street, CONDELL PARK NSW 2200 Addres…" at bounding box center [563, 268] width 849 height 583
click at [155, 205] on div at bounding box center [163, 224] width 30 height 38
drag, startPoint x: 180, startPoint y: 224, endPoint x: 327, endPoint y: 346, distance: 191.1
click at [327, 346] on ul "Karen Lanceley Name of Booker 1/6 Townsend Street, CONDELL PARK NSW 2200 Addres…" at bounding box center [563, 268] width 849 height 583
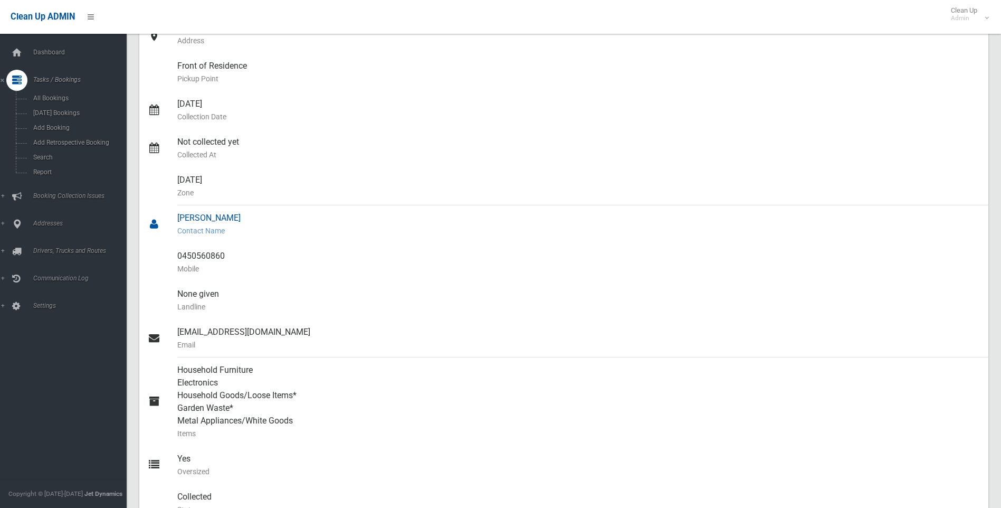
click at [162, 208] on div at bounding box center [163, 224] width 30 height 38
drag, startPoint x: 162, startPoint y: 208, endPoint x: 297, endPoint y: 306, distance: 167.2
click at [297, 306] on ul "Karen Lanceley Name of Booker 1/6 Townsend Street, CONDELL PARK NSW 2200 Addres…" at bounding box center [563, 268] width 849 height 583
drag, startPoint x: 143, startPoint y: 179, endPoint x: 204, endPoint y: 236, distance: 84.0
click at [204, 235] on ul "Karen Lanceley Name of Booker 1/6 Townsend Street, CONDELL PARK NSW 2200 Addres…" at bounding box center [563, 268] width 849 height 583
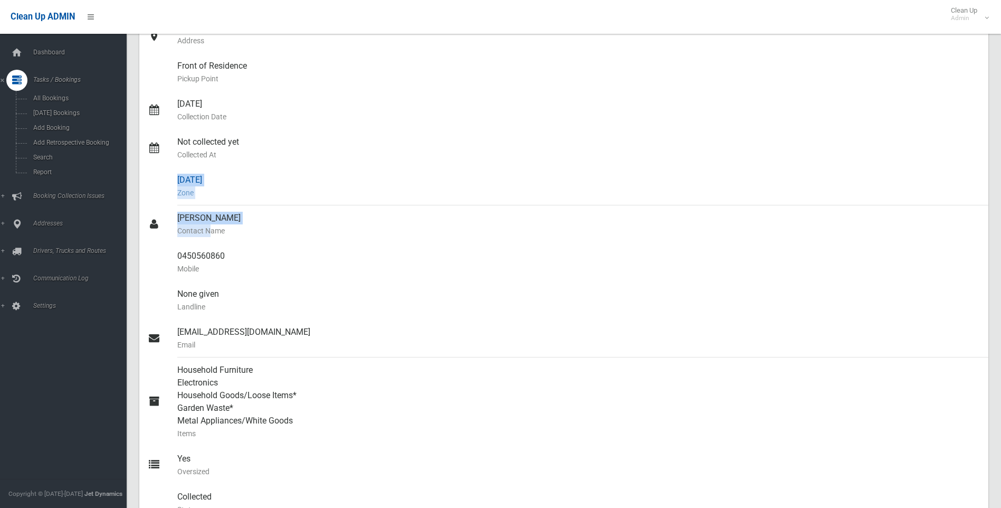
click at [157, 197] on div at bounding box center [163, 186] width 30 height 38
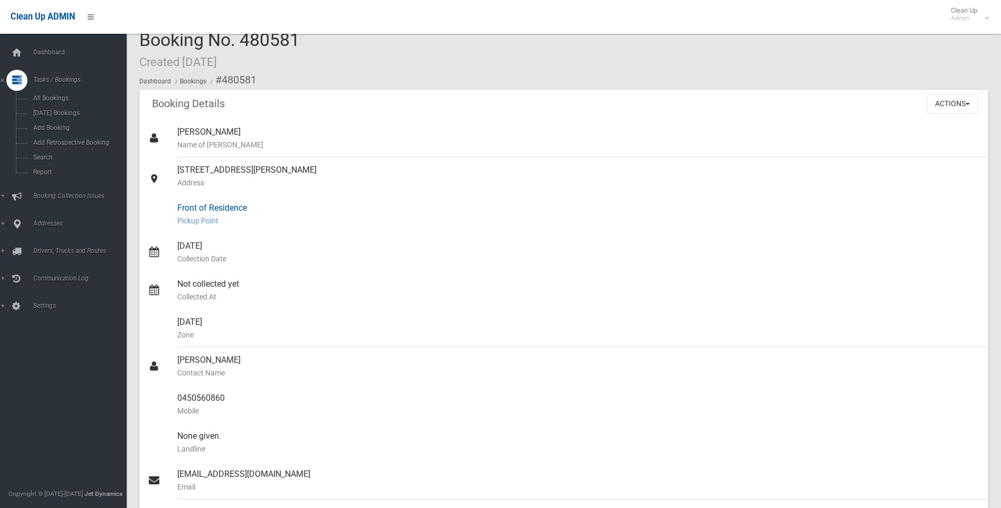
scroll to position [0, 0]
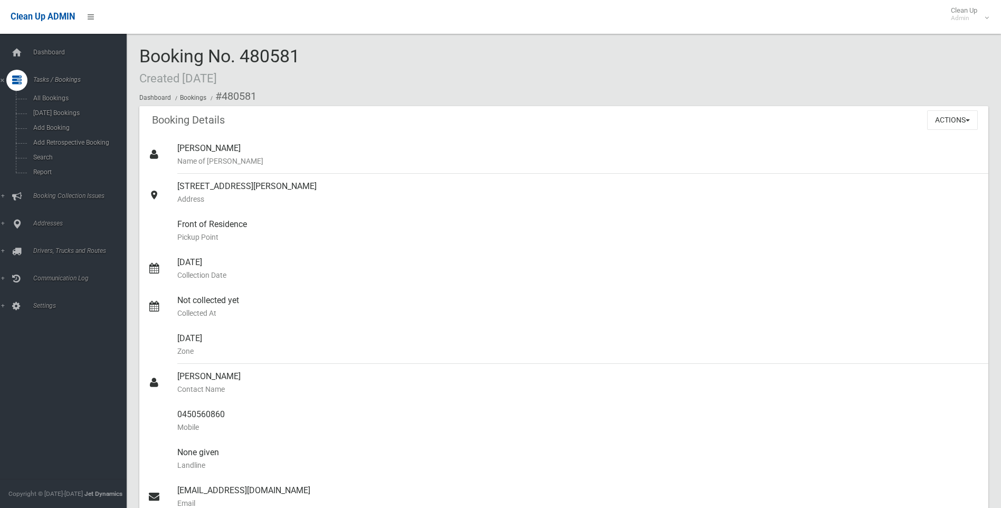
click at [985, 122] on div "Actions View Booking Edit Booking Clone Booking Add Booking Images Resend Confi…" at bounding box center [957, 119] width 61 height 27
click at [959, 121] on button "Actions" at bounding box center [952, 120] width 51 height 20
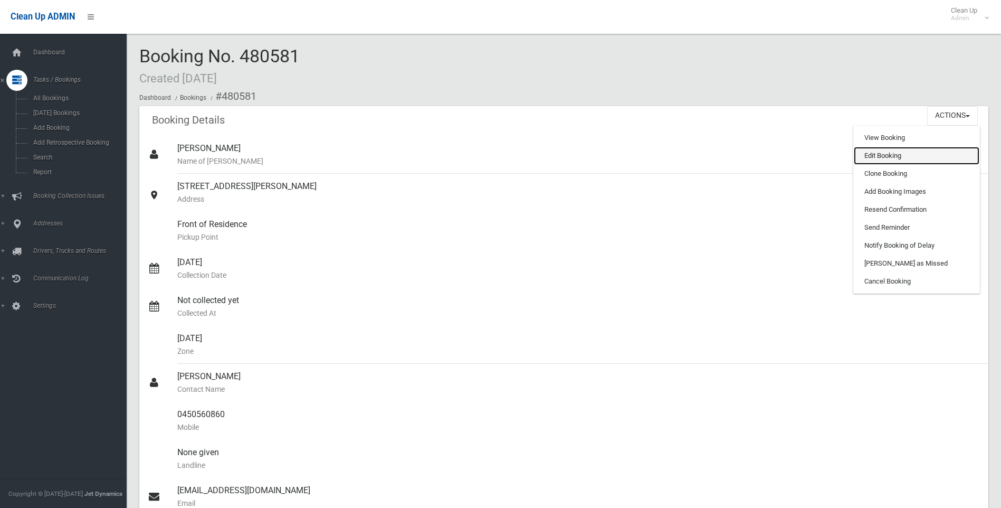
click at [917, 154] on link "Edit Booking" at bounding box center [917, 156] width 126 height 18
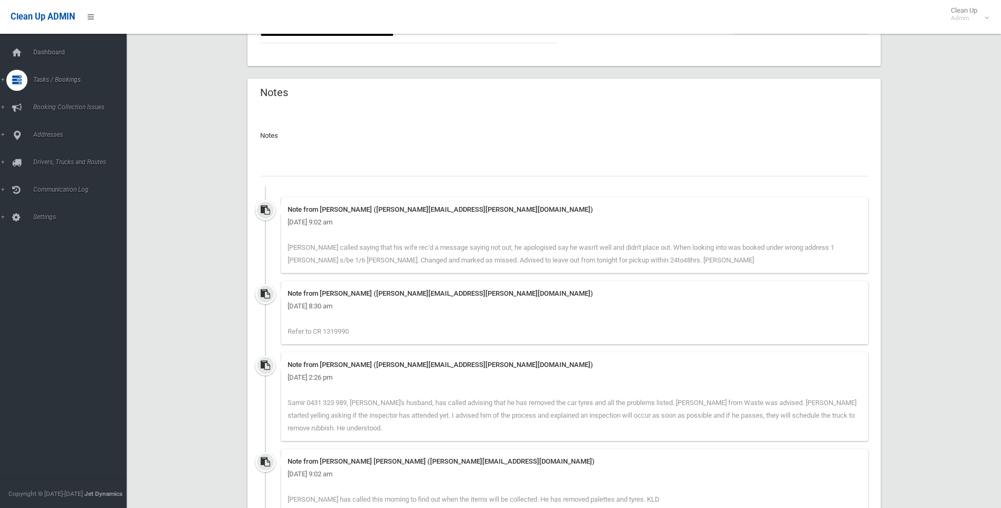
scroll to position [775, 0]
click at [408, 162] on input "text" at bounding box center [564, 167] width 608 height 20
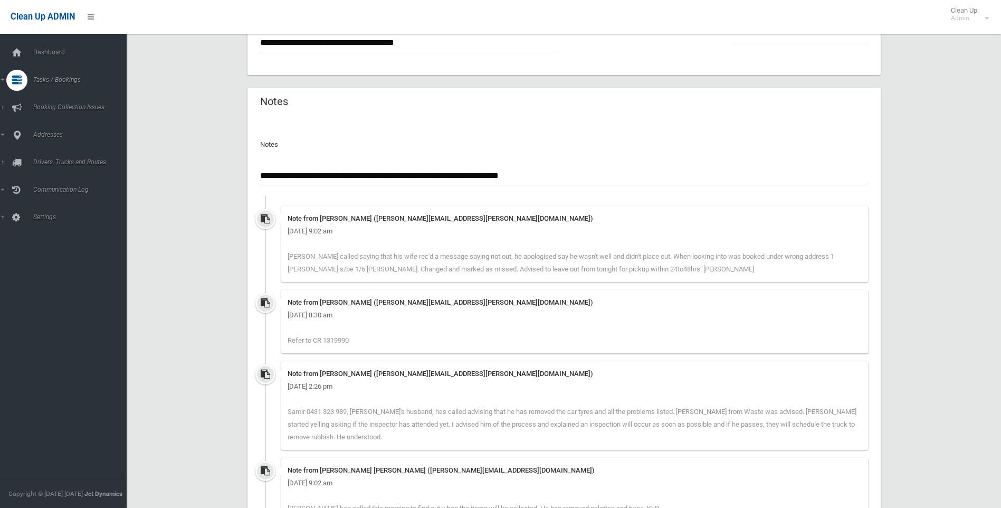
scroll to position [881, 0]
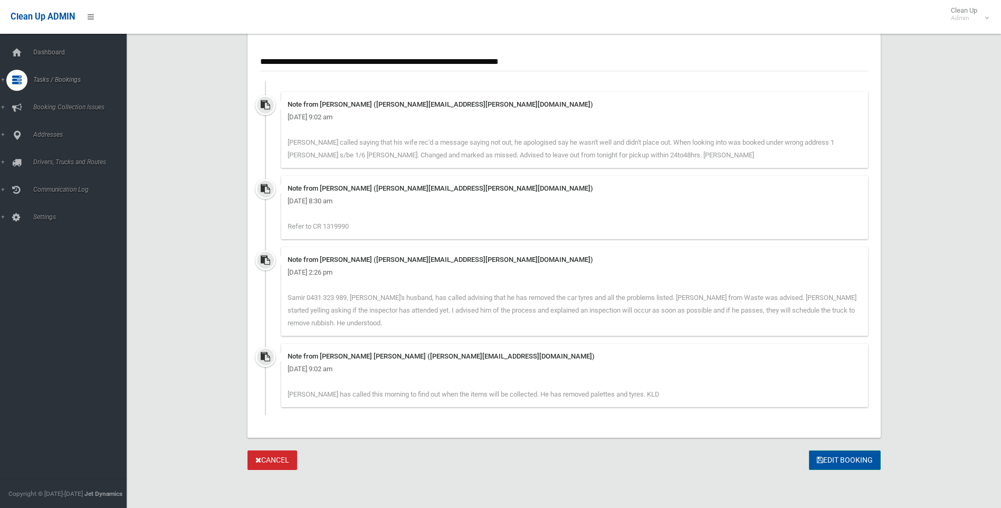
type input "**********"
click at [841, 463] on button "Edit Booking" at bounding box center [845, 460] width 72 height 20
type input "*"
click at [817, 469] on button "Edit Booking" at bounding box center [845, 460] width 72 height 20
click at [820, 461] on div "Edit Booking" at bounding box center [845, 460] width 72 height 20
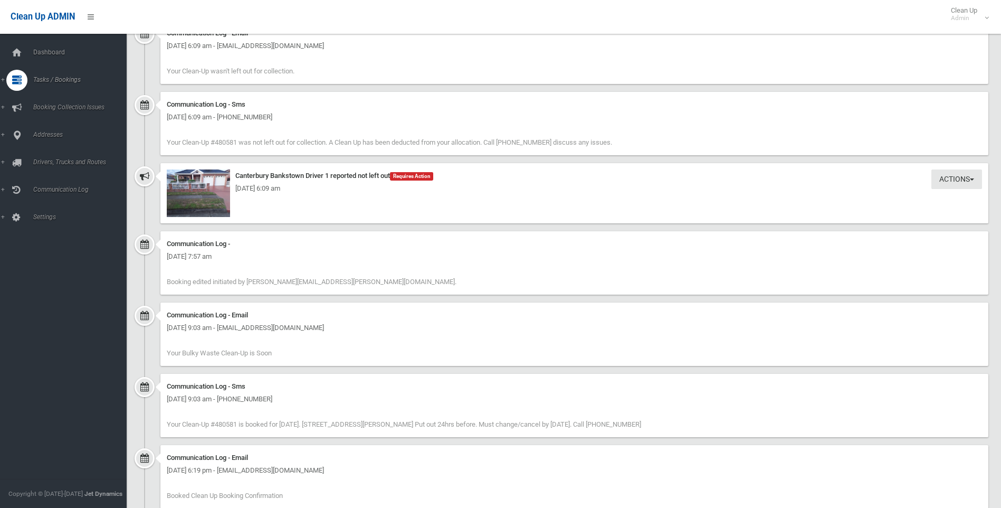
scroll to position [3278, 0]
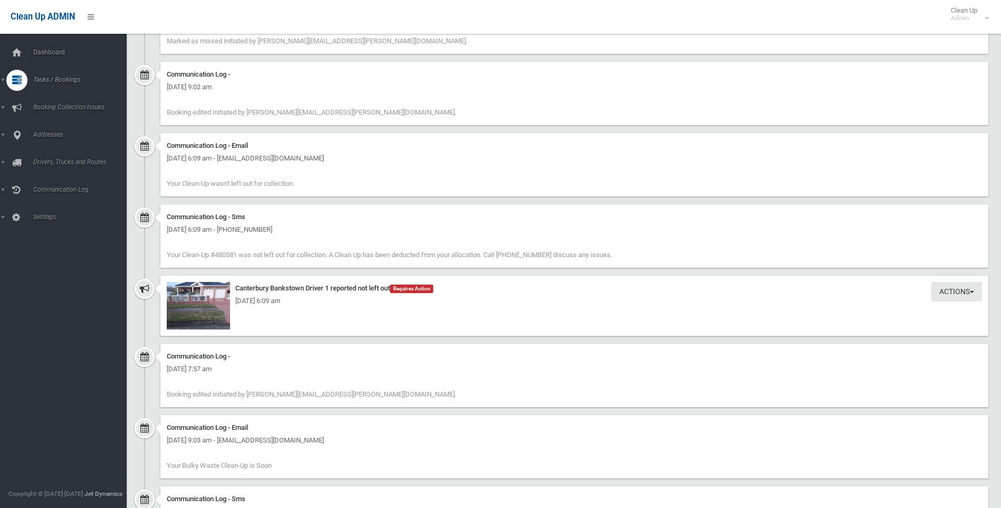
click at [195, 307] on div "[DATE] 6:09 am" at bounding box center [575, 301] width 816 height 13
click at [222, 307] on div "[DATE] 6:09 am" at bounding box center [575, 301] width 816 height 13
click at [215, 328] on img at bounding box center [198, 306] width 63 height 48
click at [402, 21] on div "Clean Up ADMIN Clean Up Admin Logout" at bounding box center [500, 17] width 1001 height 34
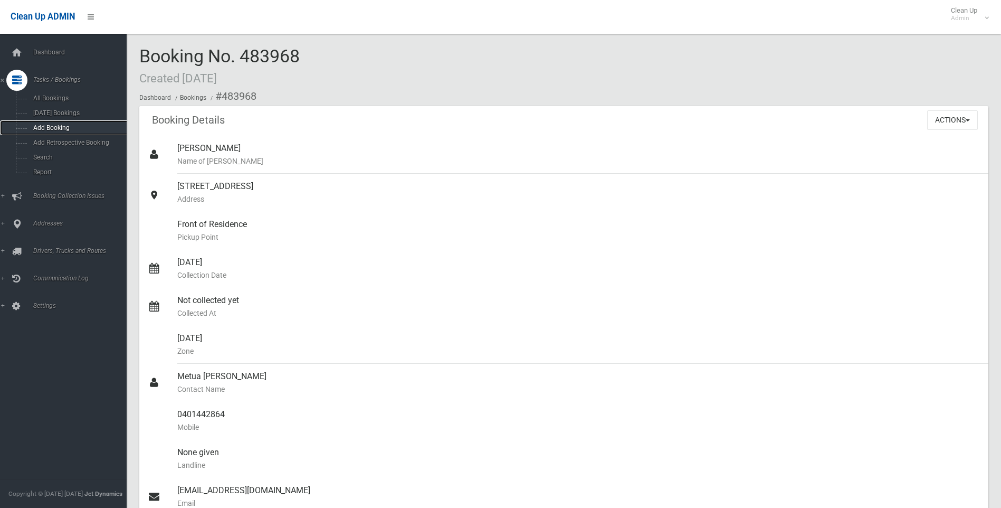
click at [60, 134] on link "Add Booking" at bounding box center [67, 127] width 135 height 15
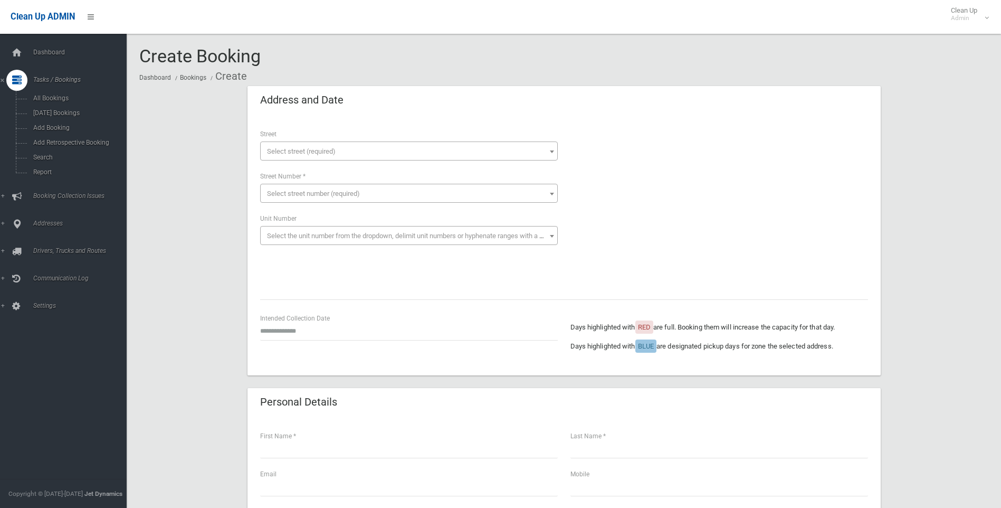
click at [288, 144] on span "Select street (required)" at bounding box center [409, 151] width 292 height 15
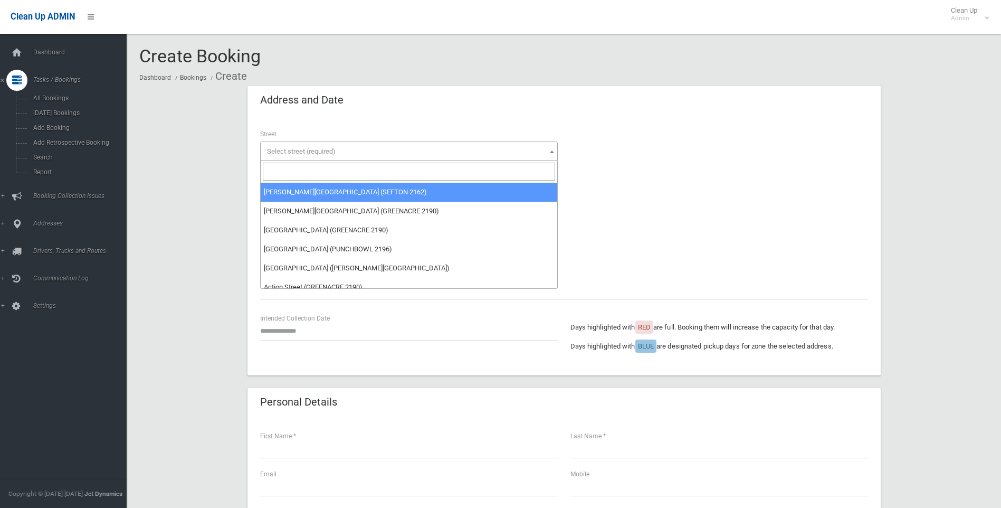
click at [349, 172] on input "search" at bounding box center [409, 172] width 292 height 18
type input "*"
type input "*****"
select select "**"
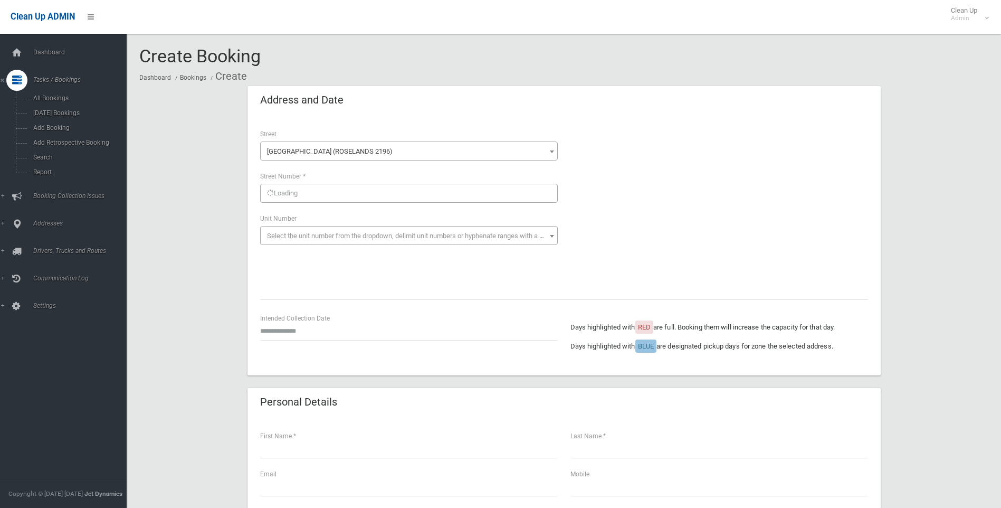
click at [395, 197] on div "Loading" at bounding box center [409, 193] width 298 height 19
click at [400, 201] on span "Select street number (required)" at bounding box center [409, 193] width 298 height 19
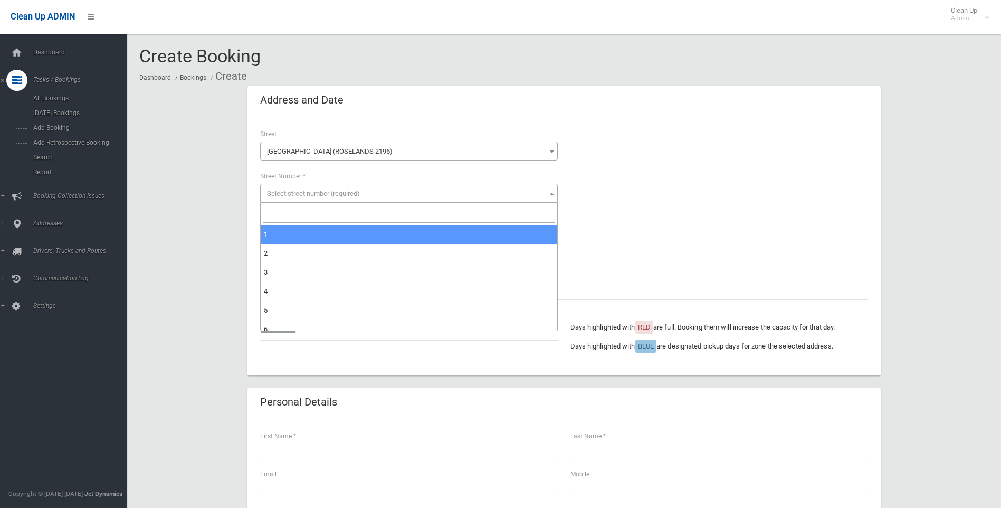
click at [401, 211] on input "search" at bounding box center [409, 214] width 292 height 18
type input "**"
select select "***"
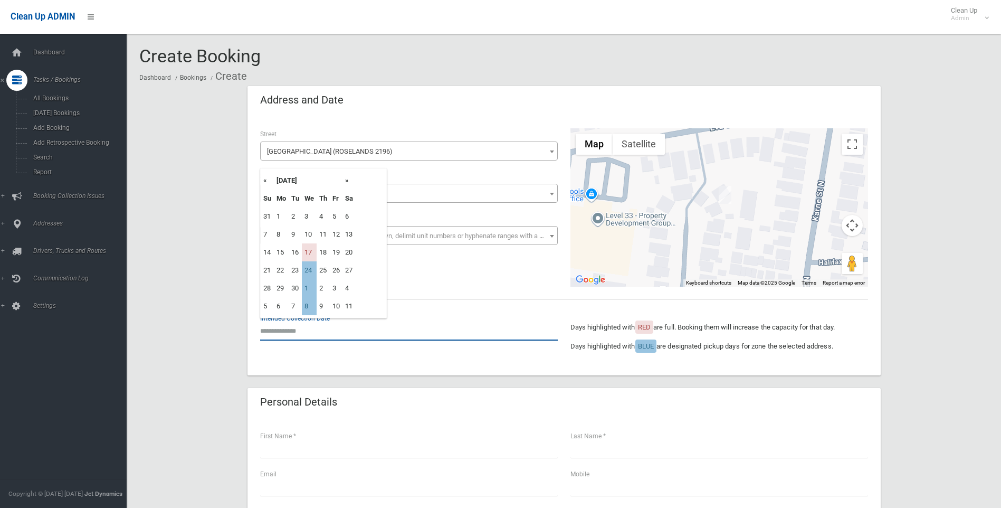
click at [491, 324] on input "text" at bounding box center [409, 331] width 298 height 20
click at [306, 277] on td "24" at bounding box center [309, 270] width 15 height 18
type input "**********"
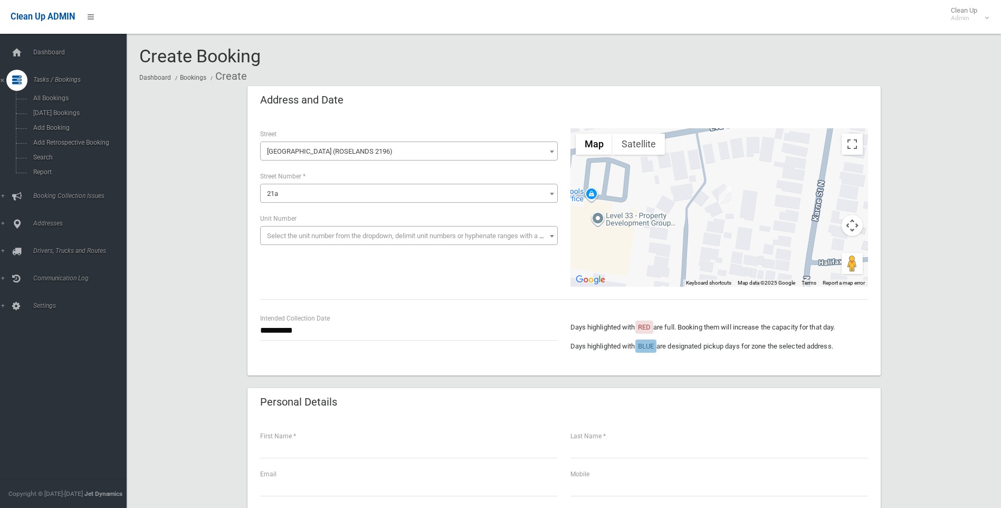
click at [294, 196] on span "21a" at bounding box center [409, 193] width 292 height 15
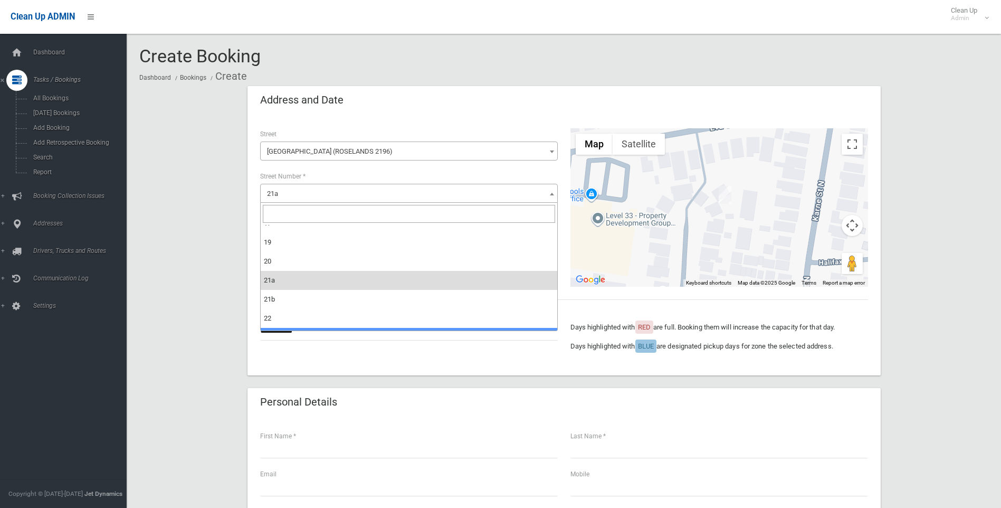
scroll to position [213, 0]
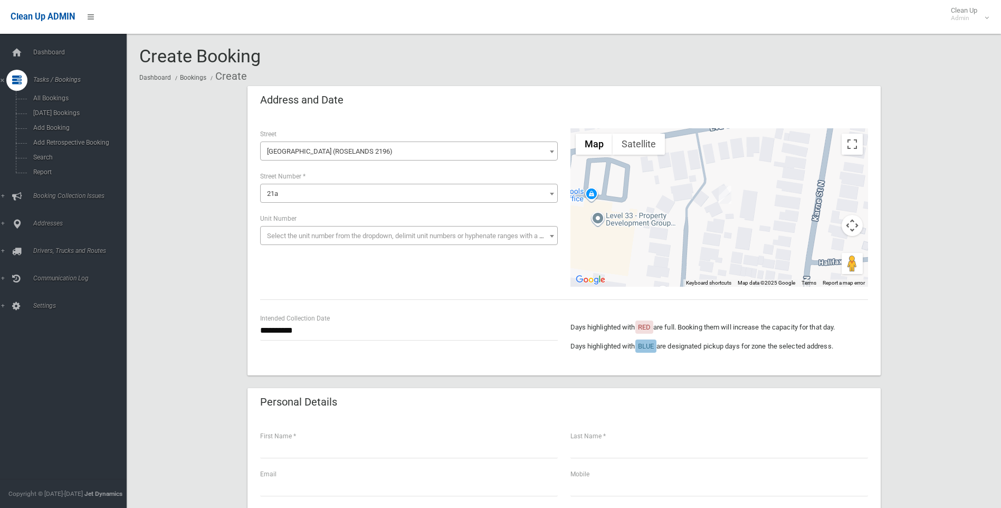
click at [385, 279] on div "**********" at bounding box center [564, 207] width 621 height 158
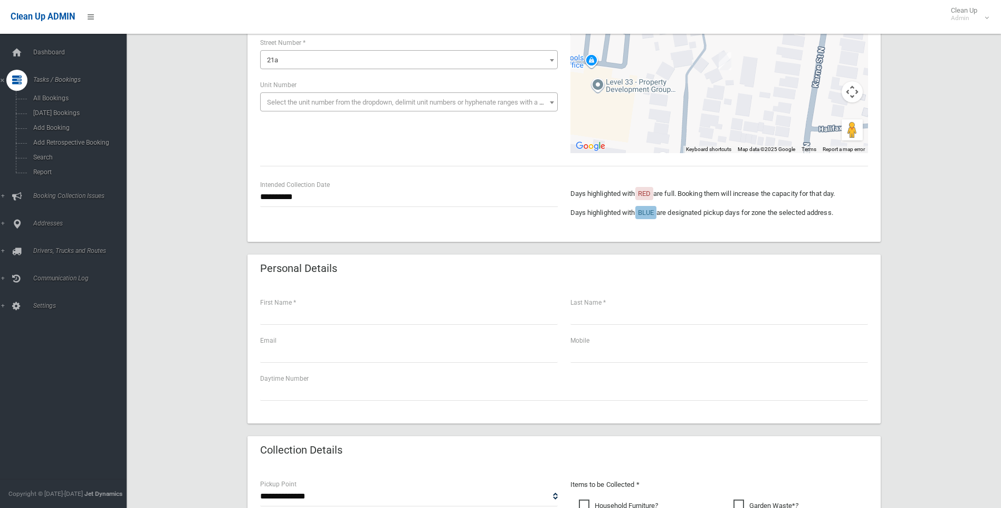
scroll to position [158, 0]
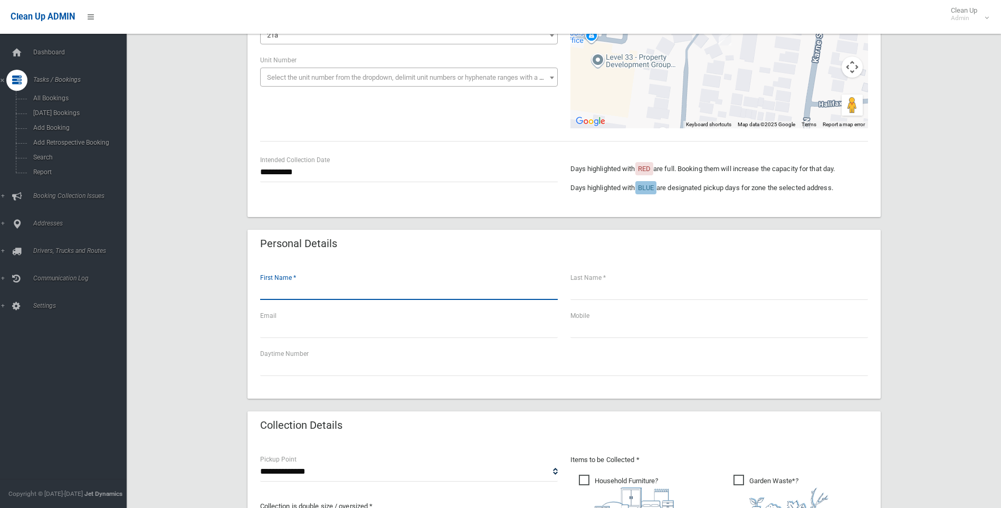
click at [385, 300] on div "First Name *" at bounding box center [409, 291] width 310 height 38
click at [483, 247] on div "Personal Details" at bounding box center [564, 245] width 633 height 30
click at [466, 287] on input "text" at bounding box center [409, 290] width 298 height 20
type input "*****"
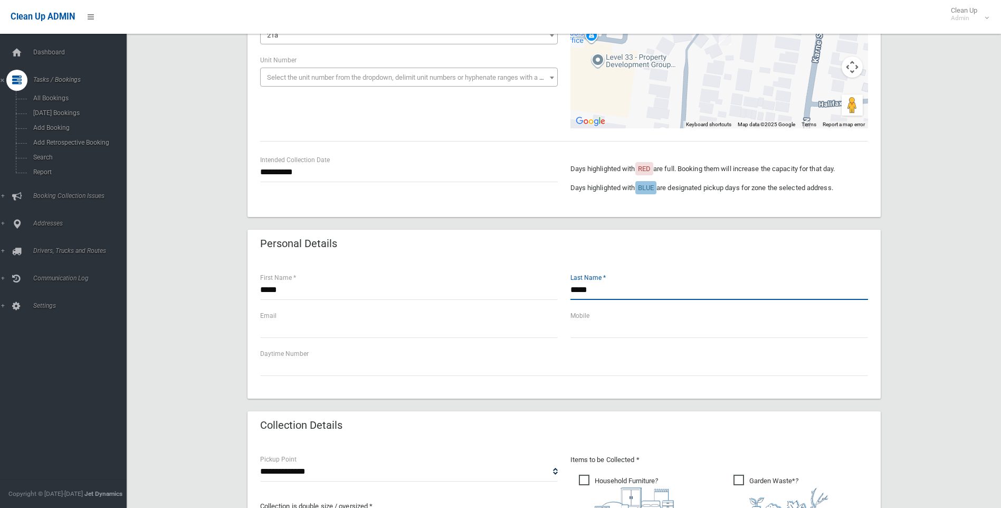
type input "*****"
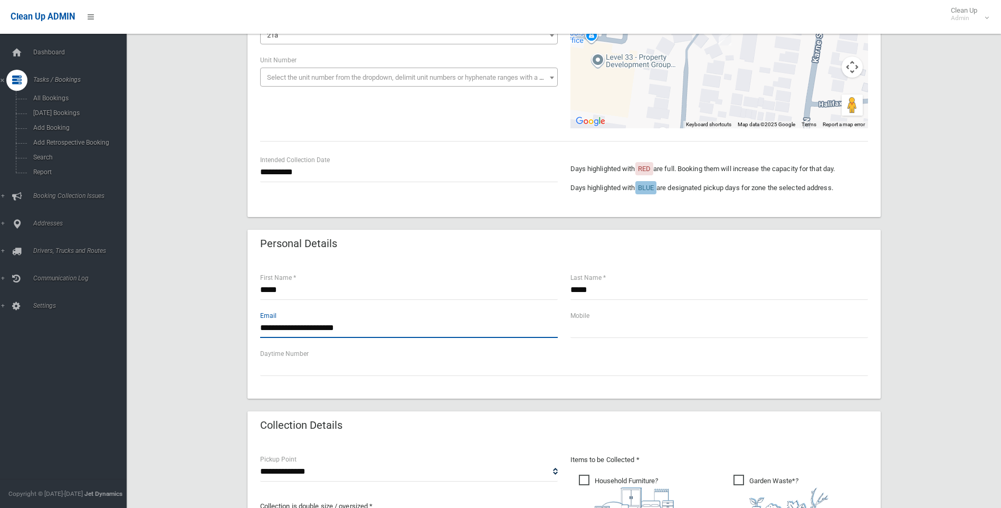
type input "**********"
click at [595, 330] on input "text" at bounding box center [720, 328] width 298 height 20
paste input "**********"
drag, startPoint x: 590, startPoint y: 329, endPoint x: 509, endPoint y: 360, distance: 86.4
click at [509, 360] on div "**********" at bounding box center [564, 328] width 633 height 139
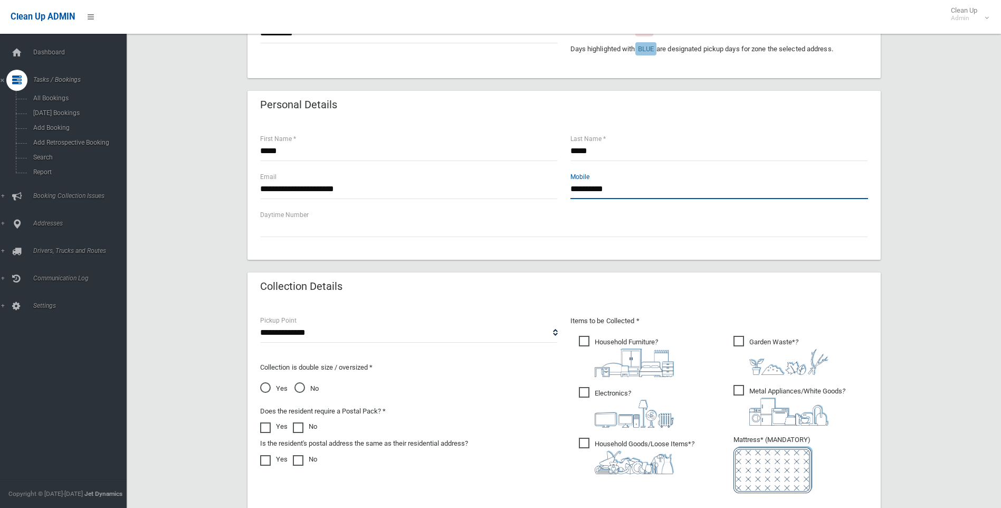
scroll to position [422, 0]
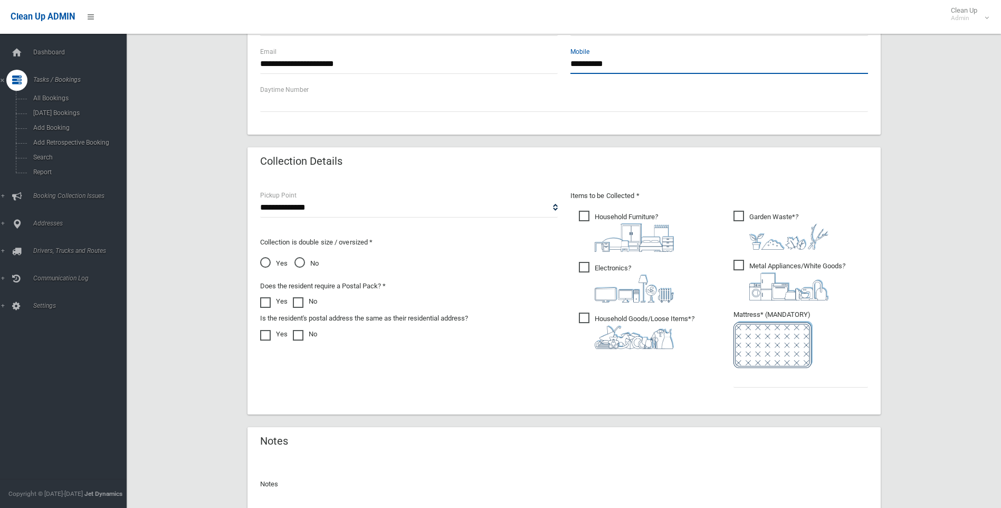
type input "**********"
click at [595, 327] on img at bounding box center [634, 337] width 79 height 24
click at [605, 278] on img at bounding box center [634, 288] width 79 height 28
click at [626, 236] on img at bounding box center [634, 237] width 79 height 29
click at [737, 227] on span "Garden Waste* ?" at bounding box center [781, 230] width 95 height 39
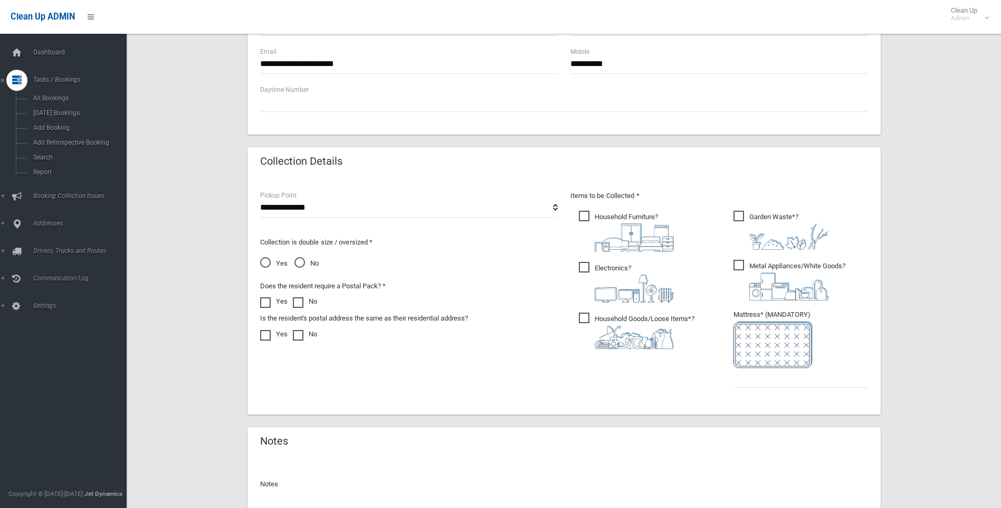
drag, startPoint x: 745, startPoint y: 263, endPoint x: 744, endPoint y: 280, distance: 16.9
click at [745, 263] on span "Metal Appliances/White Goods ?" at bounding box center [790, 280] width 112 height 41
click at [399, 213] on select "**********" at bounding box center [409, 208] width 298 height 20
select select "*"
click at [260, 198] on select "**********" at bounding box center [409, 208] width 298 height 20
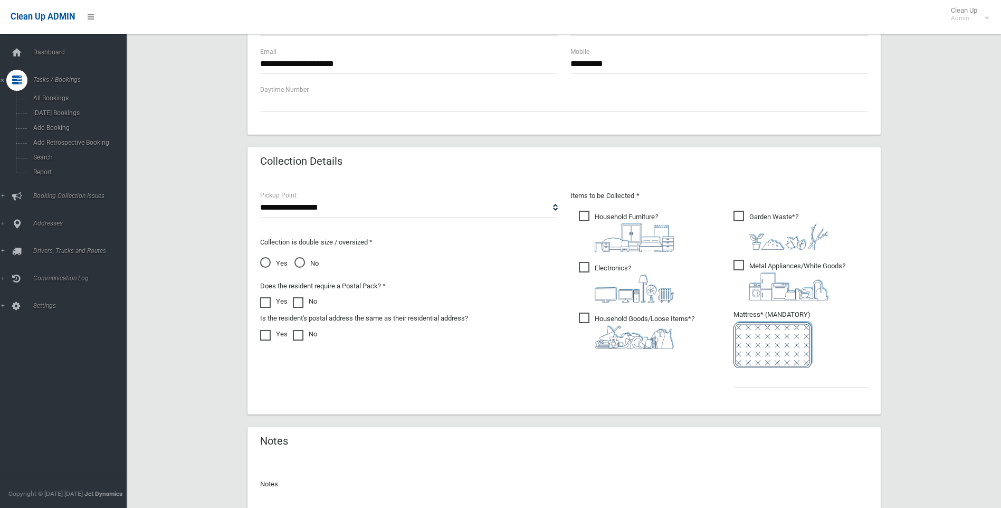
click at [304, 266] on span "No" at bounding box center [307, 263] width 24 height 13
click at [761, 394] on ul "Garden Waste* ?" at bounding box center [796, 302] width 143 height 187
click at [759, 385] on input "text" at bounding box center [801, 378] width 135 height 20
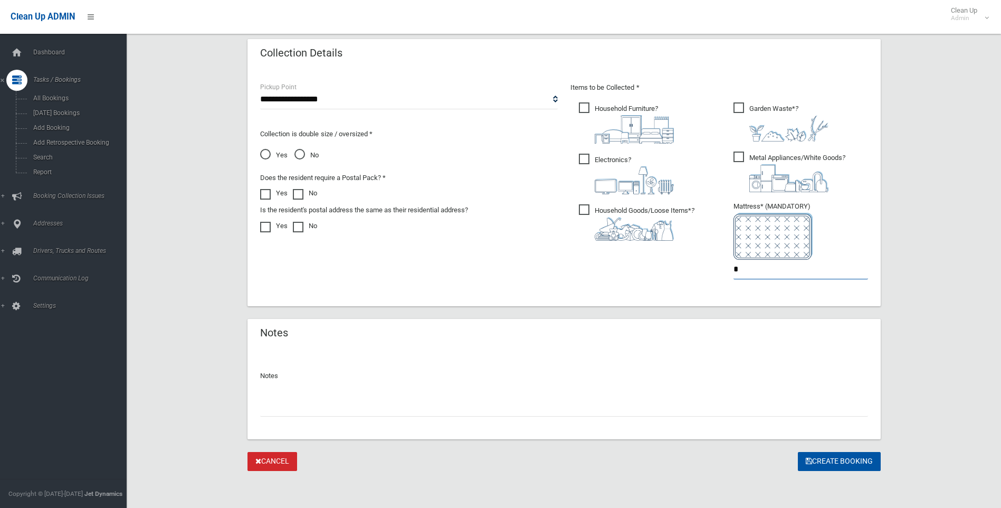
scroll to position [532, 0]
type input "*"
click at [447, 137] on p "Collection is double size / oversized *" at bounding box center [409, 133] width 298 height 13
click at [833, 460] on button "Create Booking" at bounding box center [839, 461] width 83 height 20
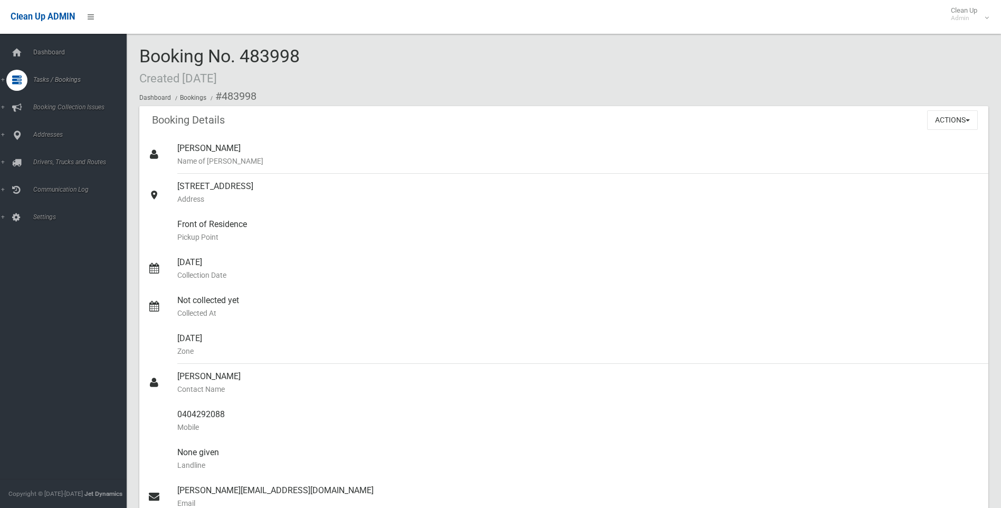
click at [397, 79] on div "Booking No. 483998 Created [DATE] Dashboard Bookings #483998" at bounding box center [563, 76] width 849 height 60
drag, startPoint x: 685, startPoint y: 531, endPoint x: 749, endPoint y: 48, distance: 487.1
click at [748, 48] on div "Booking No. 483998 Created [DATE] Dashboard Bookings #483998" at bounding box center [563, 76] width 849 height 60
